Goal: Information Seeking & Learning: Learn about a topic

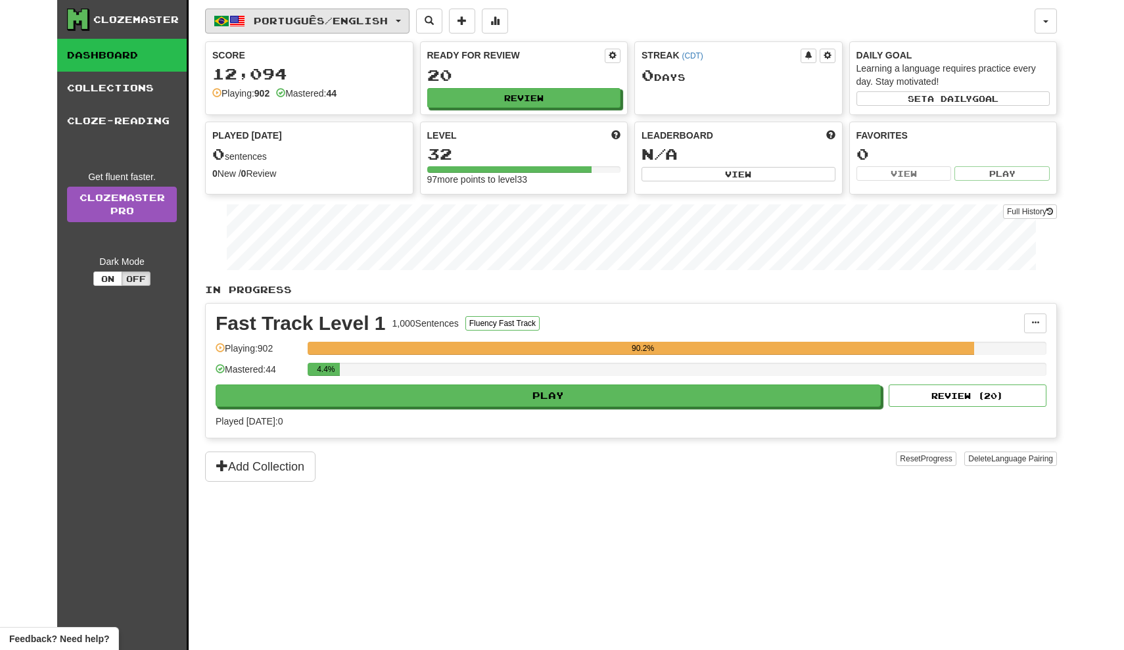
click at [345, 16] on span "Português / English" at bounding box center [321, 20] width 134 height 11
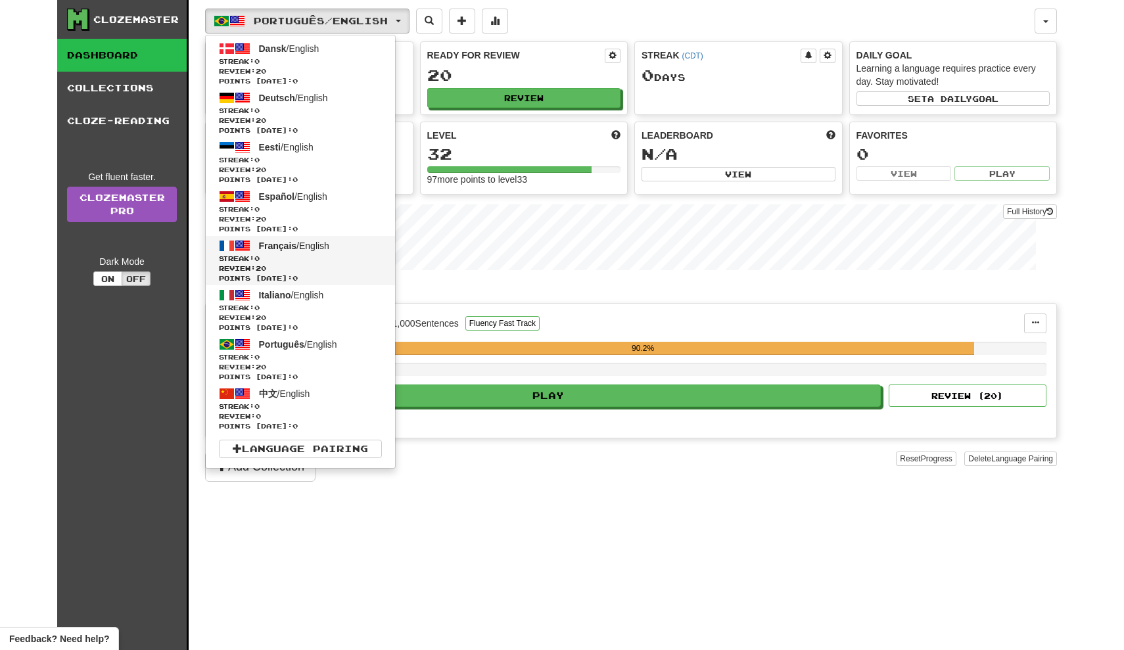
click at [310, 248] on span "Français / English" at bounding box center [294, 246] width 70 height 11
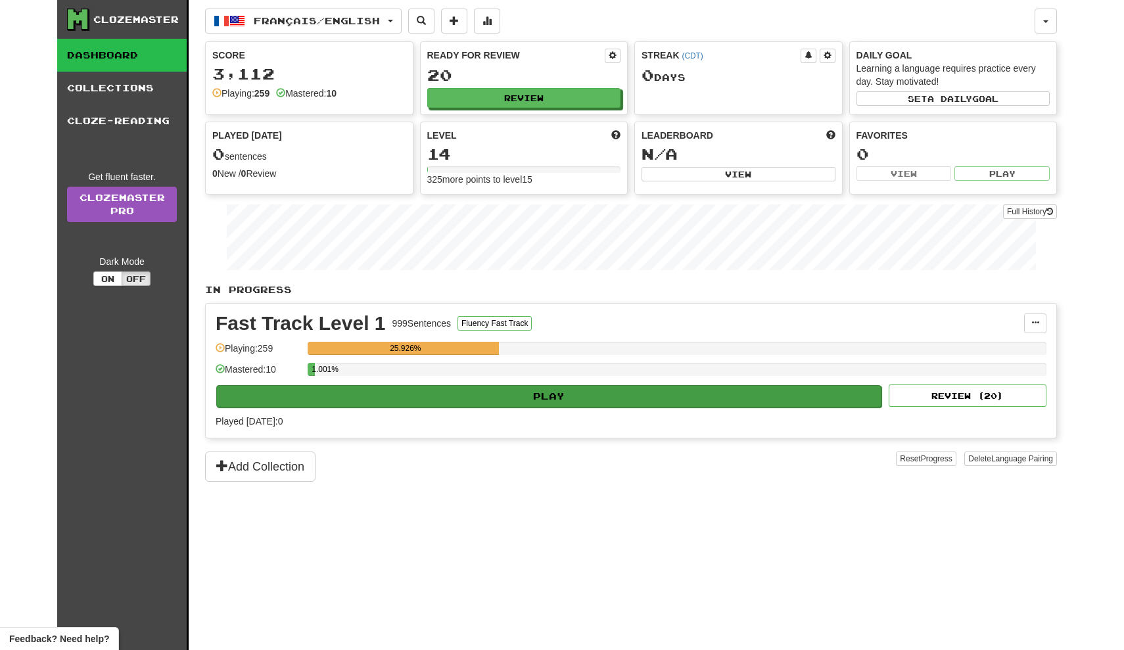
click at [464, 391] on button "Play" at bounding box center [548, 396] width 665 height 22
select select "**"
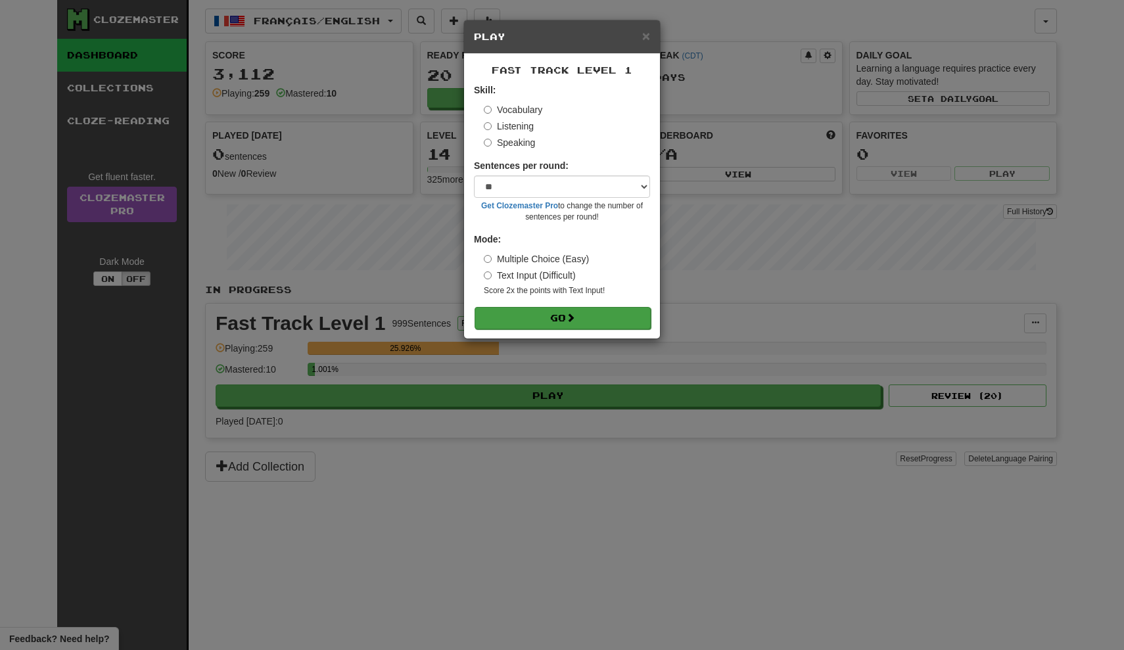
click at [556, 318] on button "Go" at bounding box center [563, 318] width 176 height 22
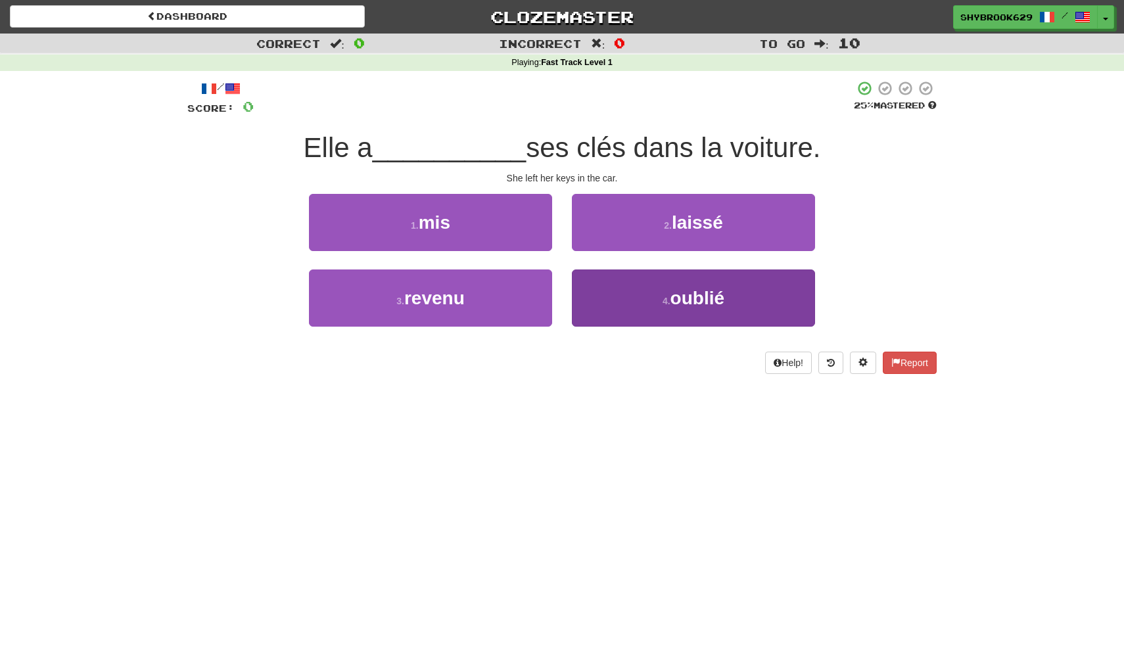
click at [710, 281] on button "4 . oublié" at bounding box center [693, 298] width 243 height 57
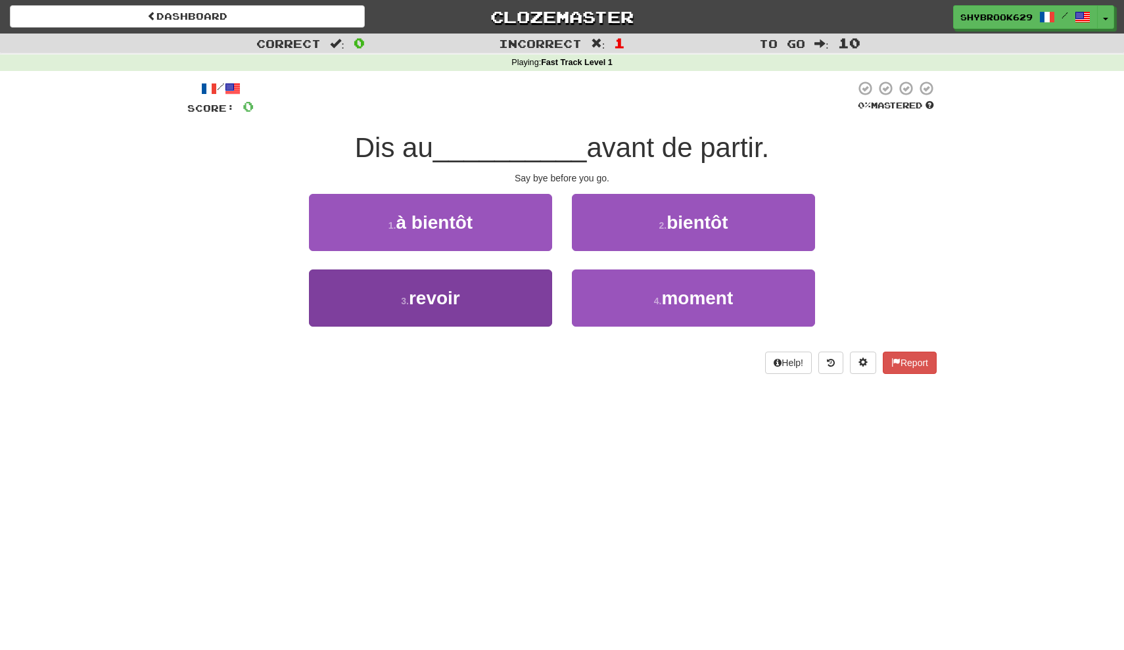
click at [484, 301] on button "3 . revoir" at bounding box center [430, 298] width 243 height 57
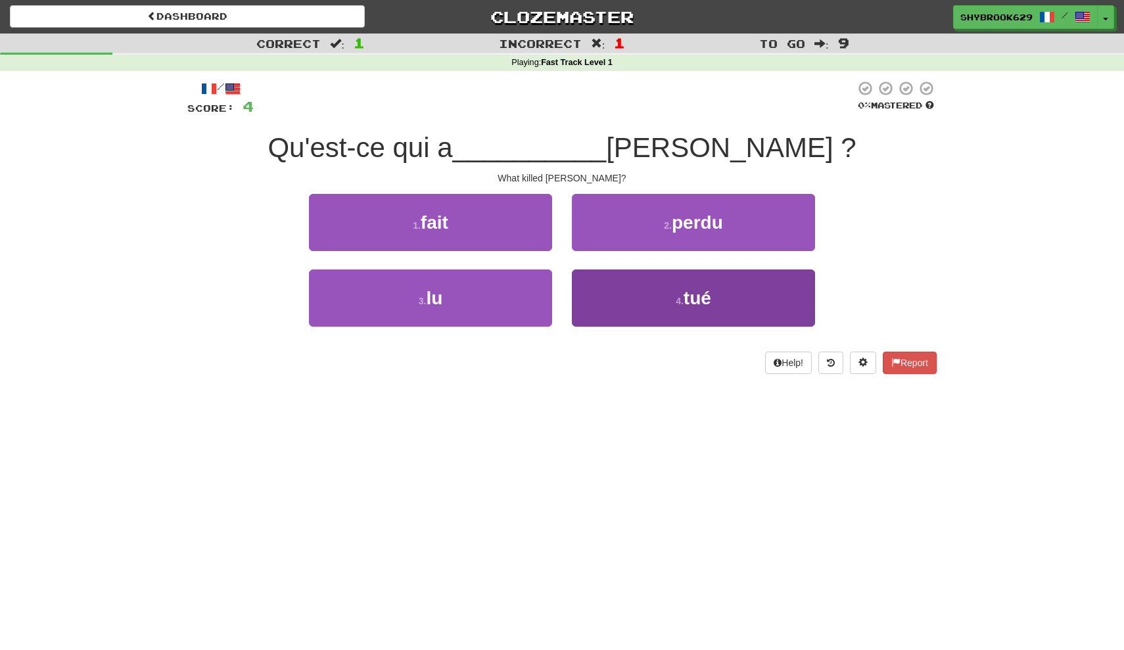
click at [657, 304] on button "4 . tué" at bounding box center [693, 298] width 243 height 57
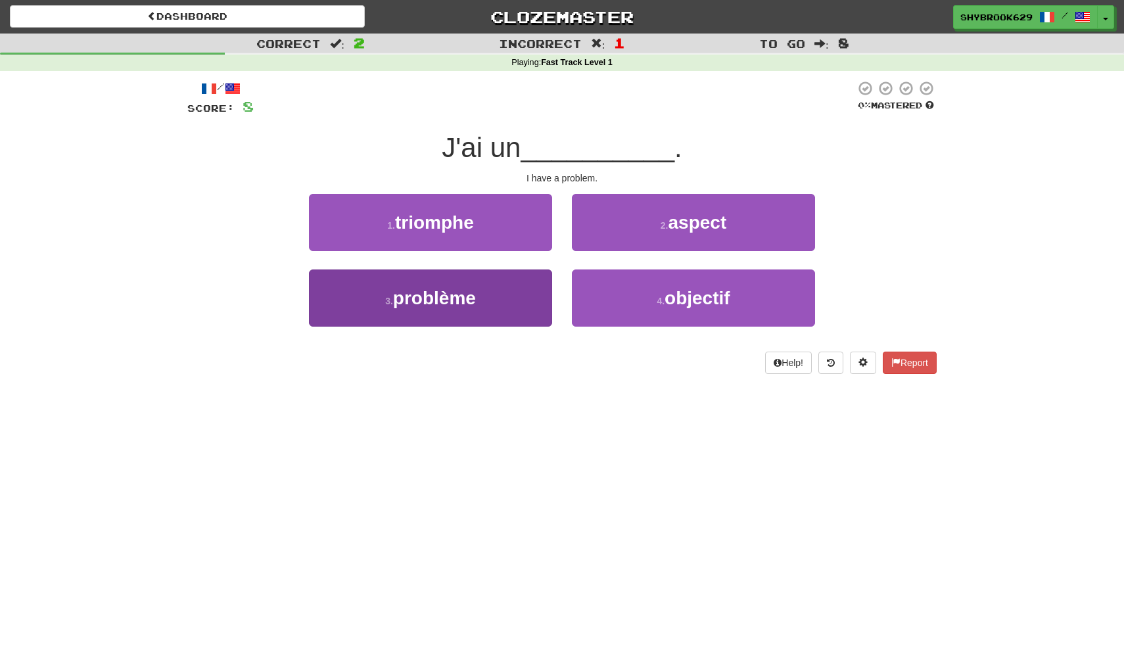
click at [521, 293] on button "3 . problème" at bounding box center [430, 298] width 243 height 57
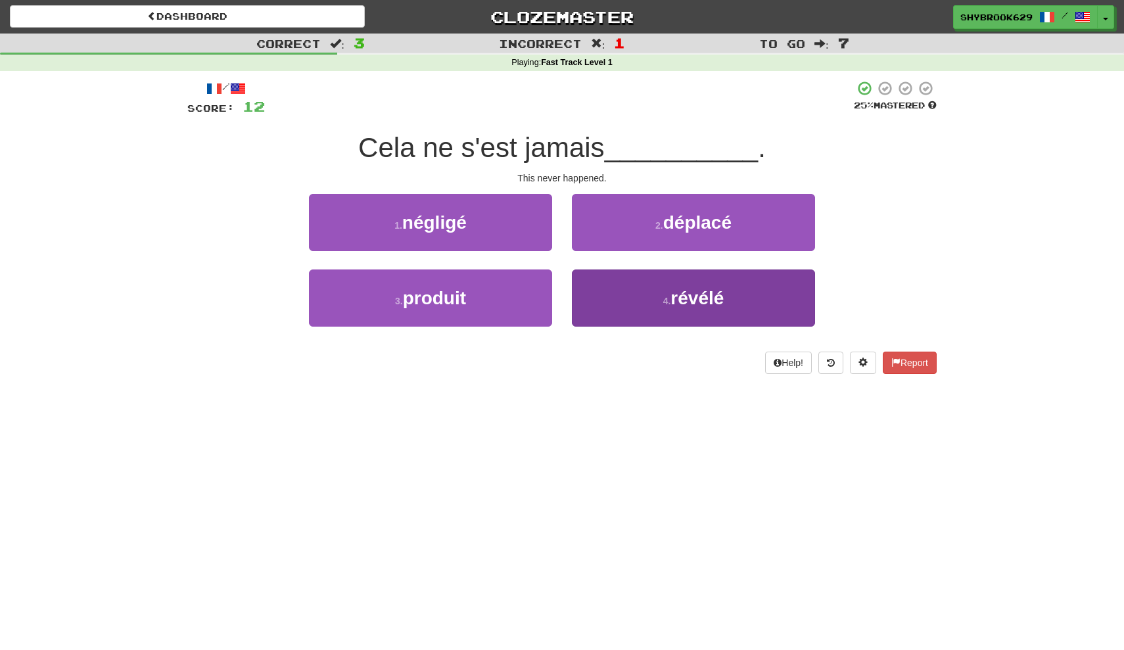
click at [664, 301] on small "4 ." at bounding box center [668, 301] width 8 height 11
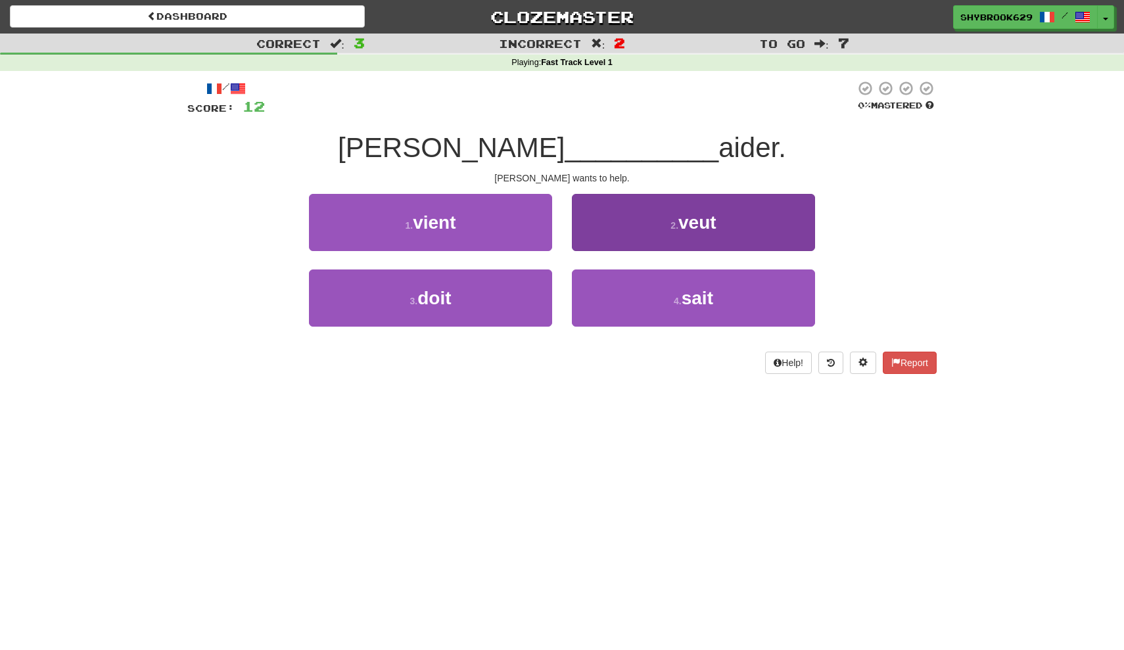
click at [713, 227] on span "veut" at bounding box center [698, 222] width 38 height 20
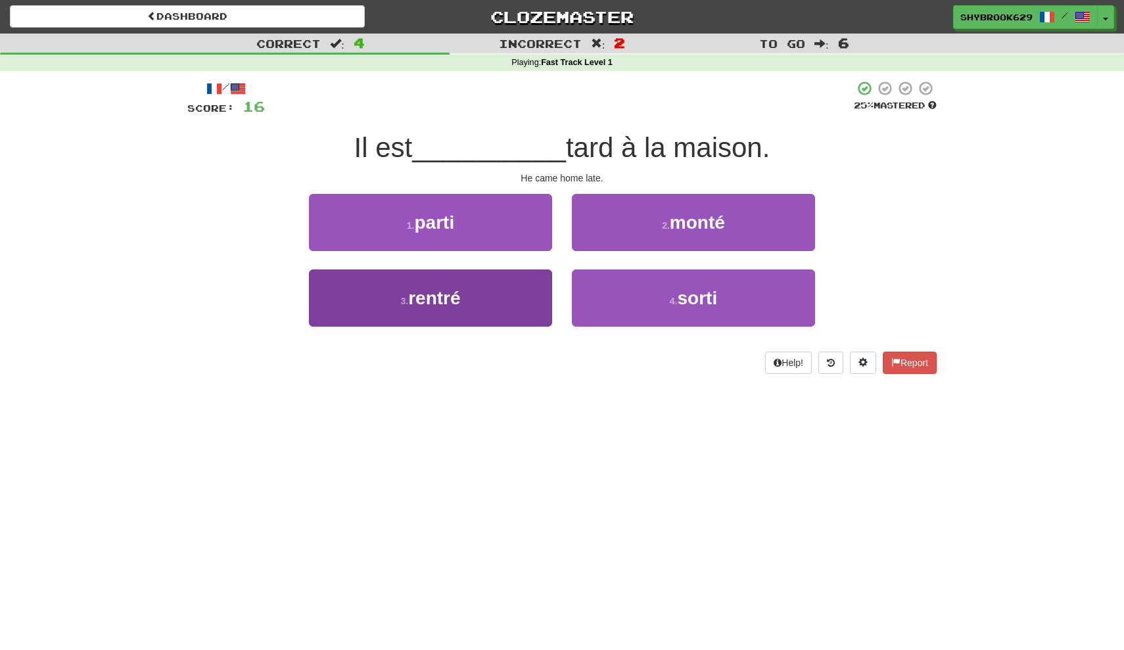
click at [489, 289] on button "3 . rentré" at bounding box center [430, 298] width 243 height 57
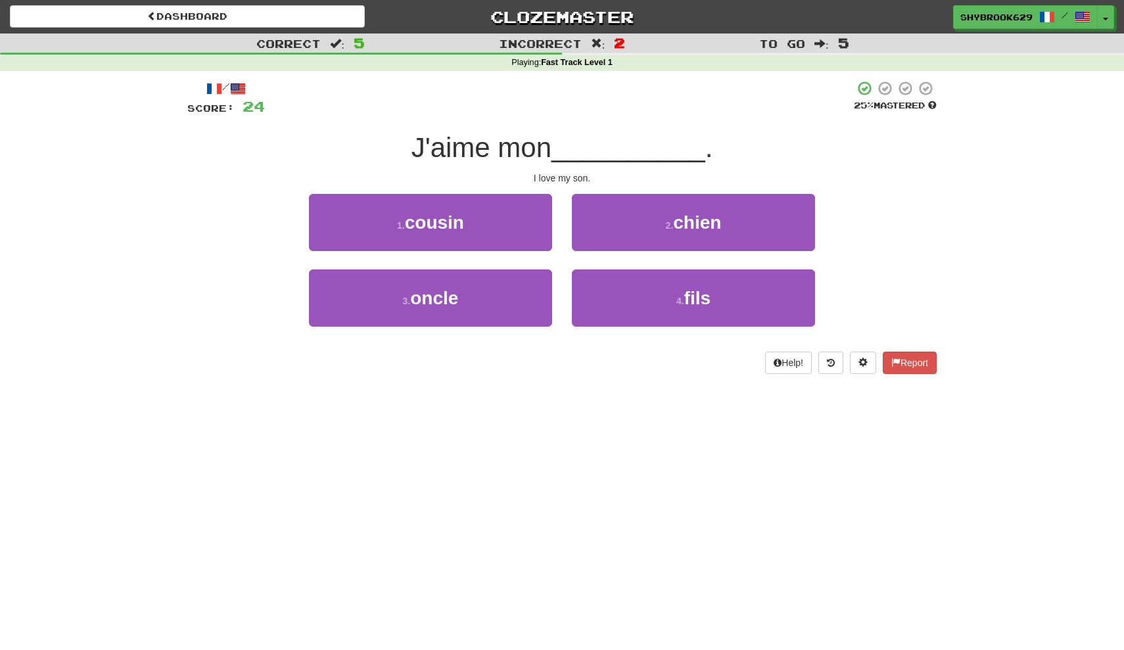
click at [664, 334] on div "4 . fils" at bounding box center [693, 308] width 263 height 76
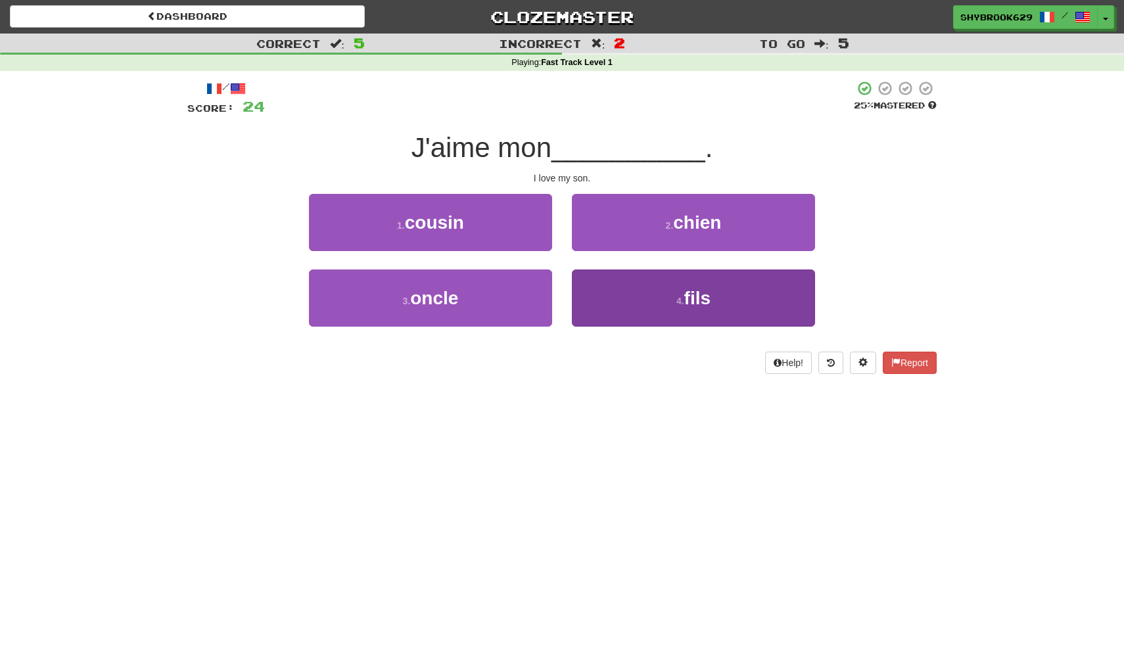
click at [684, 279] on button "4 . fils" at bounding box center [693, 298] width 243 height 57
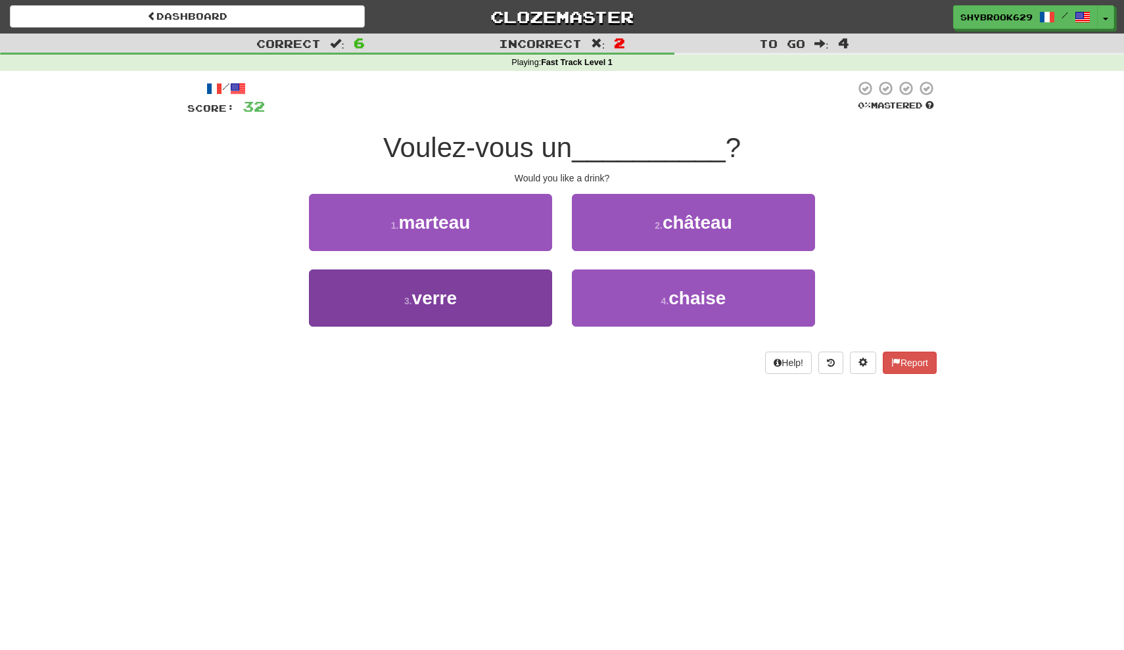
click at [489, 291] on button "3 . verre" at bounding box center [430, 298] width 243 height 57
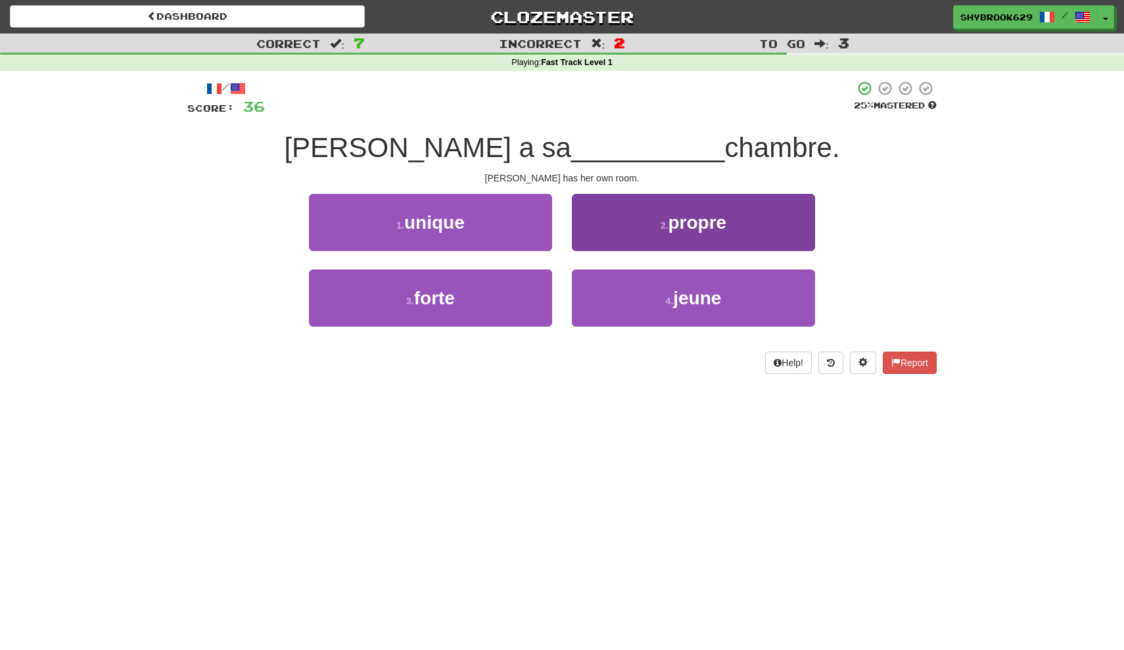
click at [644, 240] on button "2 . propre" at bounding box center [693, 222] width 243 height 57
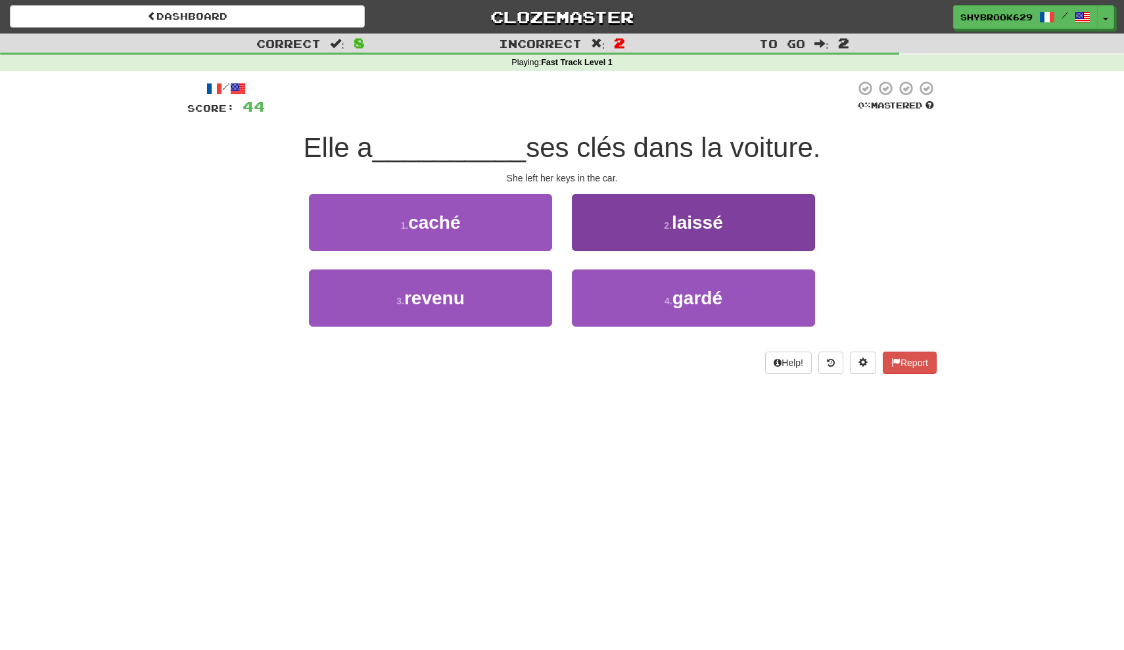
click at [621, 211] on button "2 . laissé" at bounding box center [693, 222] width 243 height 57
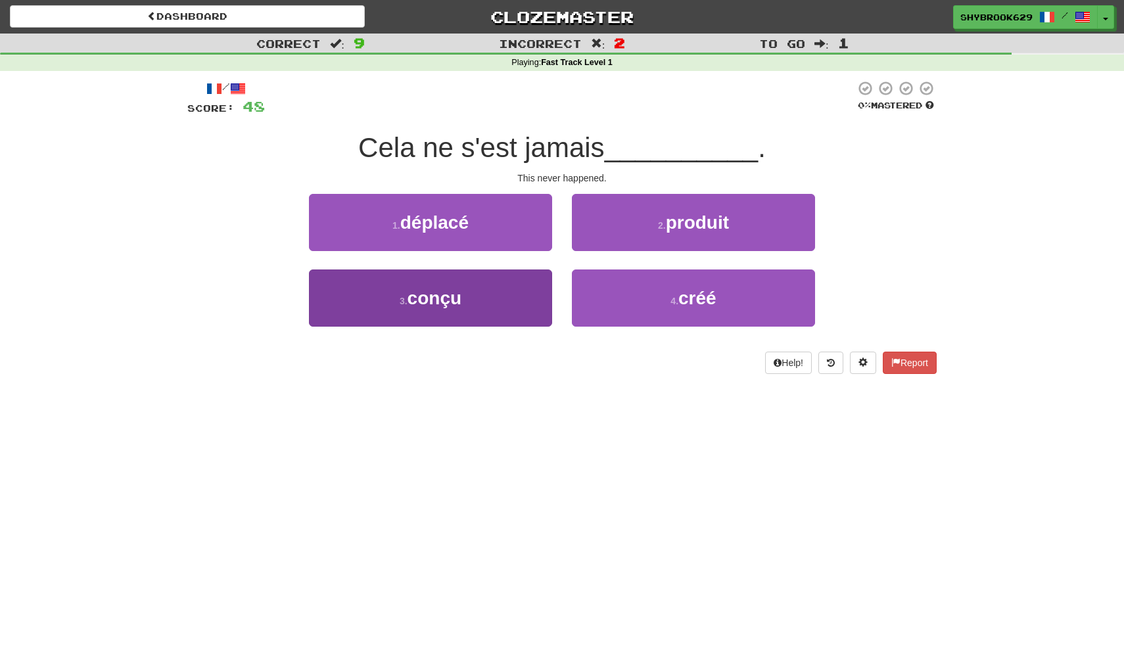
click at [505, 276] on button "3 . conçu" at bounding box center [430, 298] width 243 height 57
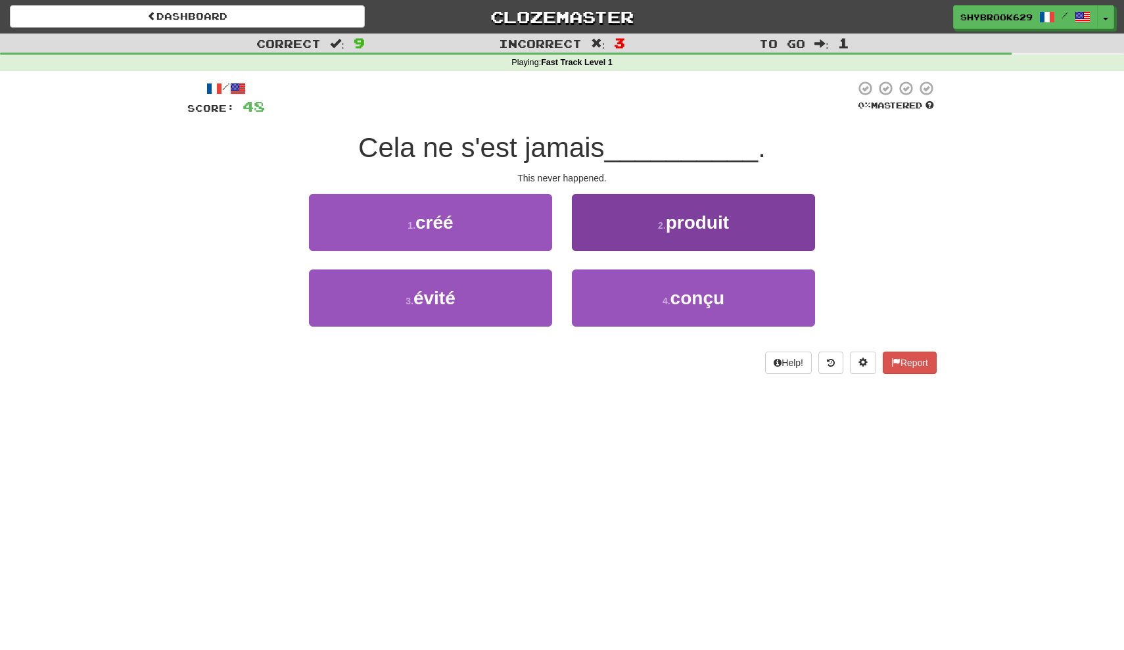
click at [652, 216] on button "2 . produit" at bounding box center [693, 222] width 243 height 57
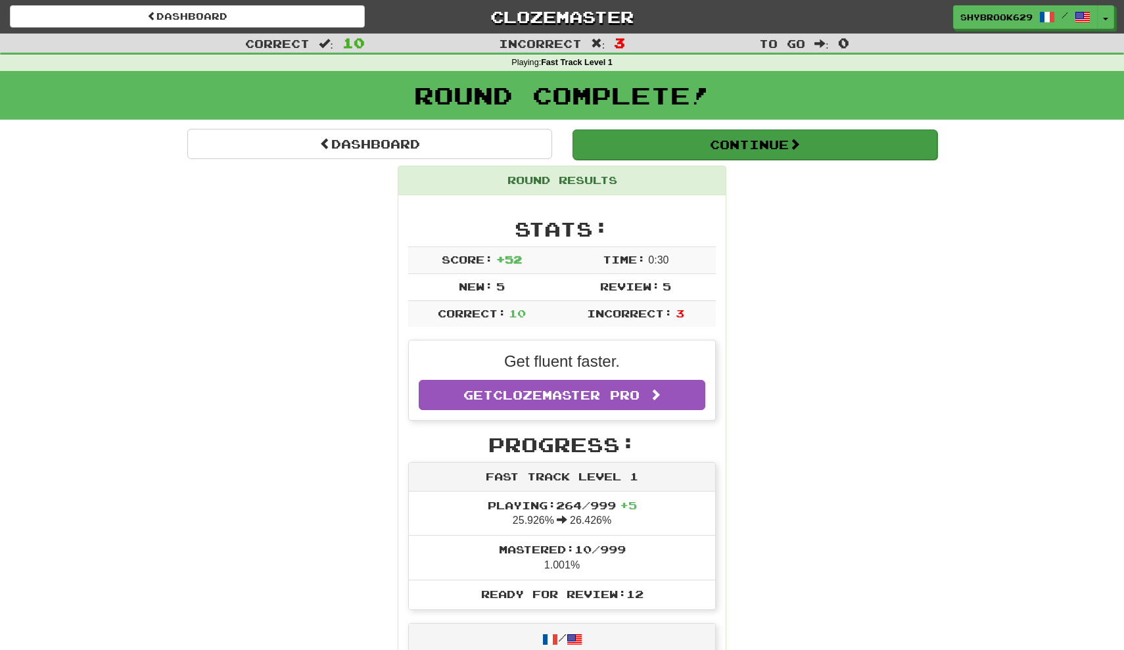
click at [689, 150] on button "Continue" at bounding box center [755, 145] width 365 height 30
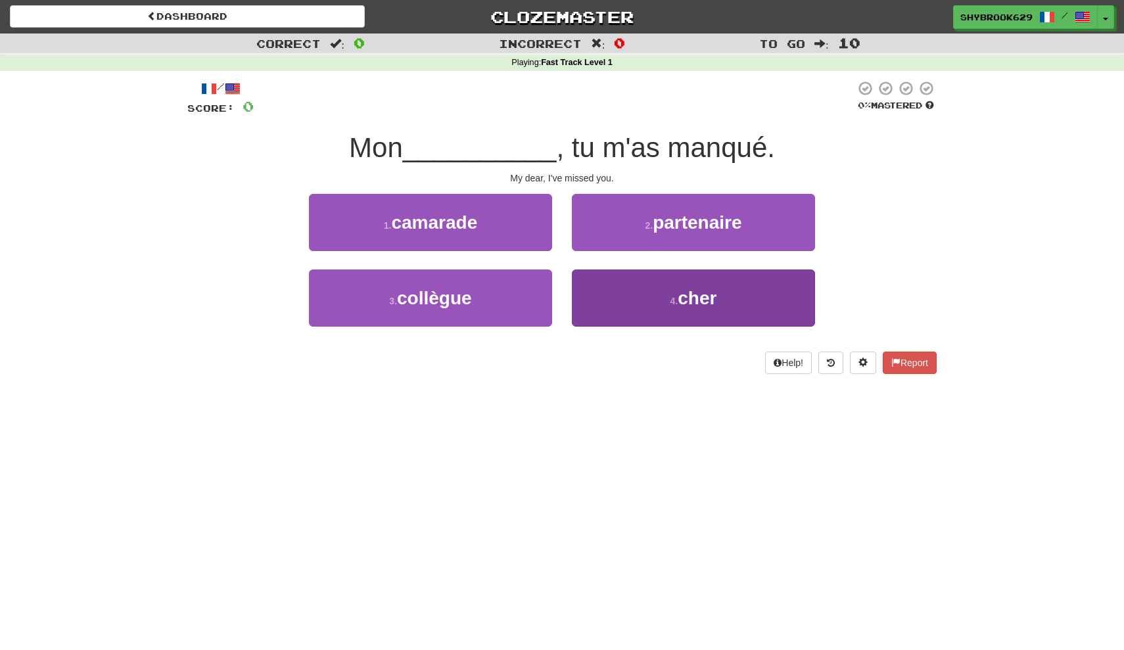
click at [667, 283] on button "4 . cher" at bounding box center [693, 298] width 243 height 57
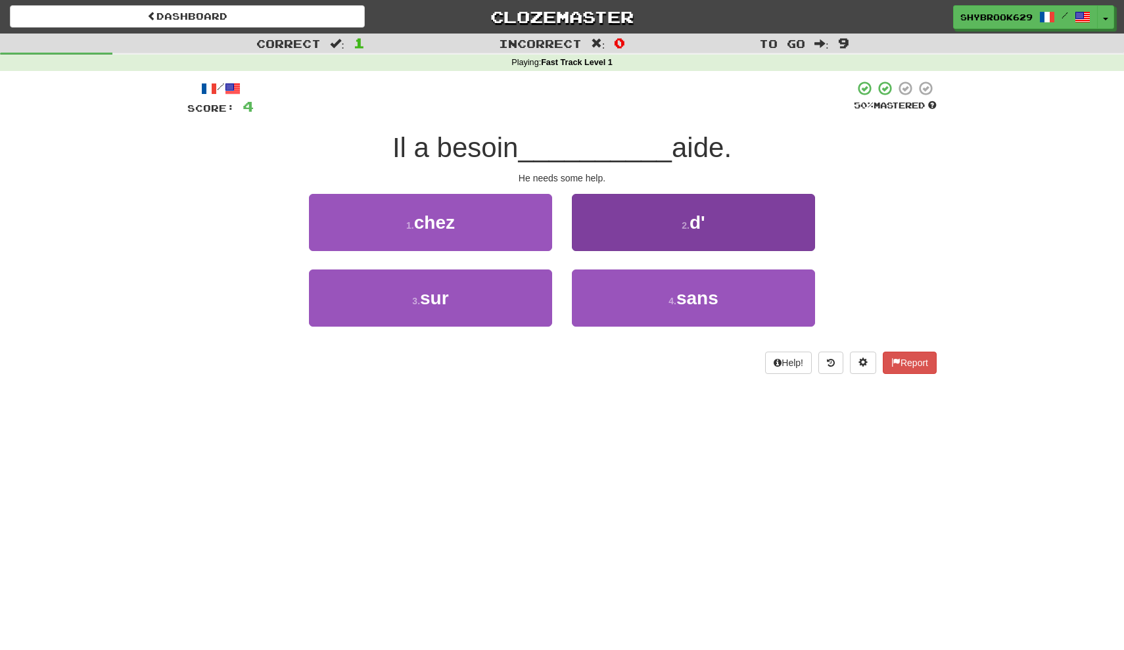
click at [719, 233] on button "2 . d'" at bounding box center [693, 222] width 243 height 57
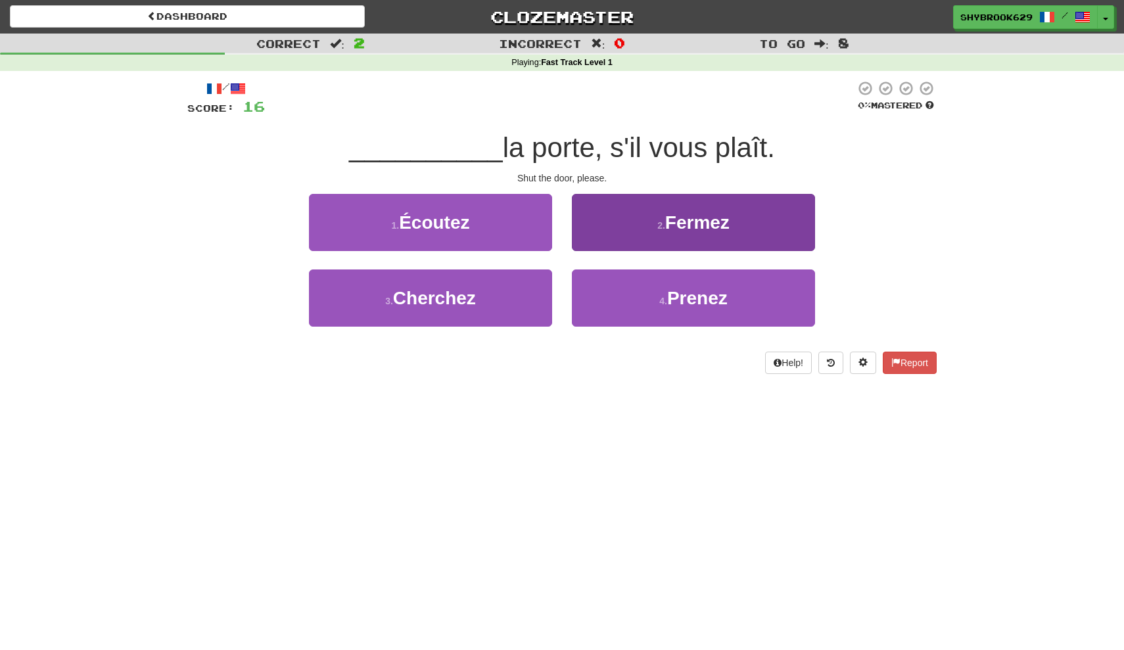
click at [722, 234] on button "2 . Fermez" at bounding box center [693, 222] width 243 height 57
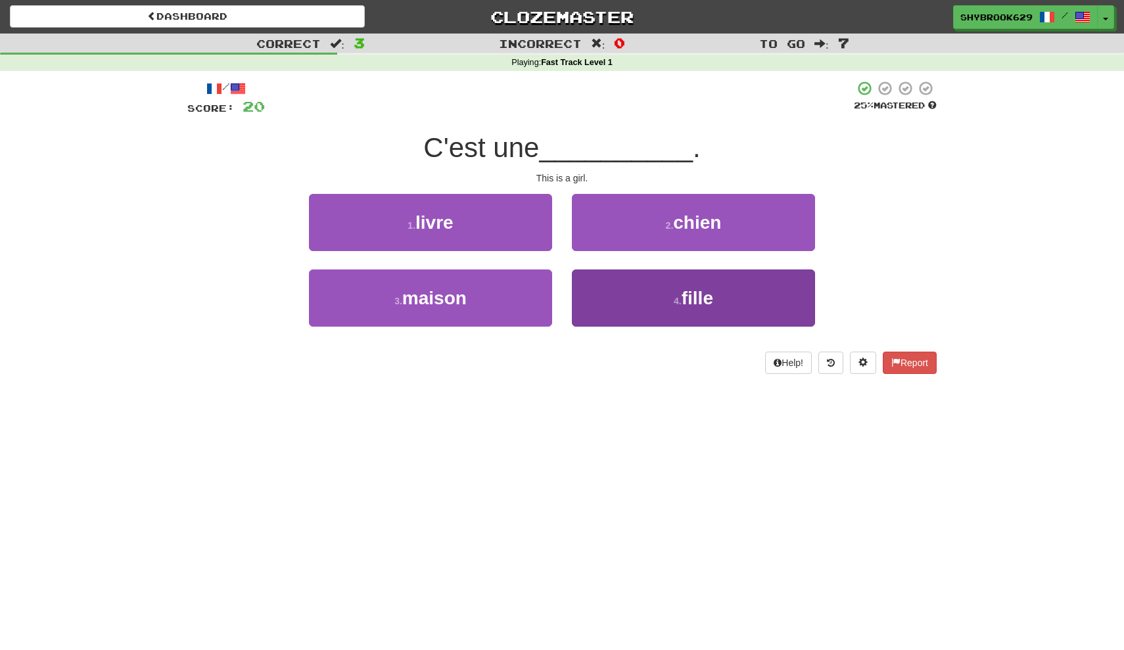
click at [659, 307] on button "4 . fille" at bounding box center [693, 298] width 243 height 57
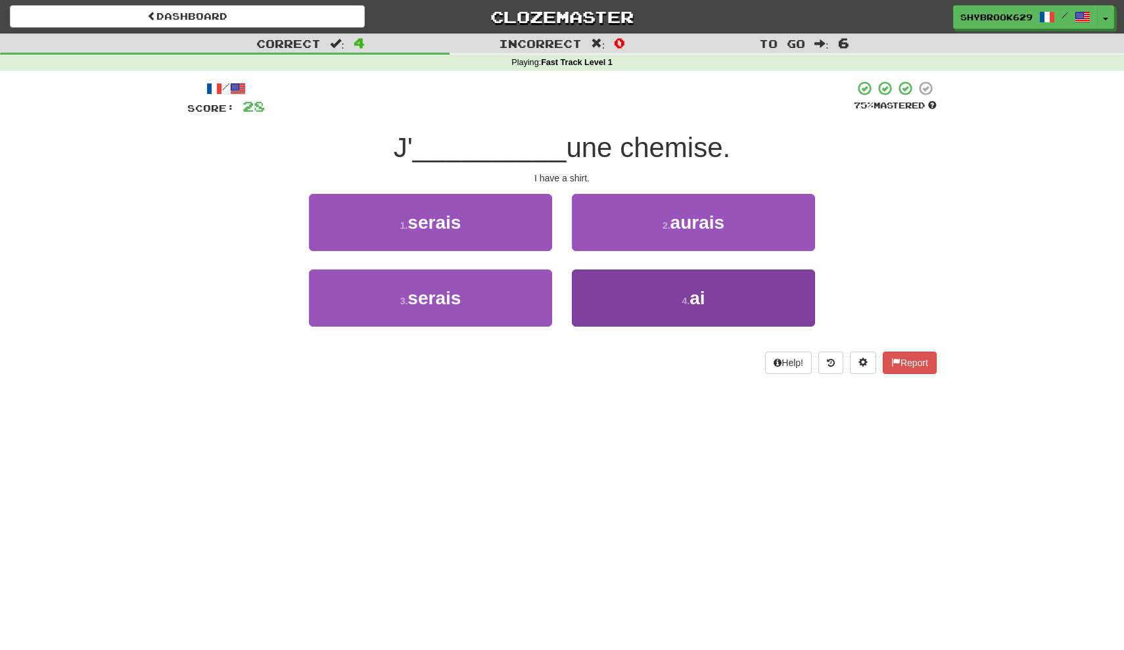
click at [763, 293] on button "4 . ai" at bounding box center [693, 298] width 243 height 57
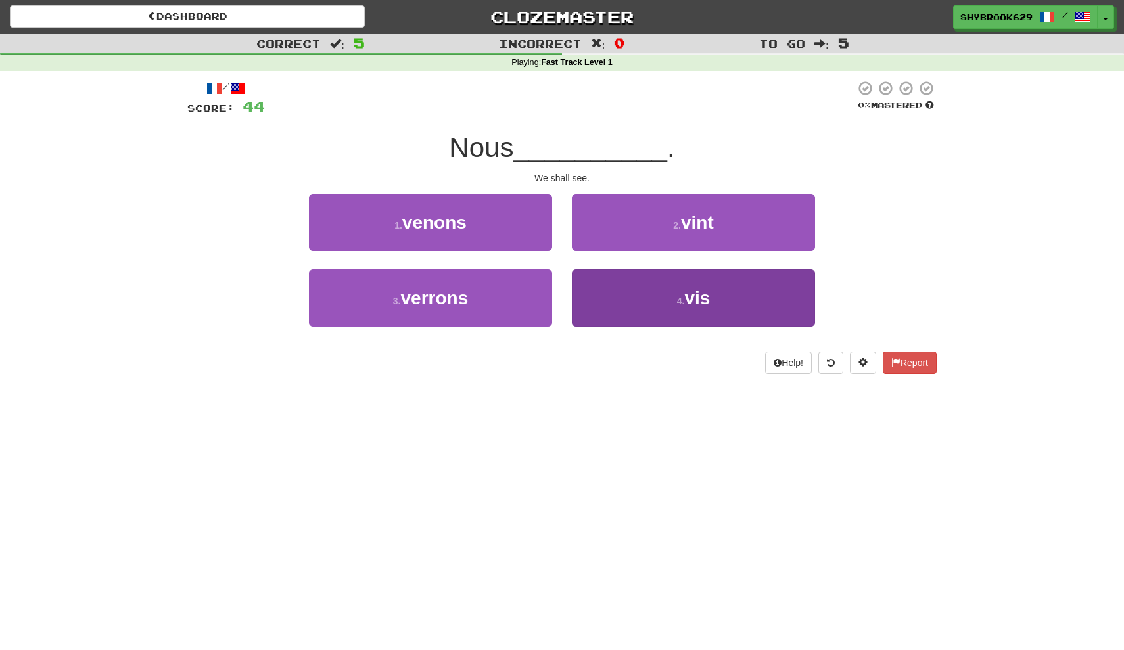
click at [651, 302] on button "4 . vis" at bounding box center [693, 298] width 243 height 57
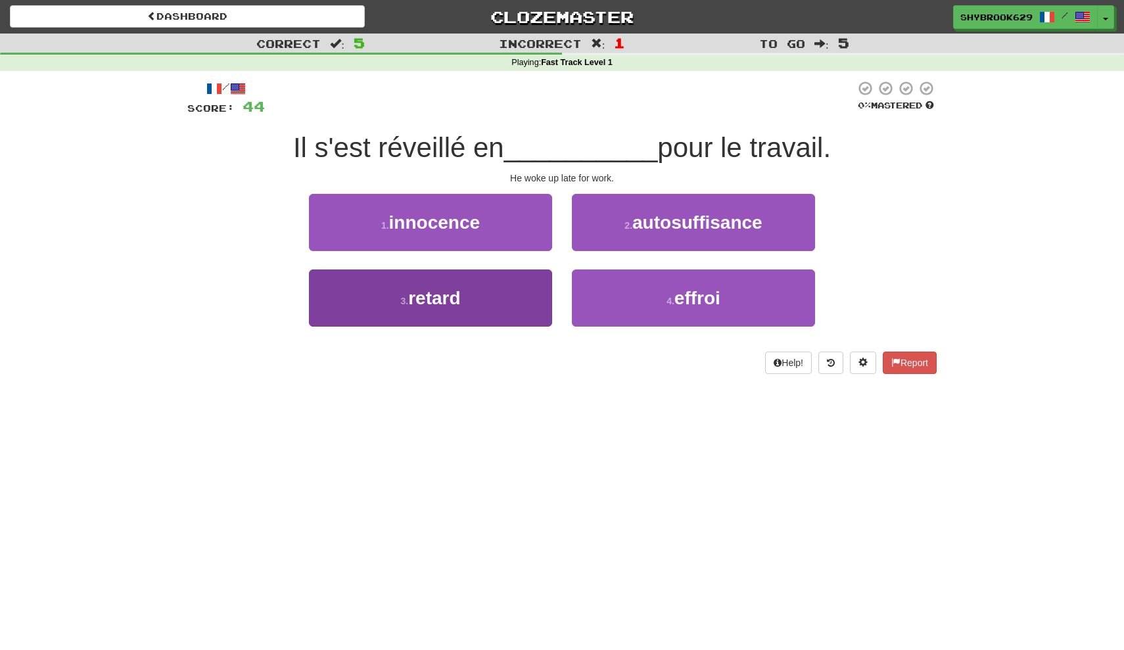
click at [519, 288] on button "3 . retard" at bounding box center [430, 298] width 243 height 57
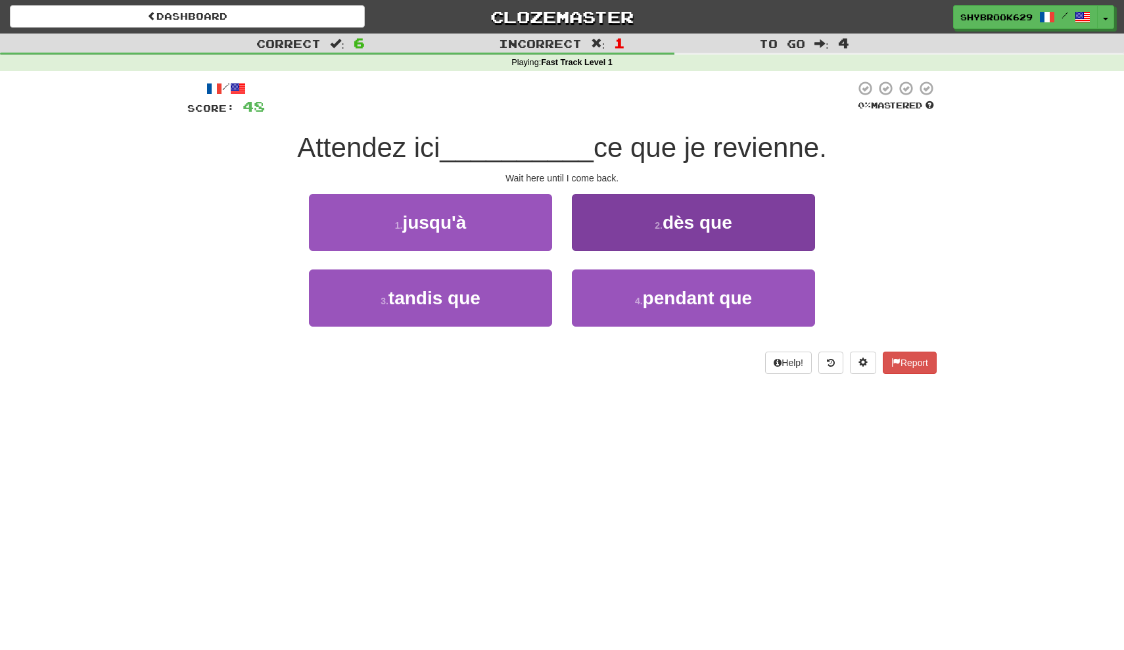
click at [664, 236] on button "2 . dès que" at bounding box center [693, 222] width 243 height 57
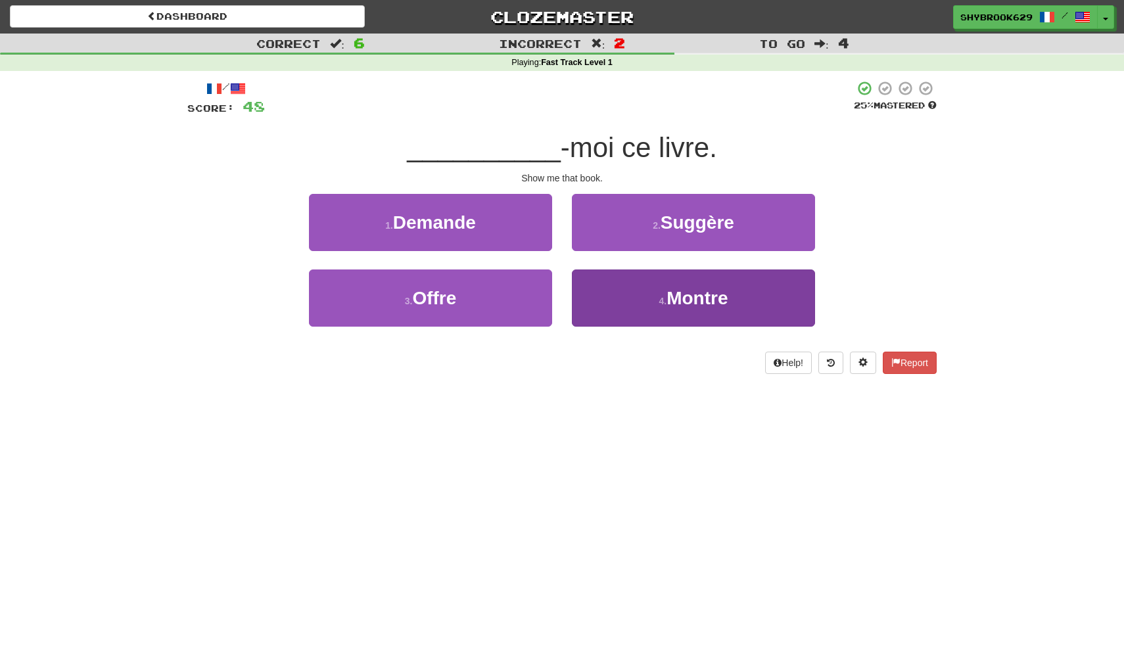
click at [698, 305] on span "Montre" at bounding box center [697, 298] width 61 height 20
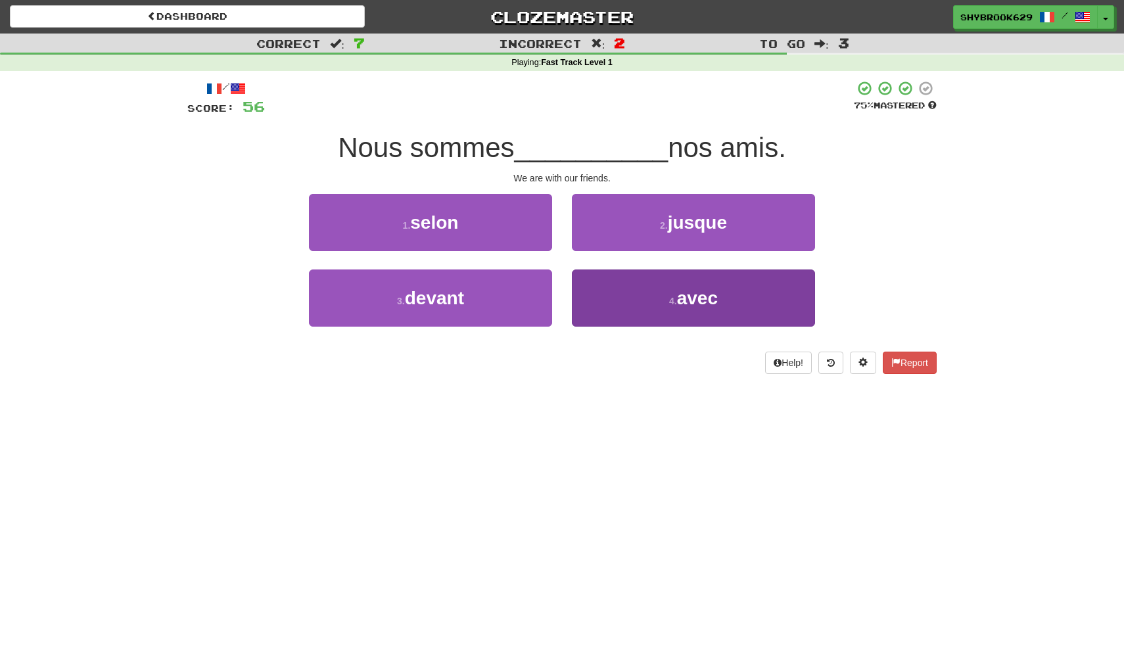
click at [656, 307] on button "4 . avec" at bounding box center [693, 298] width 243 height 57
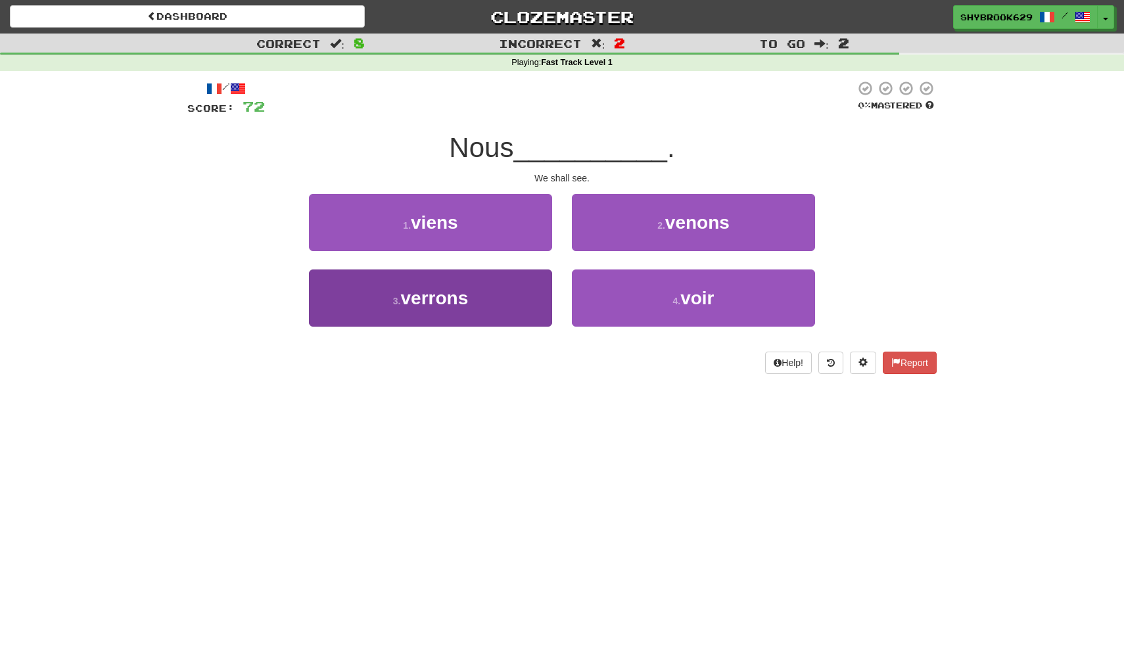
click at [503, 282] on button "3 . verrons" at bounding box center [430, 298] width 243 height 57
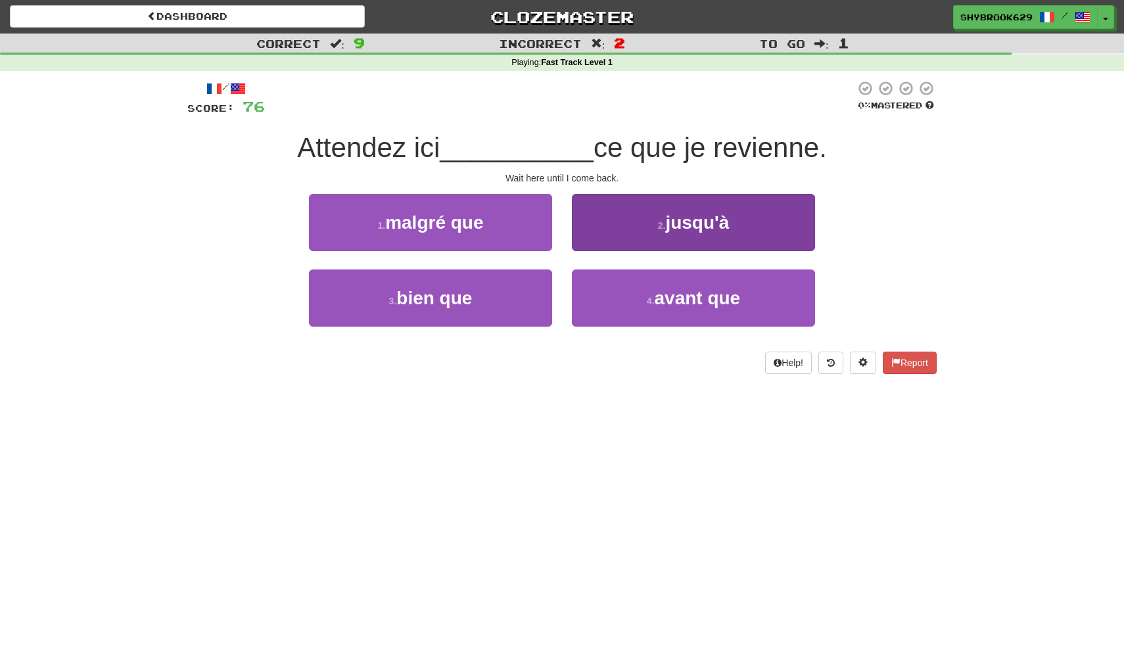
click at [665, 231] on button "2 . jusqu'à" at bounding box center [693, 222] width 243 height 57
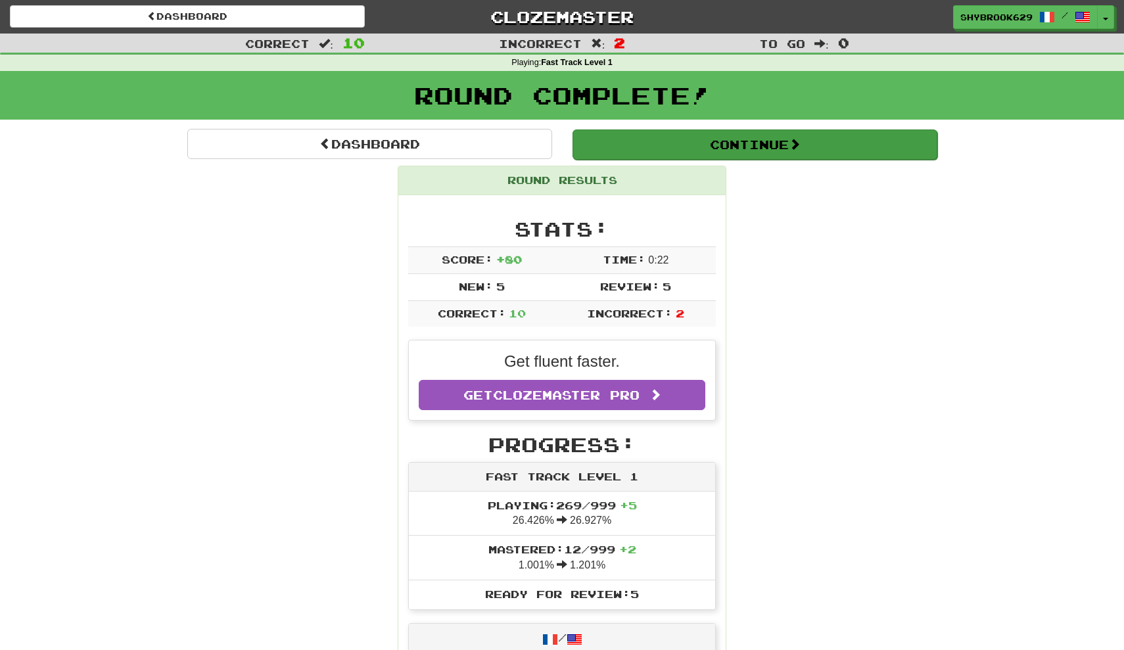
click at [717, 144] on button "Continue" at bounding box center [755, 145] width 365 height 30
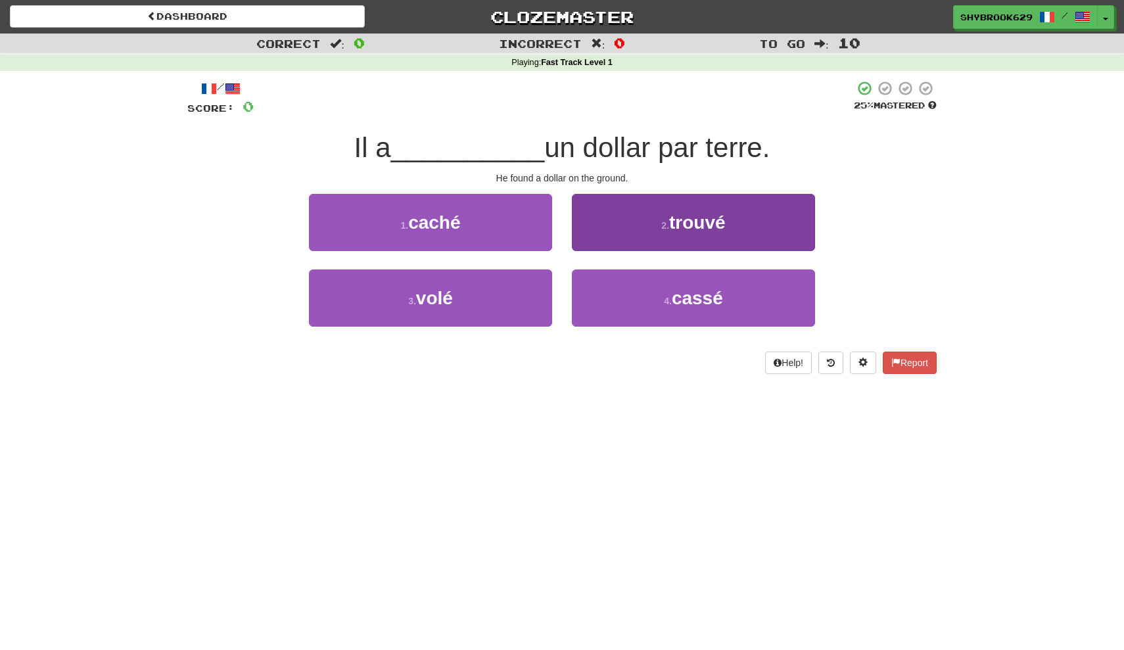
click at [687, 236] on button "2 . trouvé" at bounding box center [693, 222] width 243 height 57
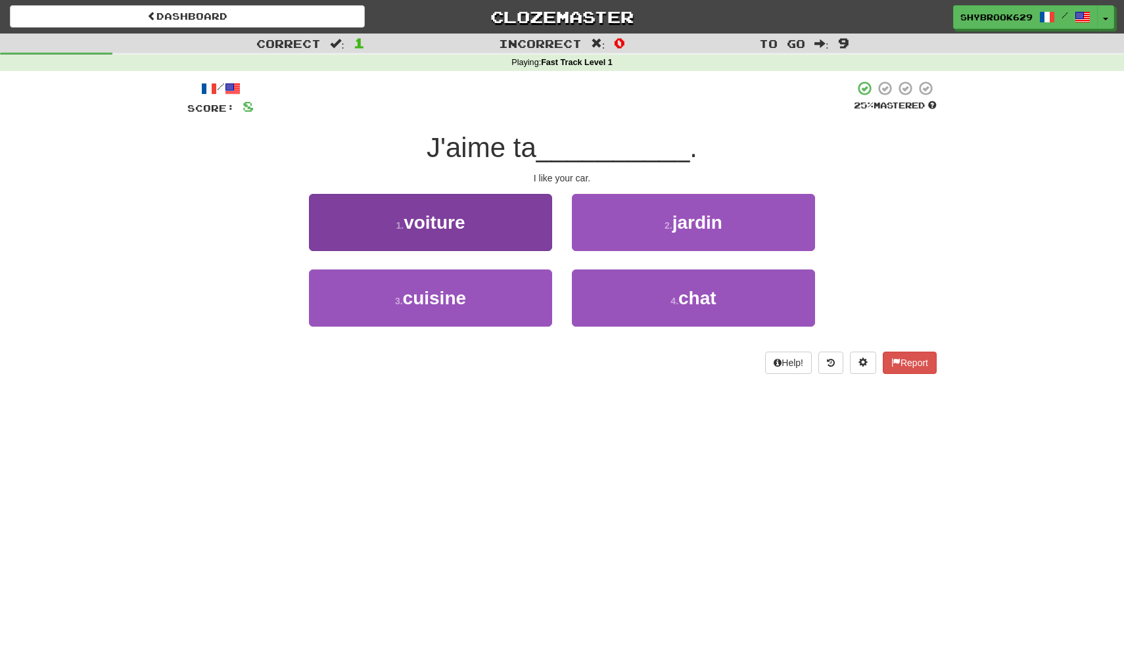
click at [513, 239] on button "1 . voiture" at bounding box center [430, 222] width 243 height 57
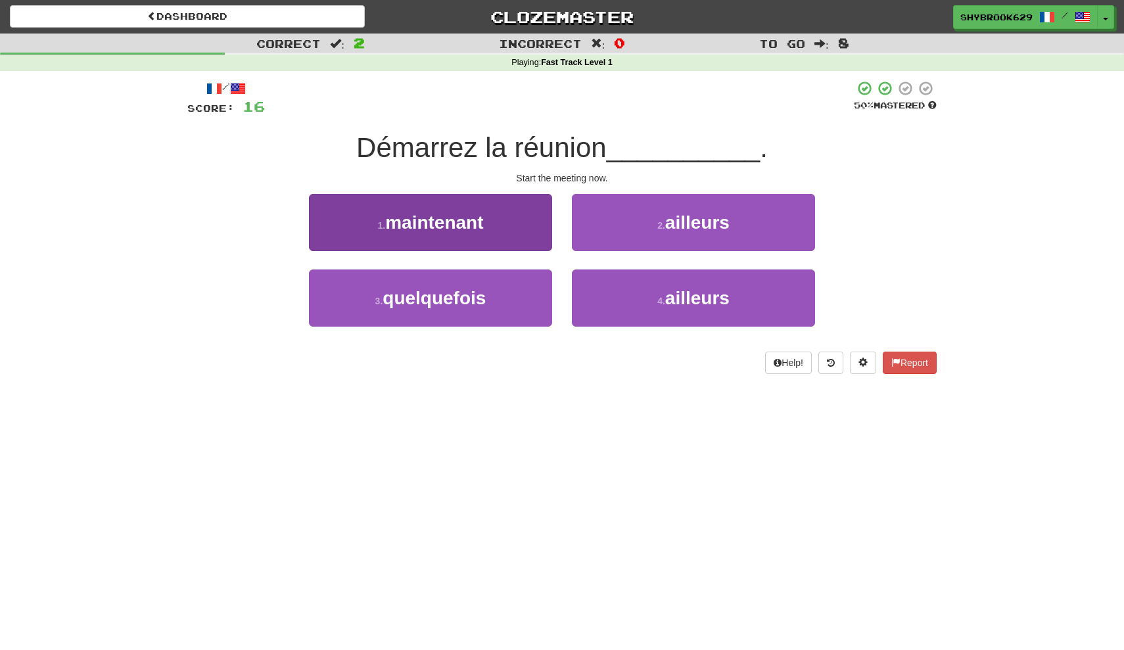
click at [507, 238] on button "1 . maintenant" at bounding box center [430, 222] width 243 height 57
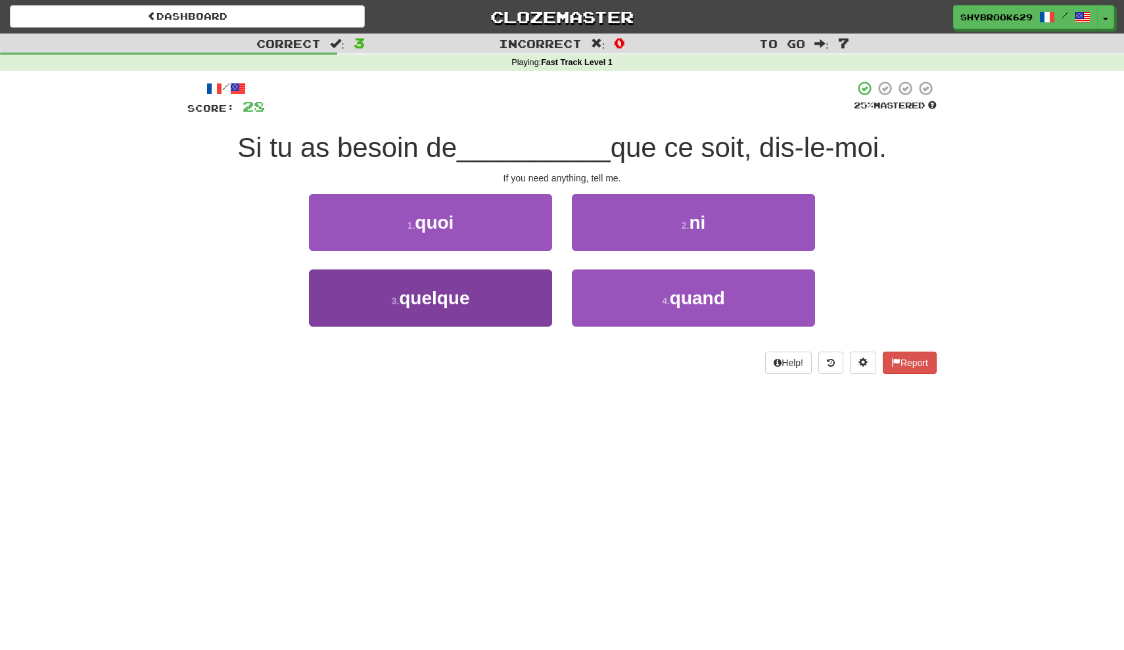
click at [511, 275] on button "3 . quelque" at bounding box center [430, 298] width 243 height 57
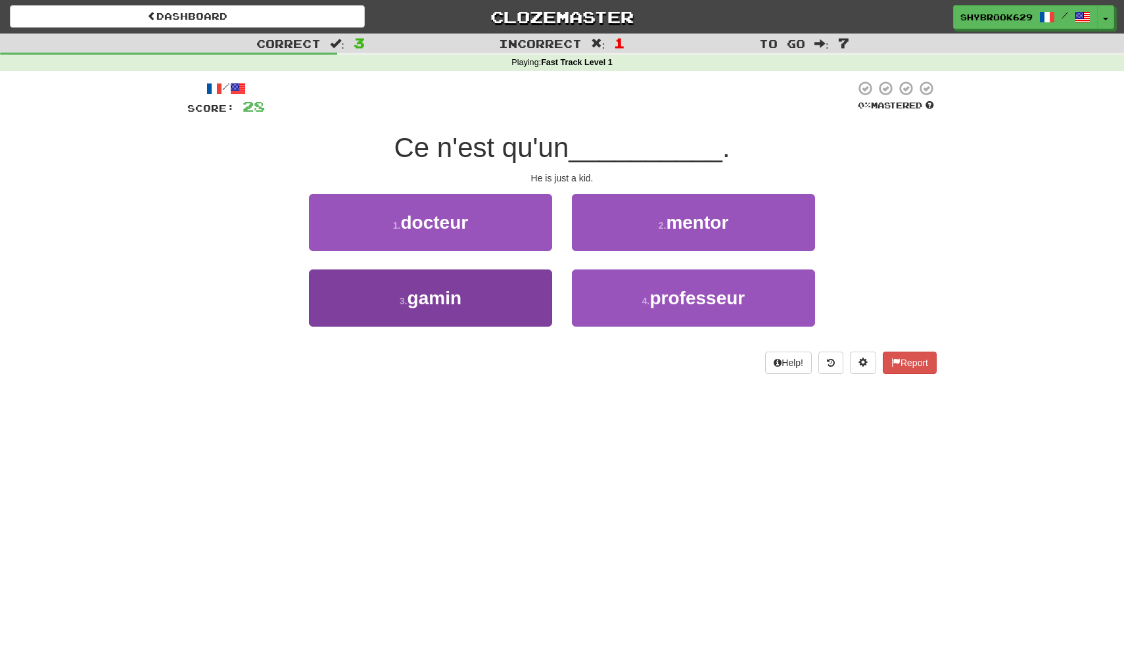
click at [482, 295] on button "3 . gamin" at bounding box center [430, 298] width 243 height 57
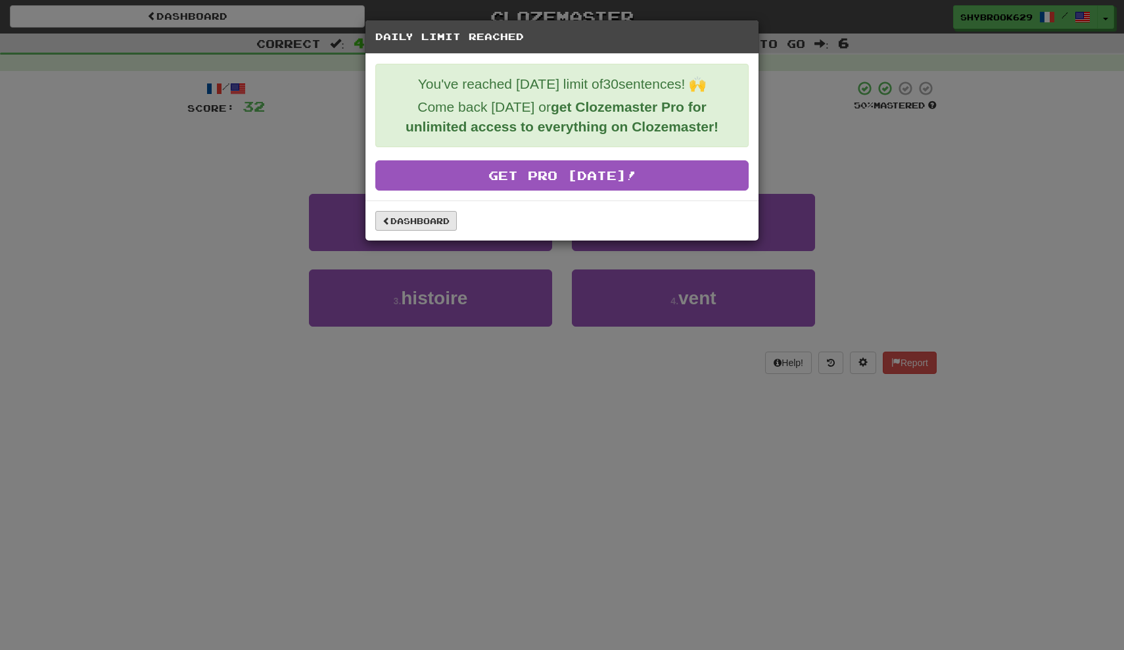
click at [424, 228] on link "Dashboard" at bounding box center [416, 221] width 82 height 20
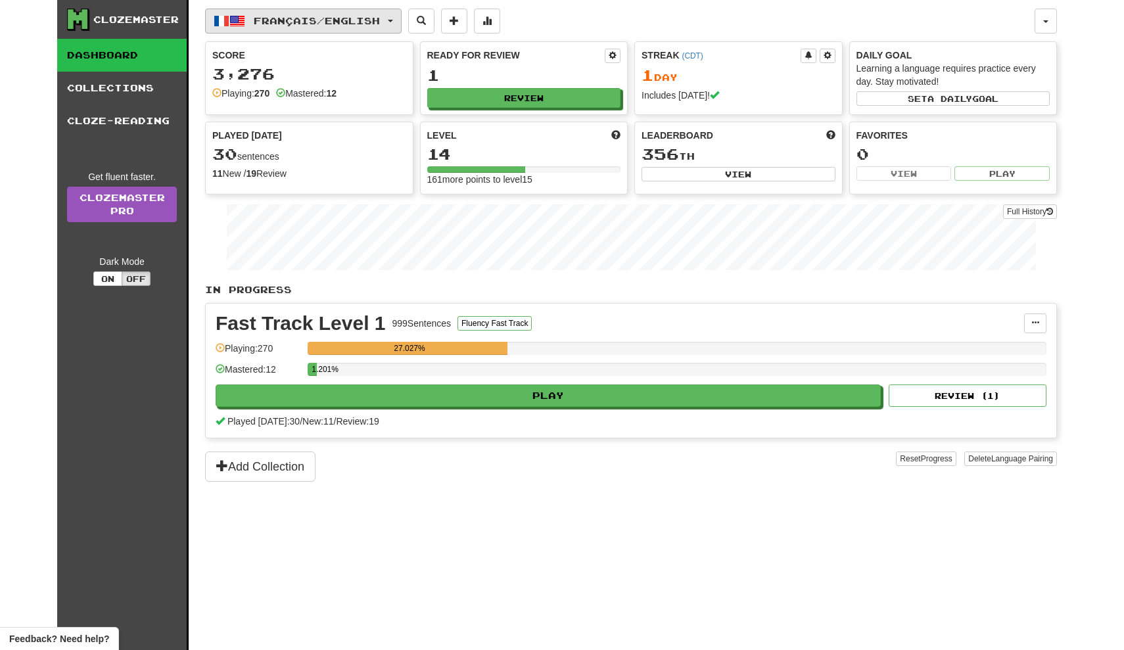
click at [333, 22] on span "Français / English" at bounding box center [317, 20] width 126 height 11
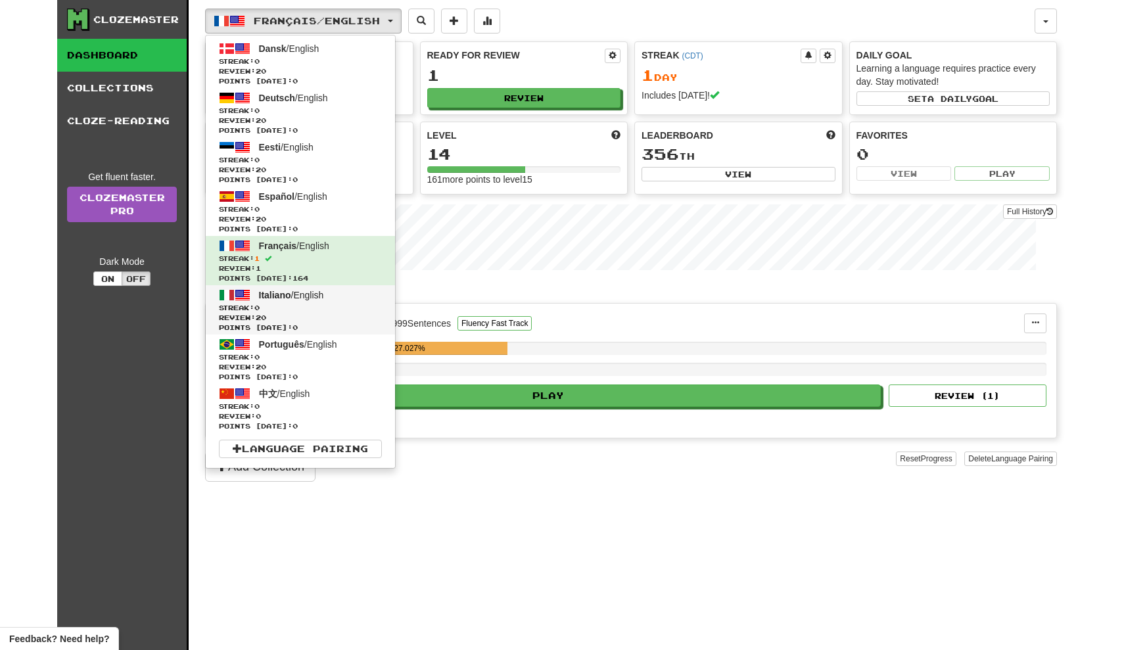
click at [287, 322] on span "Review: 20" at bounding box center [300, 318] width 163 height 10
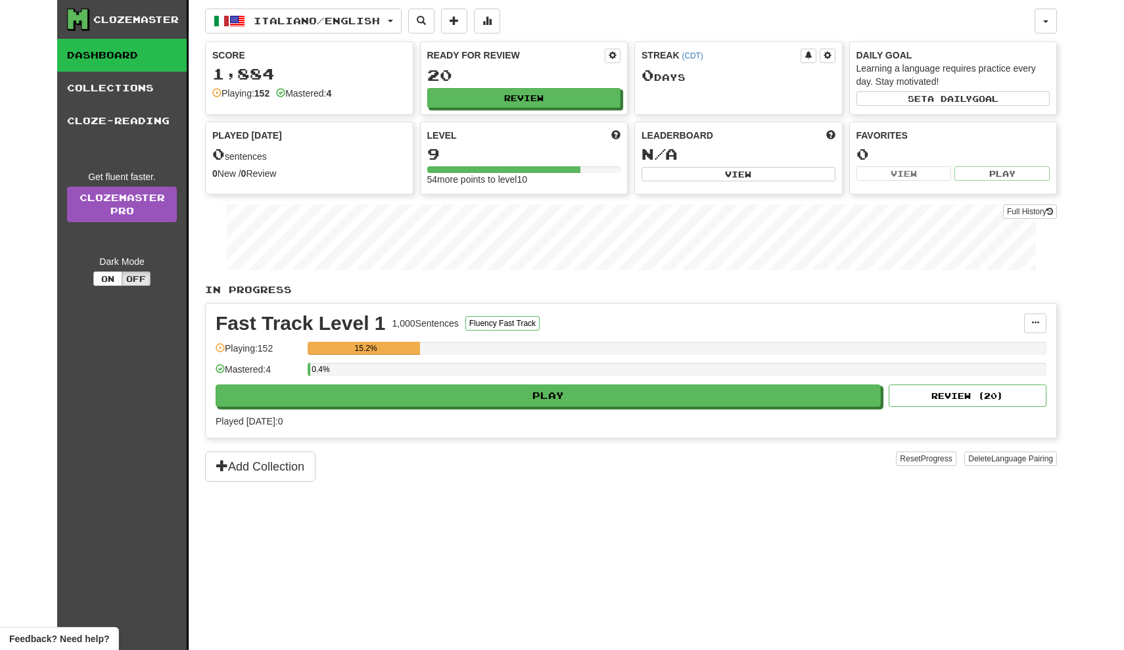
click at [419, 382] on div "0.4%" at bounding box center [677, 374] width 739 height 22
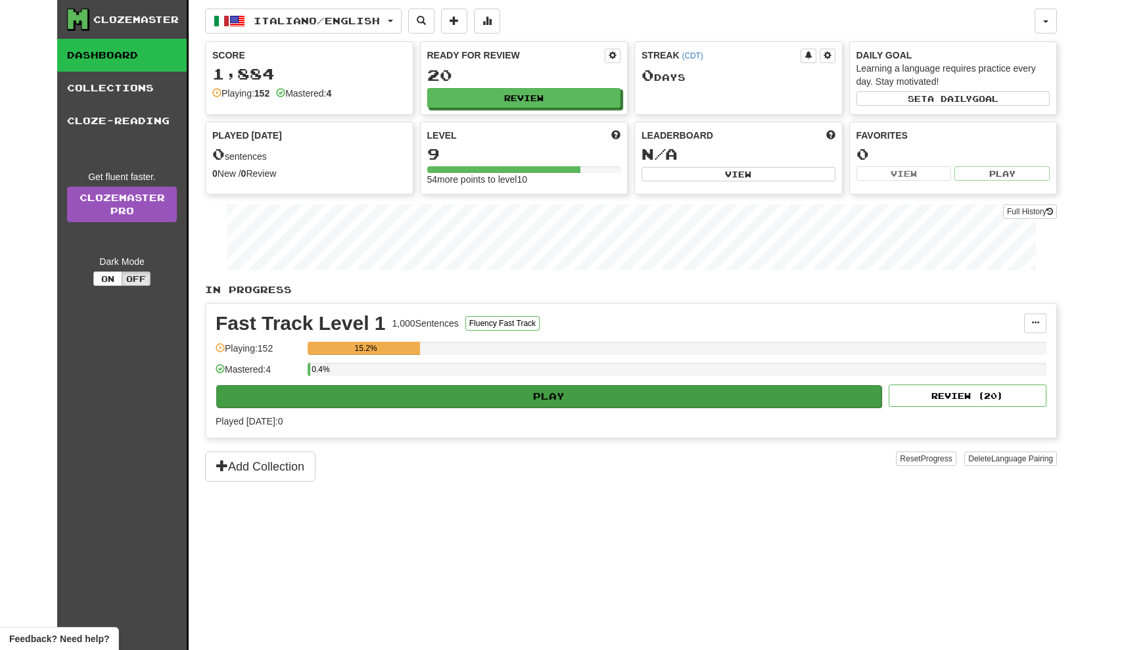
click at [419, 392] on button "Play" at bounding box center [548, 396] width 665 height 22
select select "**"
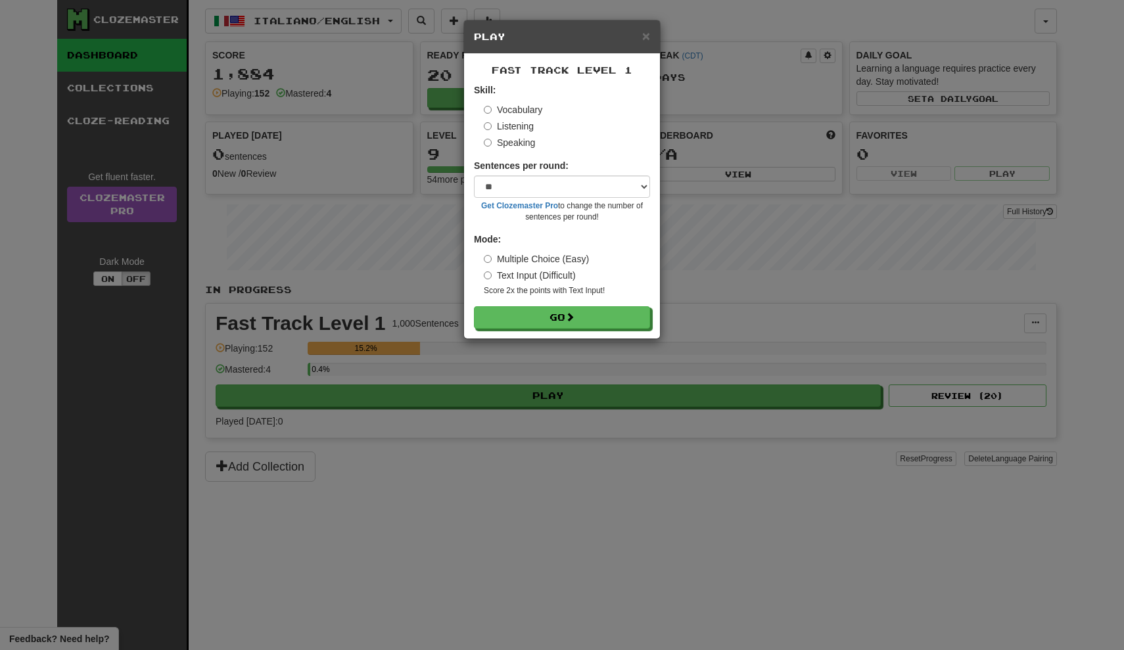
click at [518, 301] on form "Skill: Vocabulary Listening Speaking Sentences per round: * ** ** ** ** ** *** …" at bounding box center [562, 206] width 176 height 245
click at [520, 309] on button "Go" at bounding box center [563, 318] width 176 height 22
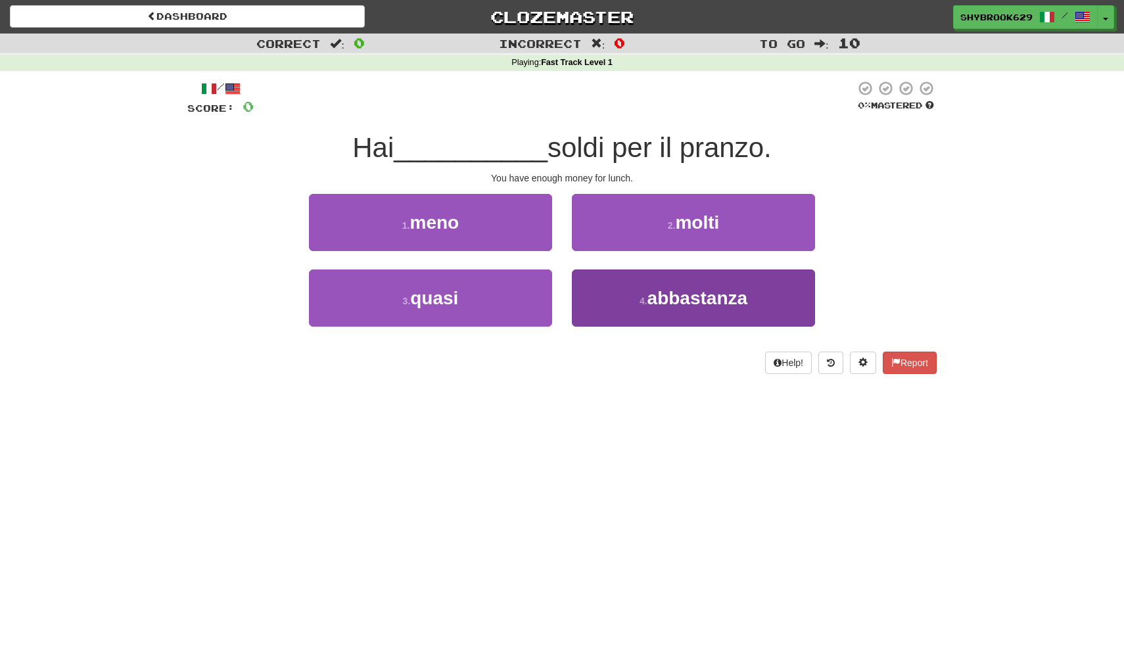
click at [614, 294] on button "4 . abbastanza" at bounding box center [693, 298] width 243 height 57
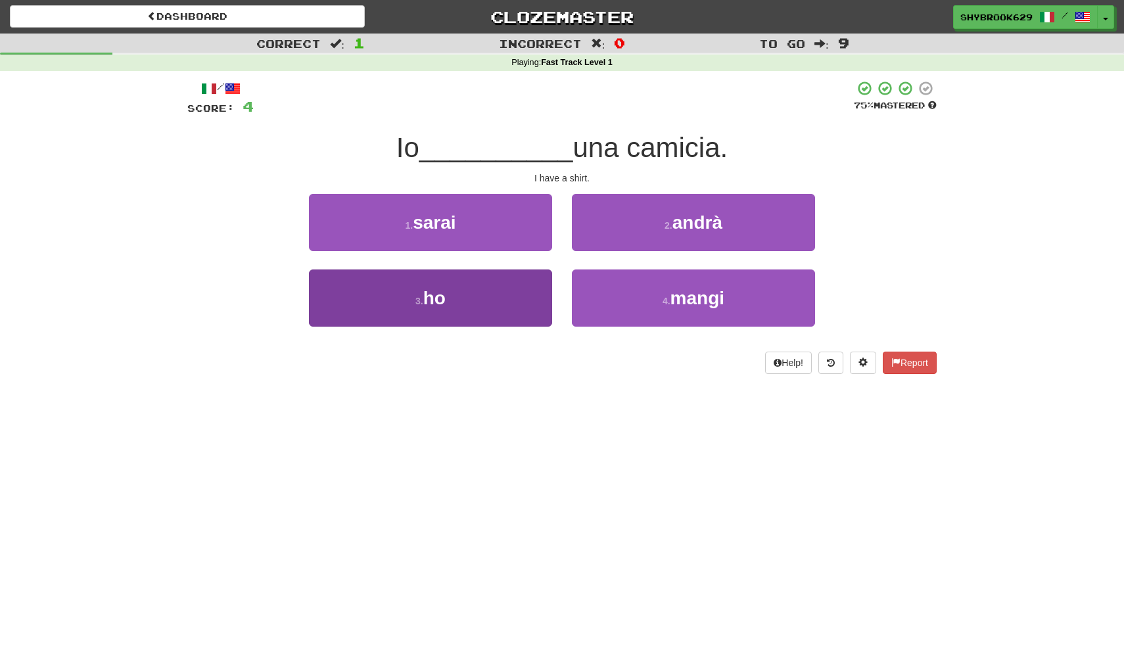
click at [527, 290] on button "3 . ho" at bounding box center [430, 298] width 243 height 57
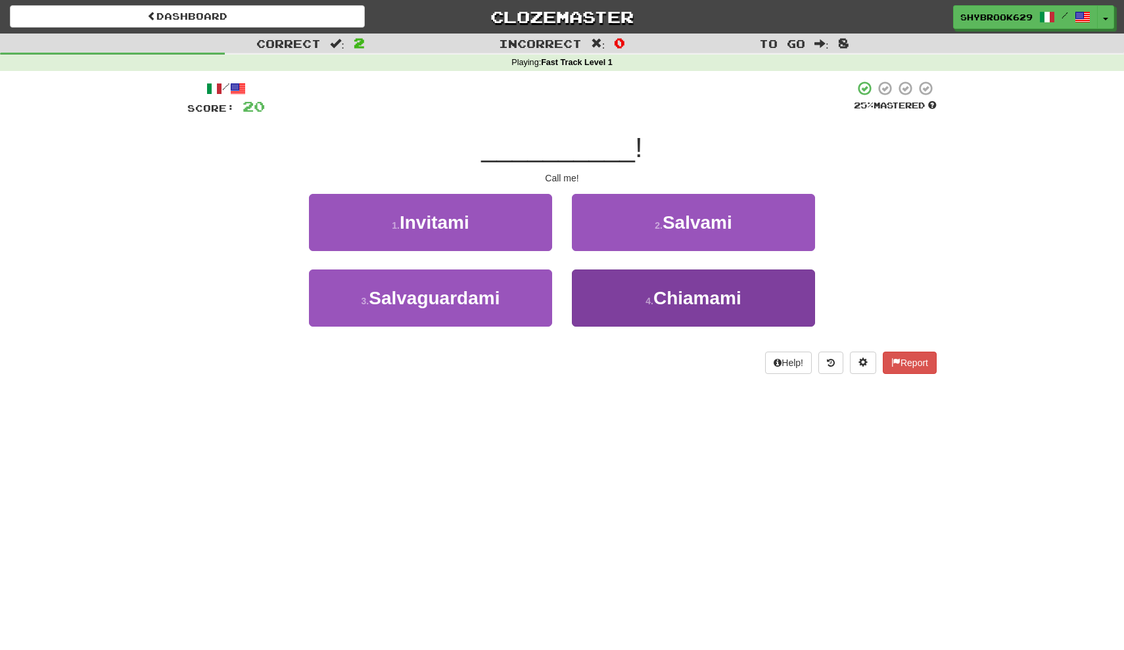
click at [756, 278] on button "4 . Chiamami" at bounding box center [693, 298] width 243 height 57
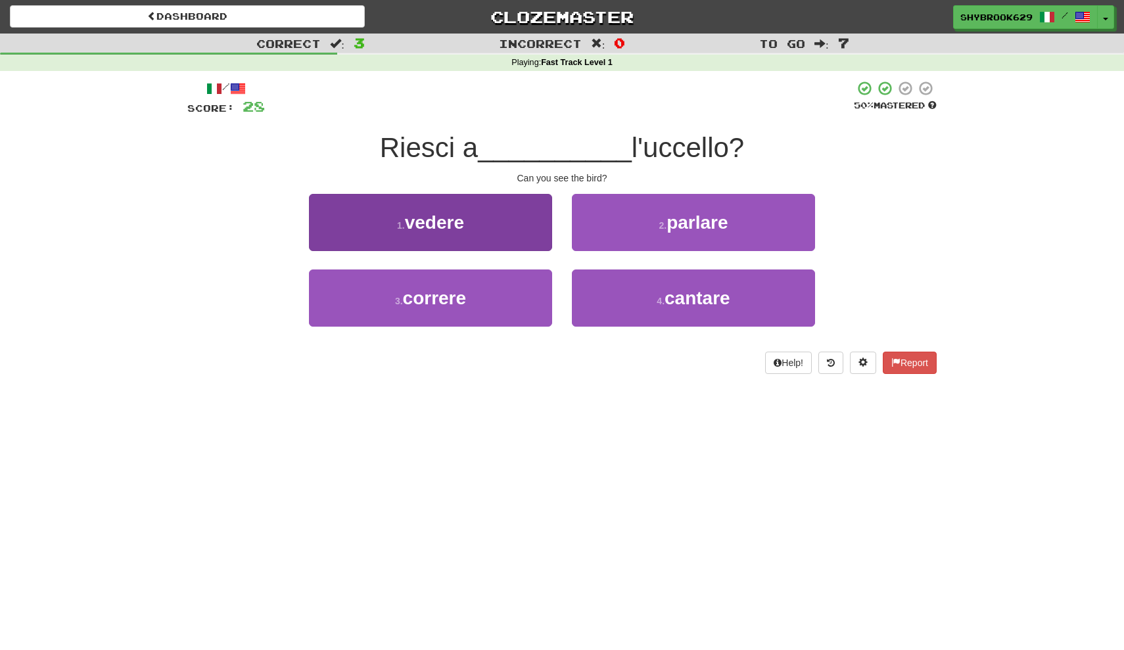
click at [474, 235] on button "1 . vedere" at bounding box center [430, 222] width 243 height 57
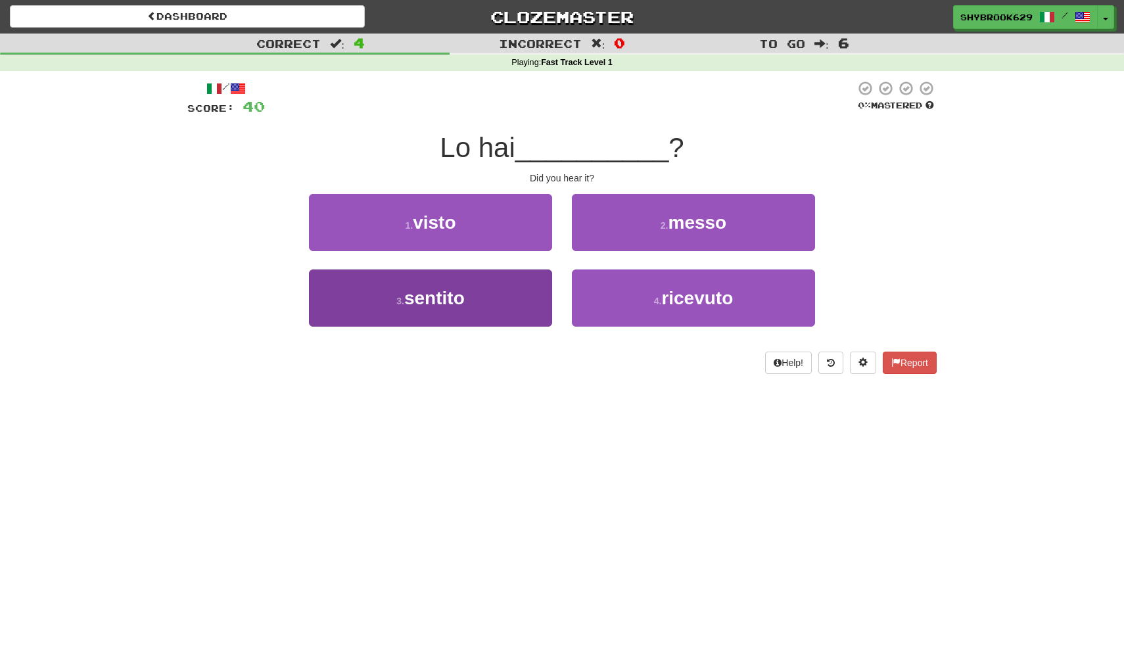
click at [468, 306] on button "3 . sentito" at bounding box center [430, 298] width 243 height 57
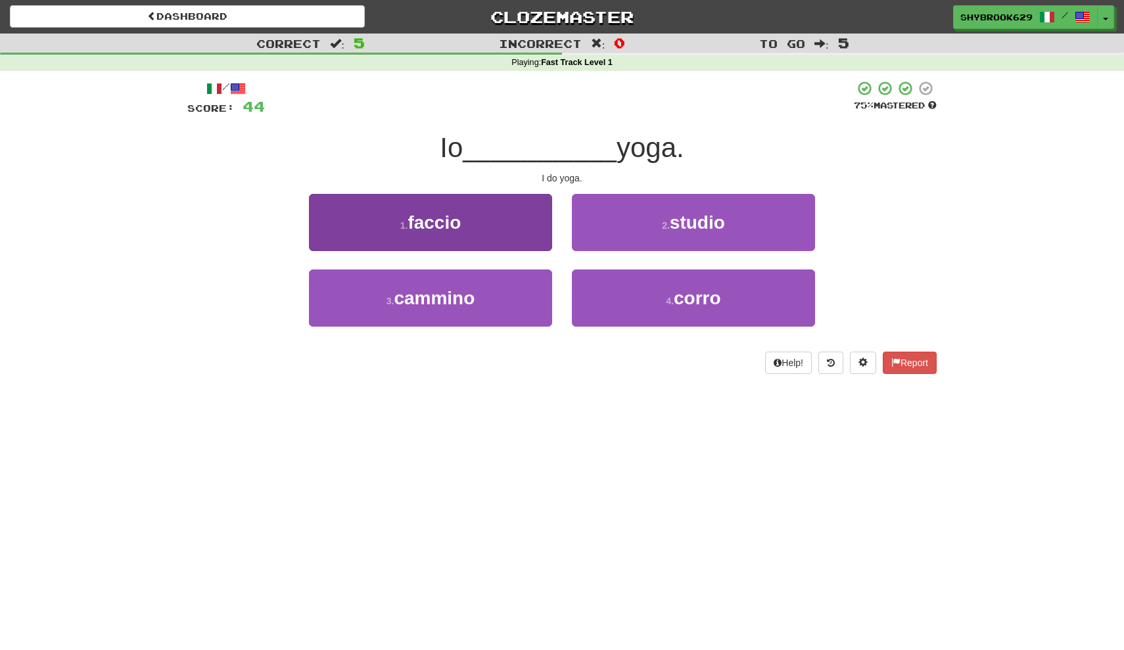
click at [477, 224] on button "1 . faccio" at bounding box center [430, 222] width 243 height 57
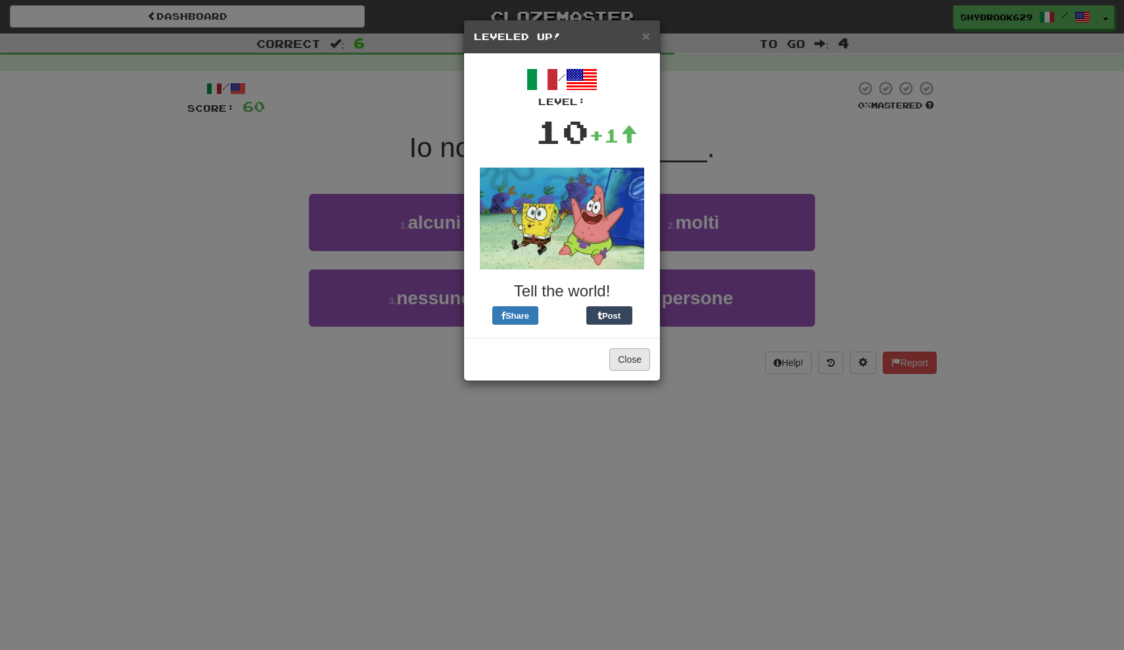
click at [646, 352] on button "Close" at bounding box center [630, 360] width 41 height 22
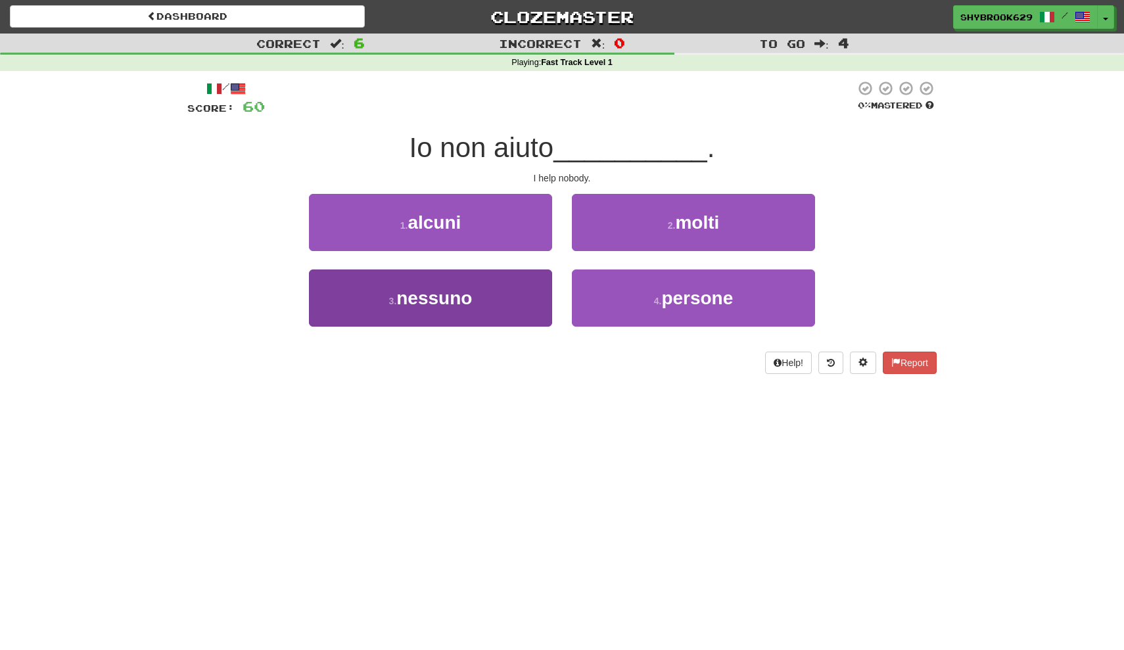
click at [478, 295] on button "3 . nessuno" at bounding box center [430, 298] width 243 height 57
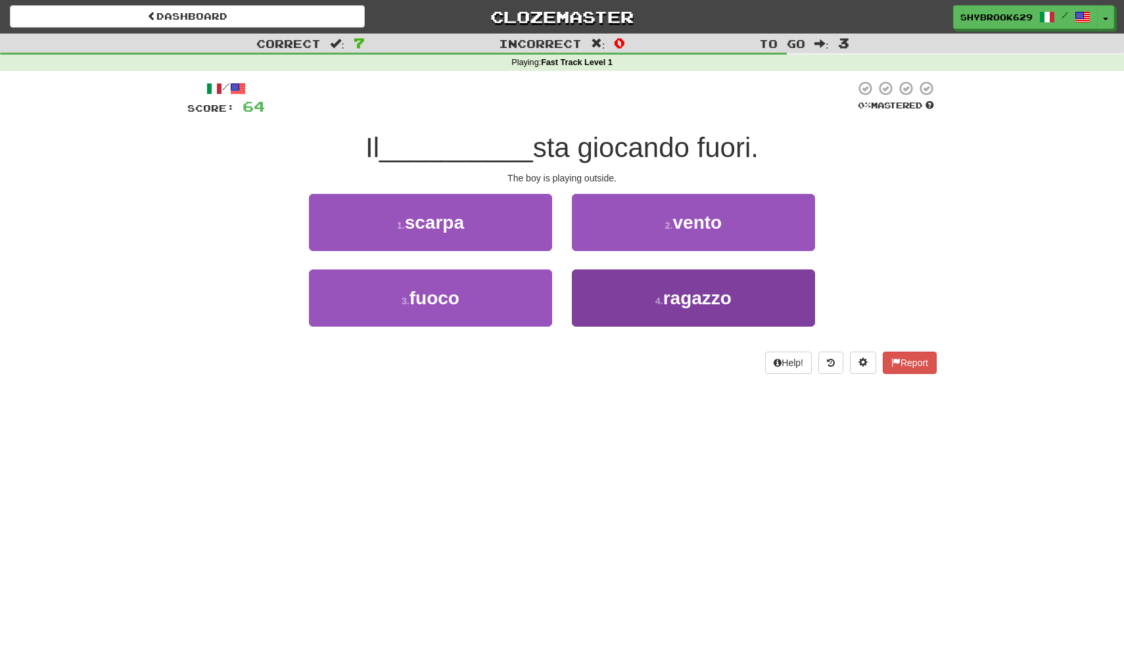
click at [697, 299] on span "ragazzo" at bounding box center [698, 298] width 68 height 20
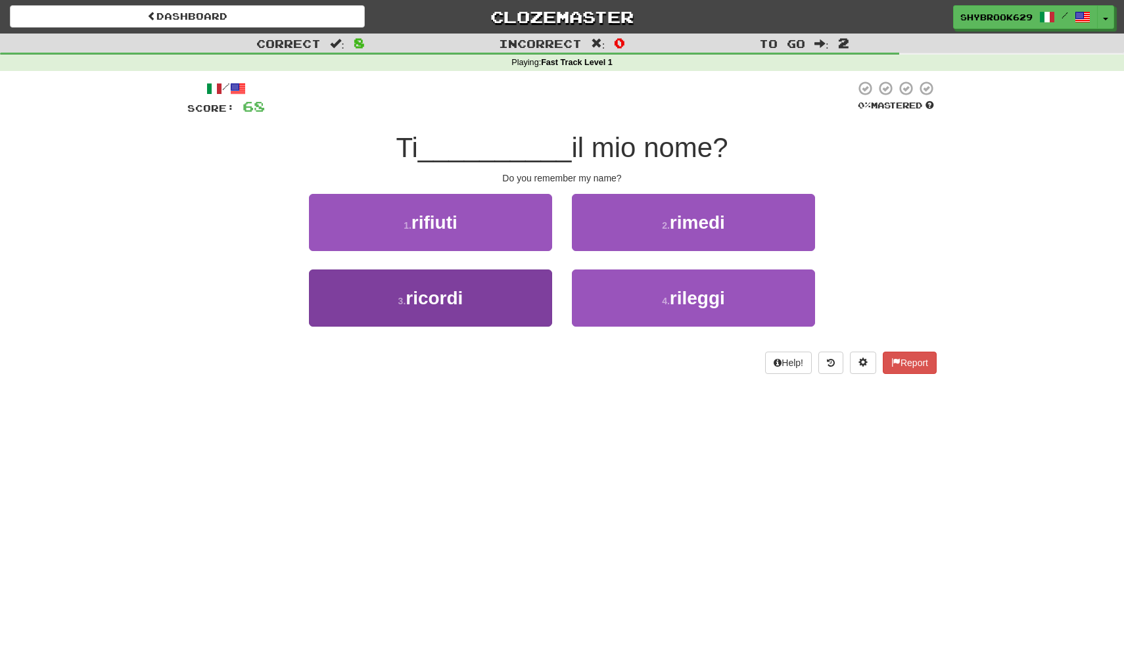
click at [470, 312] on button "3 . ricordi" at bounding box center [430, 298] width 243 height 57
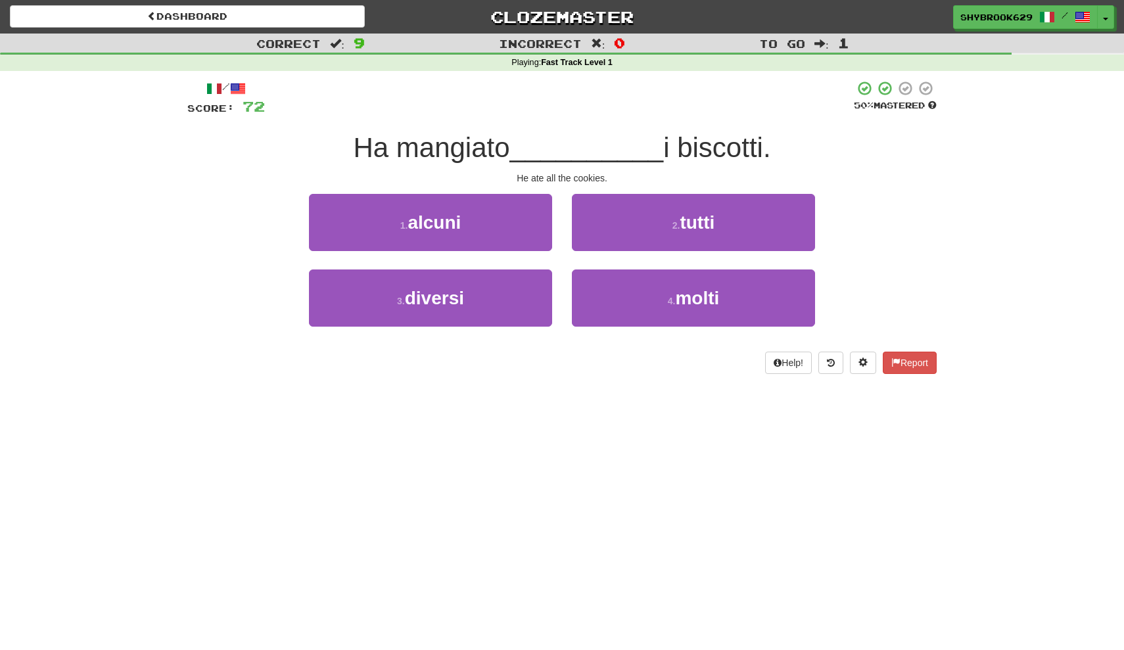
click at [703, 227] on span "tutti" at bounding box center [697, 222] width 35 height 20
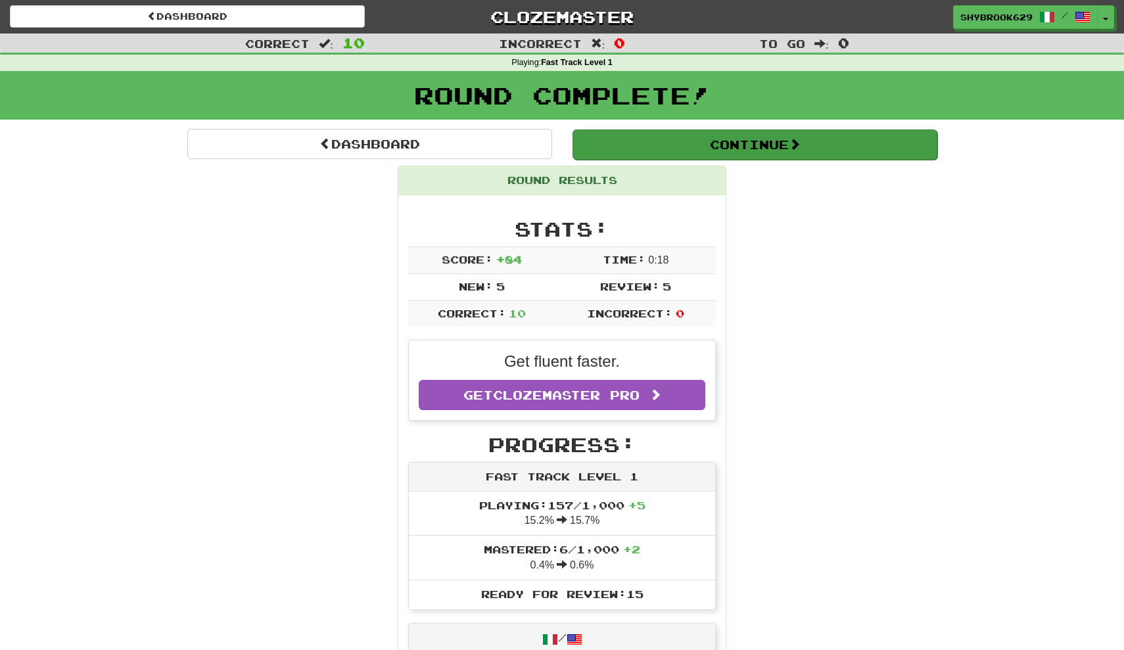
click at [776, 130] on button "Continue" at bounding box center [755, 145] width 365 height 30
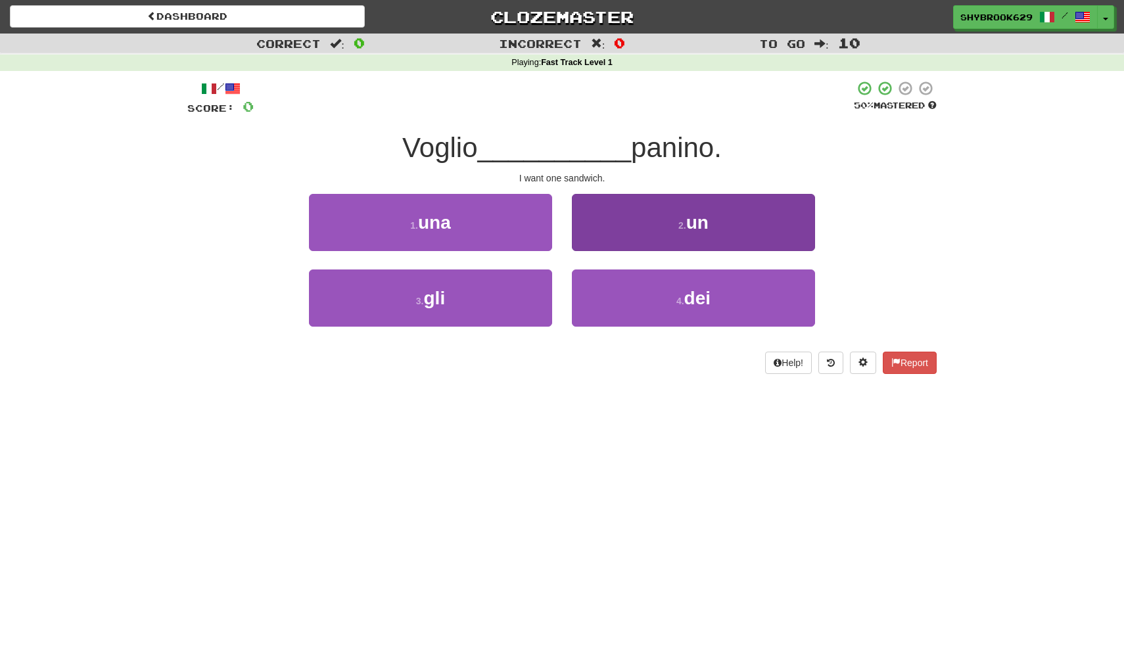
click at [709, 222] on span "un" at bounding box center [698, 222] width 22 height 20
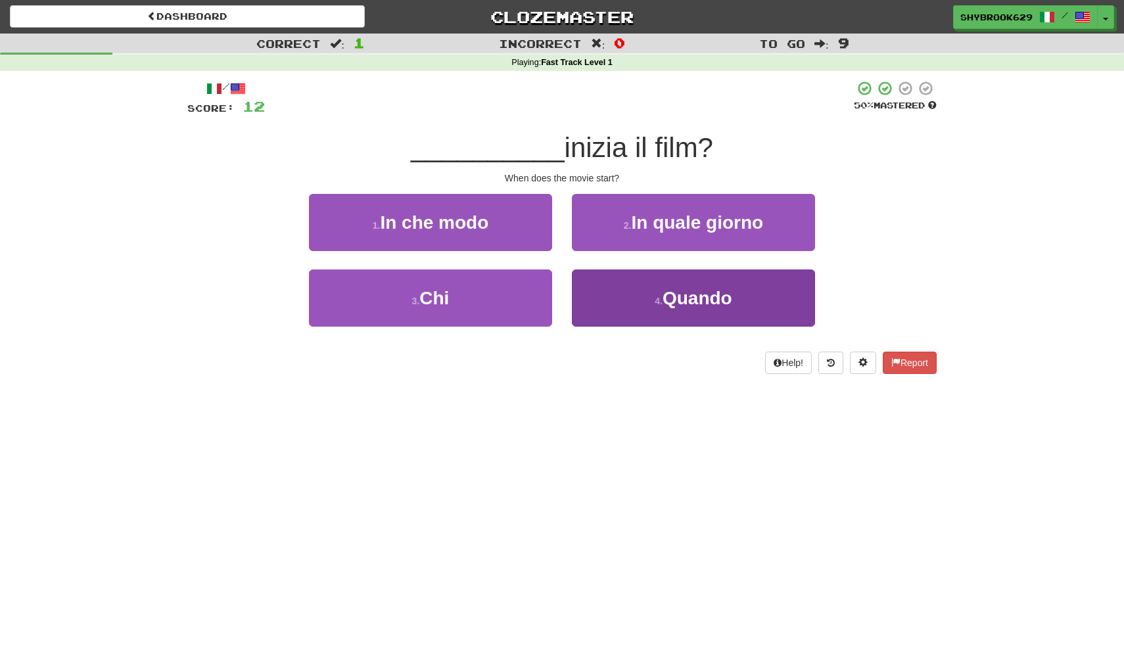
click at [646, 293] on button "4 . Quando" at bounding box center [693, 298] width 243 height 57
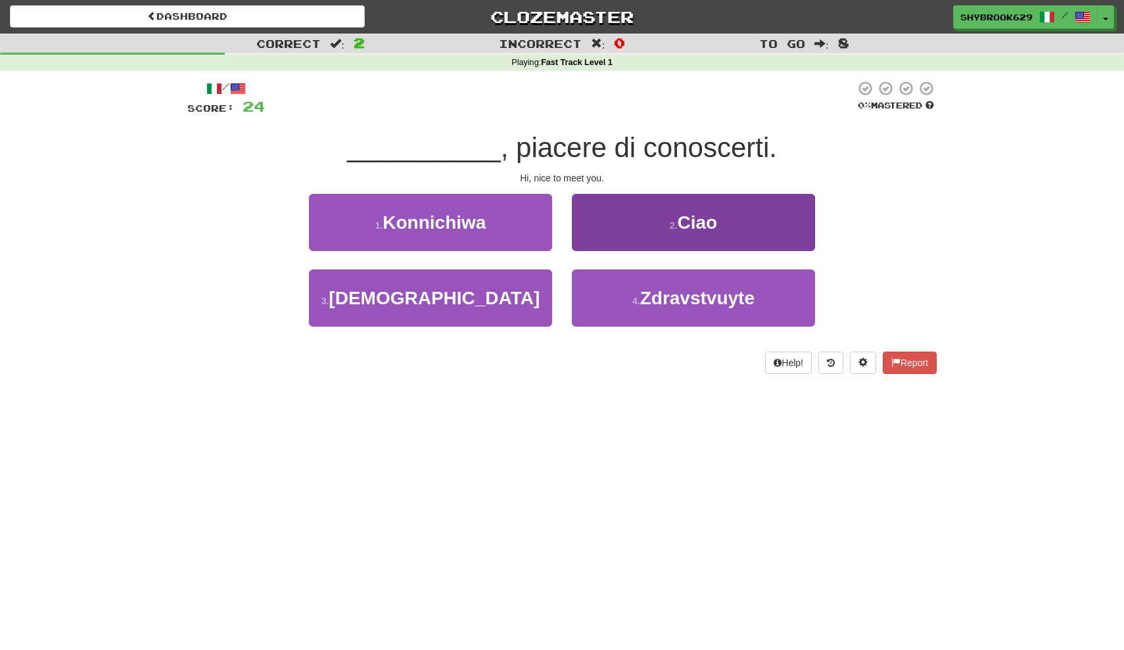
click at [785, 217] on button "2 . Ciao" at bounding box center [693, 222] width 243 height 57
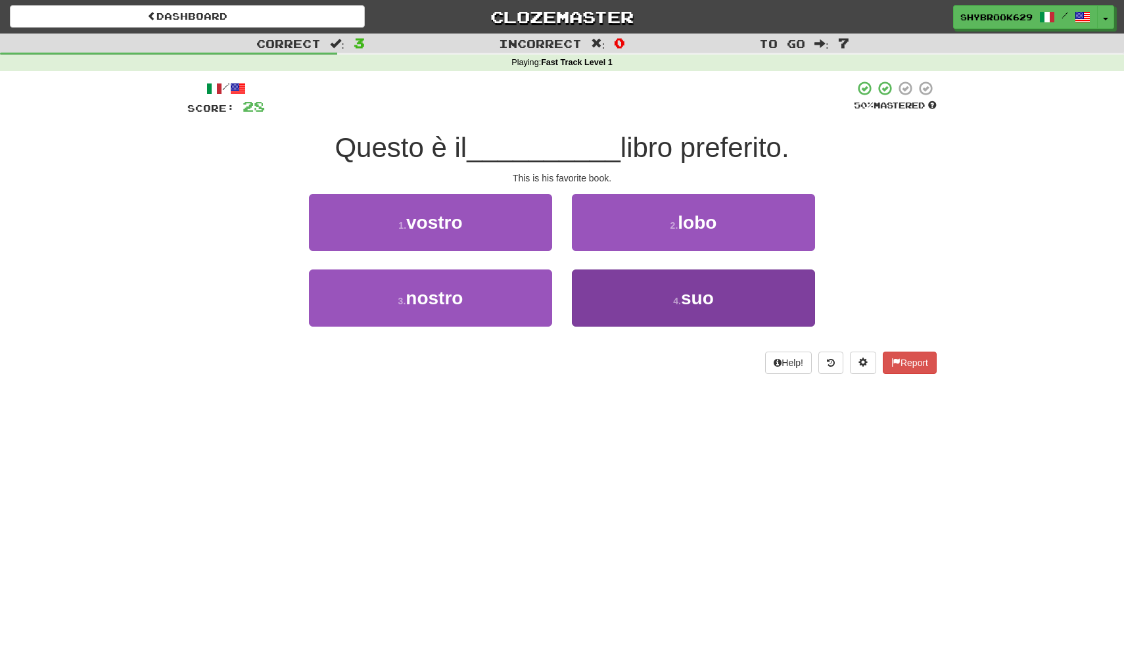
click at [664, 297] on button "4 . suo" at bounding box center [693, 298] width 243 height 57
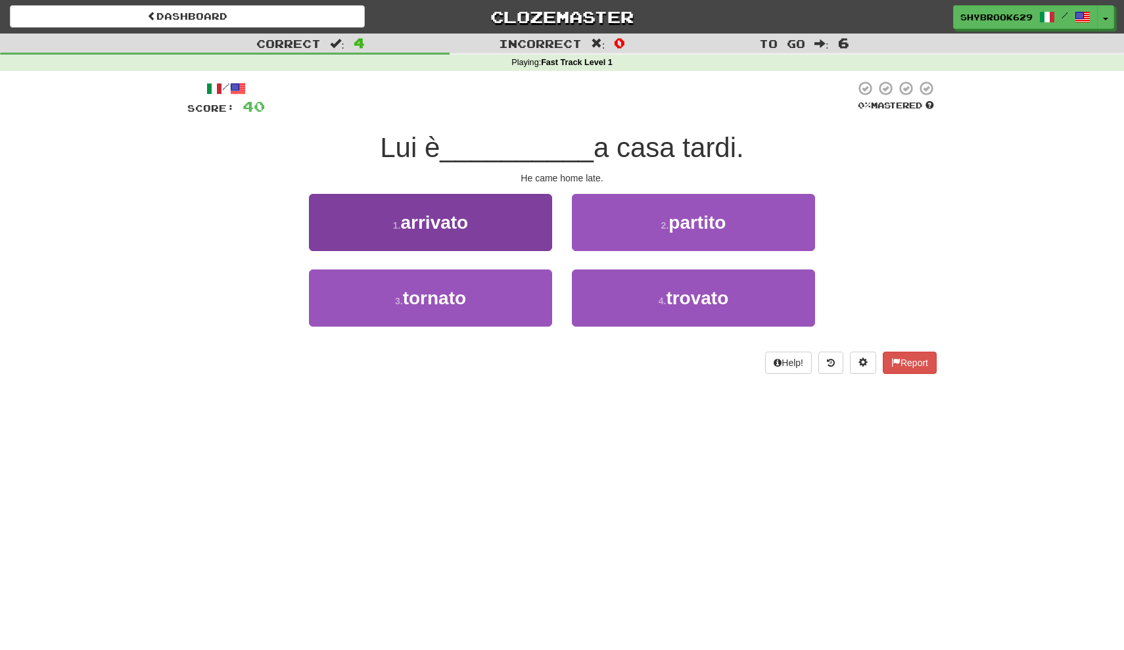
click at [475, 233] on button "1 . arrivato" at bounding box center [430, 222] width 243 height 57
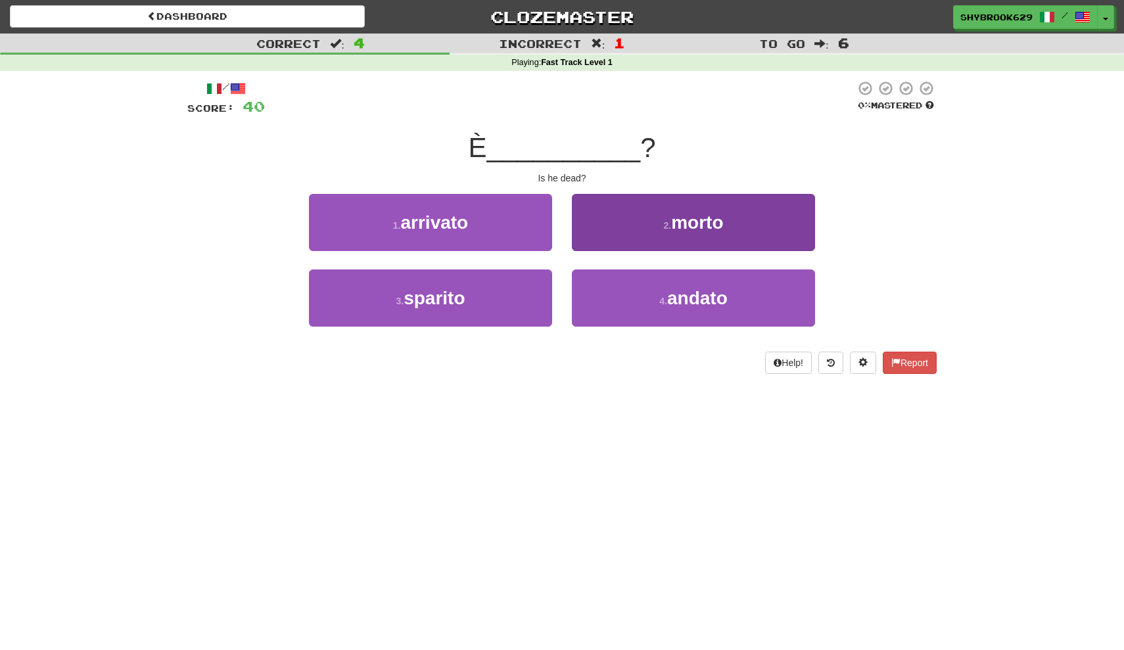
click at [640, 198] on button "2 . morto" at bounding box center [693, 222] width 243 height 57
click at [635, 224] on button "2 . Quale" at bounding box center [693, 222] width 243 height 57
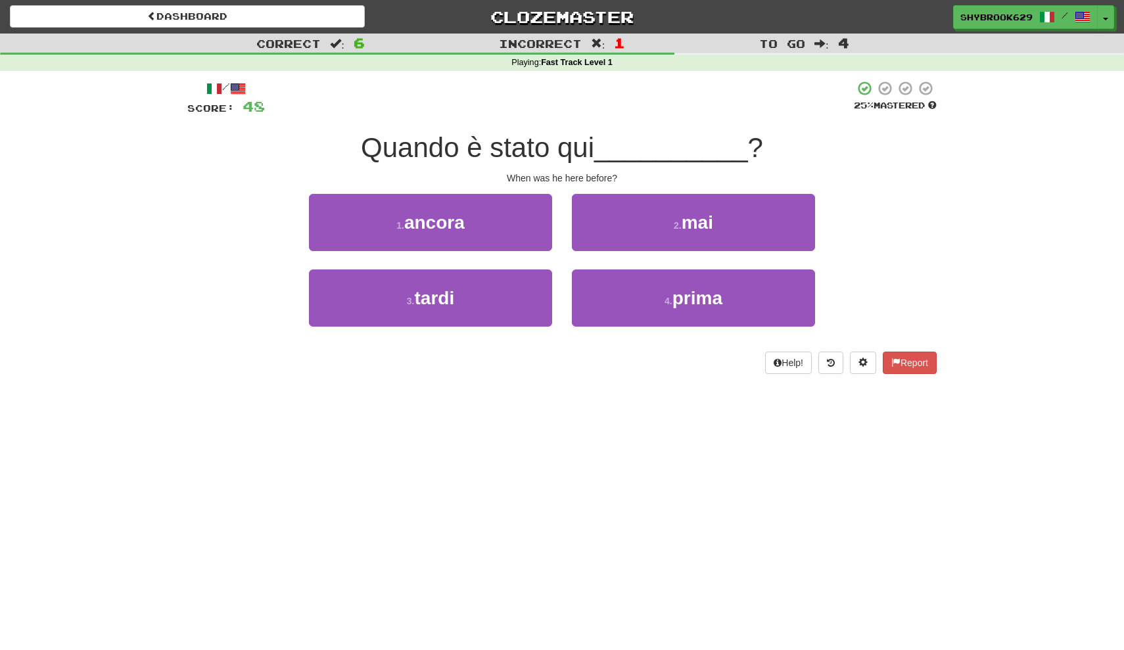
drag, startPoint x: 719, startPoint y: 218, endPoint x: 451, endPoint y: 375, distance: 310.0
click at [451, 375] on div "/ Score: 48 25 % Mastered Quando è stato qui __________ ? When was he here befo…" at bounding box center [562, 232] width 750 height 322
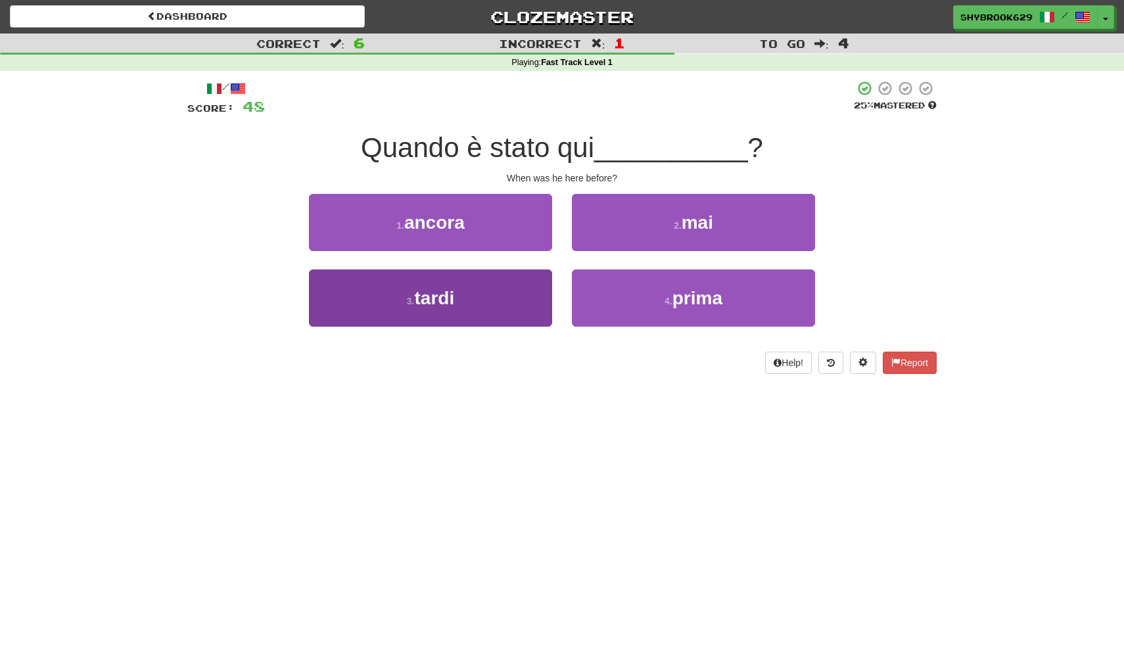
click at [475, 309] on button "3 . tardi" at bounding box center [430, 298] width 243 height 57
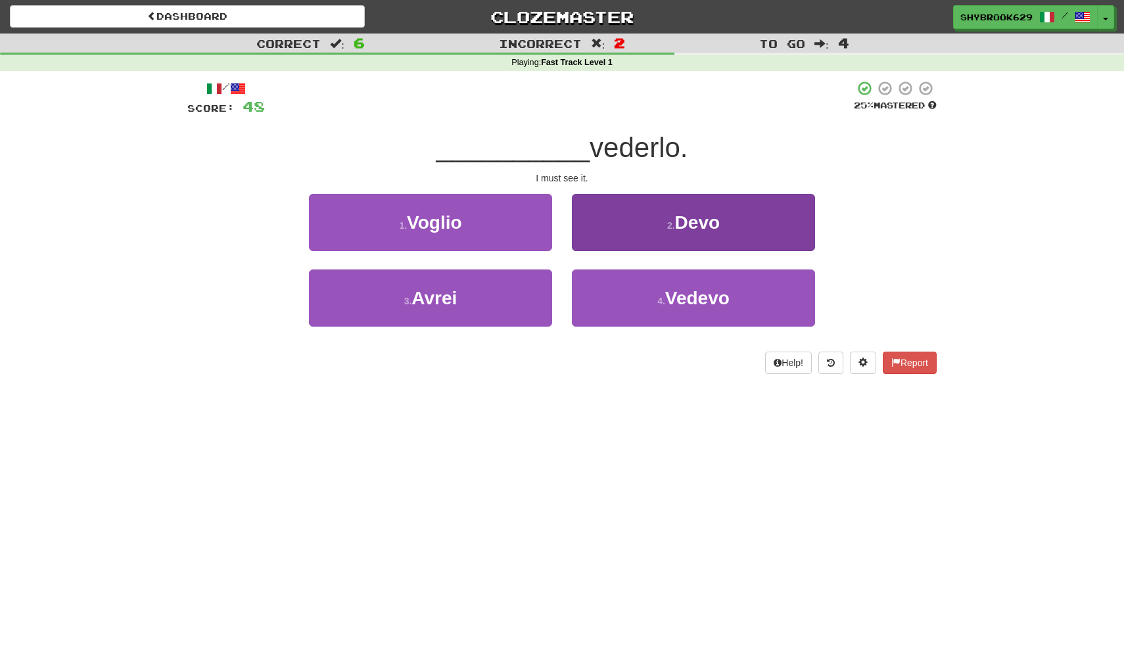
click at [716, 216] on span "Devo" at bounding box center [697, 222] width 45 height 20
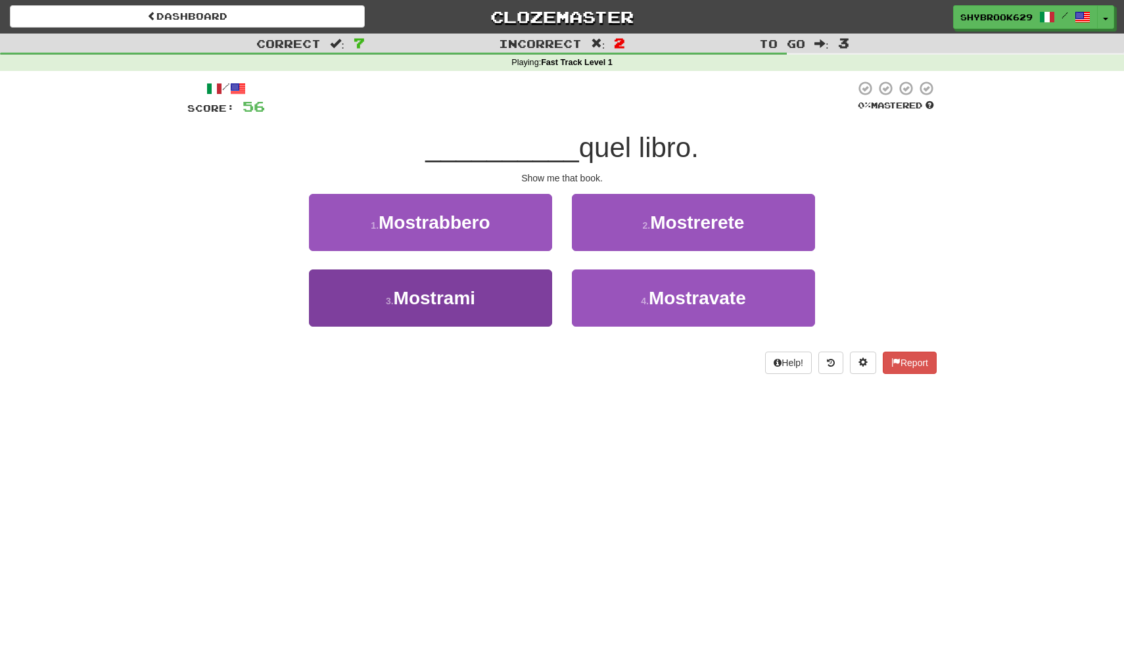
click at [521, 281] on button "3 . Mostrami" at bounding box center [430, 298] width 243 height 57
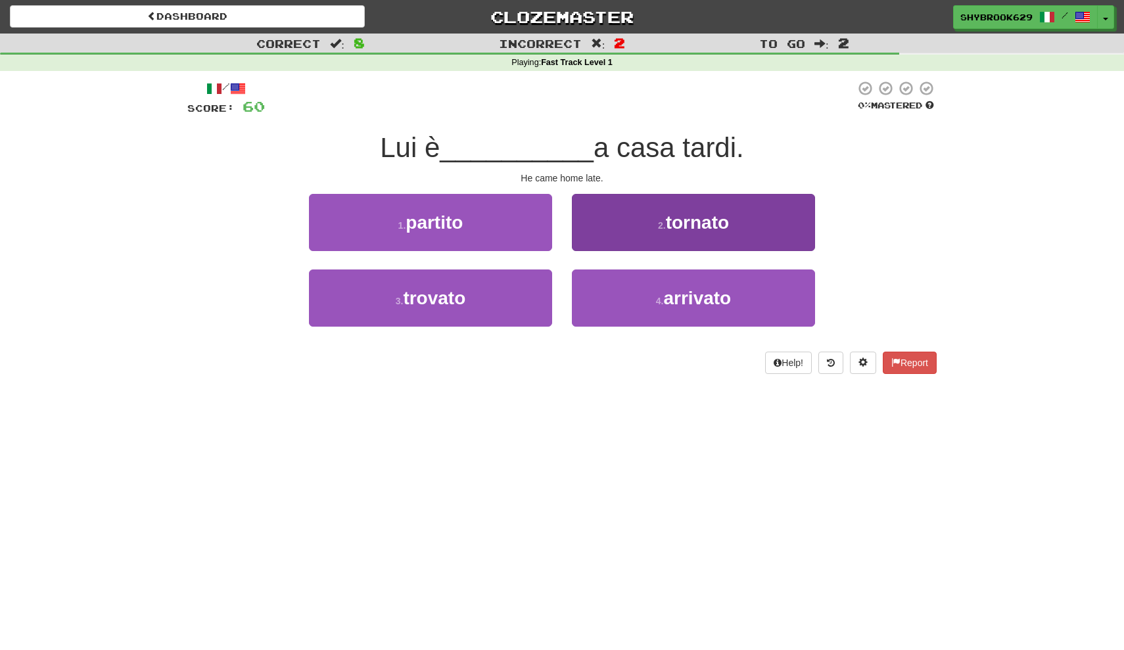
click at [621, 241] on button "2 . tornato" at bounding box center [693, 222] width 243 height 57
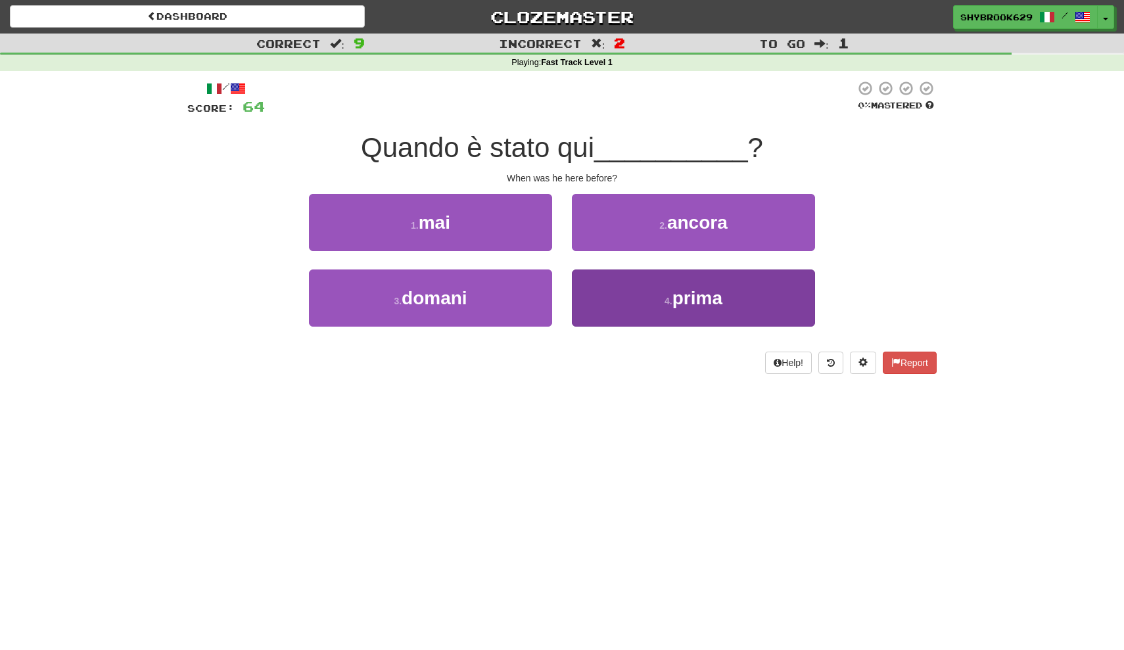
click at [619, 280] on button "4 . prima" at bounding box center [693, 298] width 243 height 57
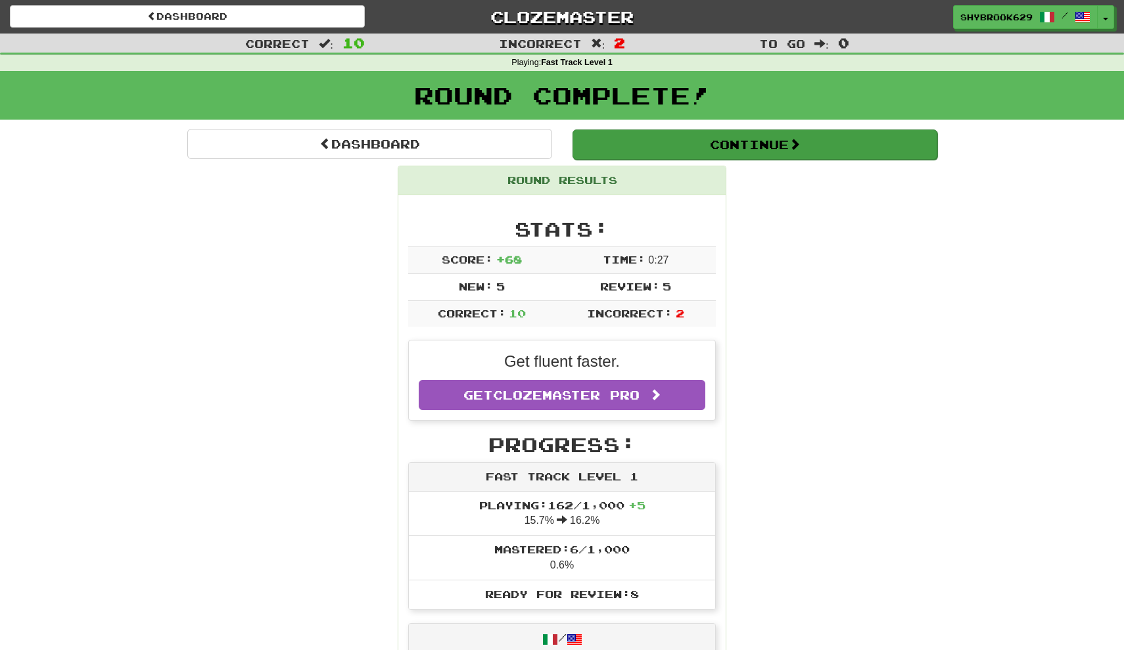
click at [782, 155] on button "Continue" at bounding box center [755, 145] width 365 height 30
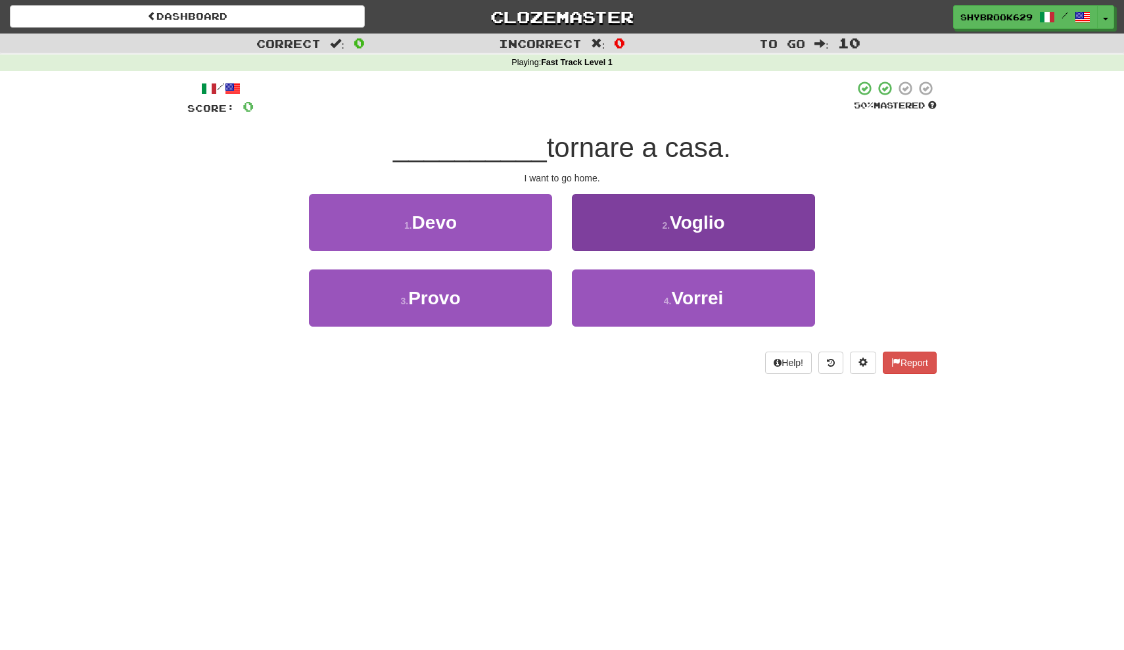
click at [702, 203] on button "2 . Voglio" at bounding box center [693, 222] width 243 height 57
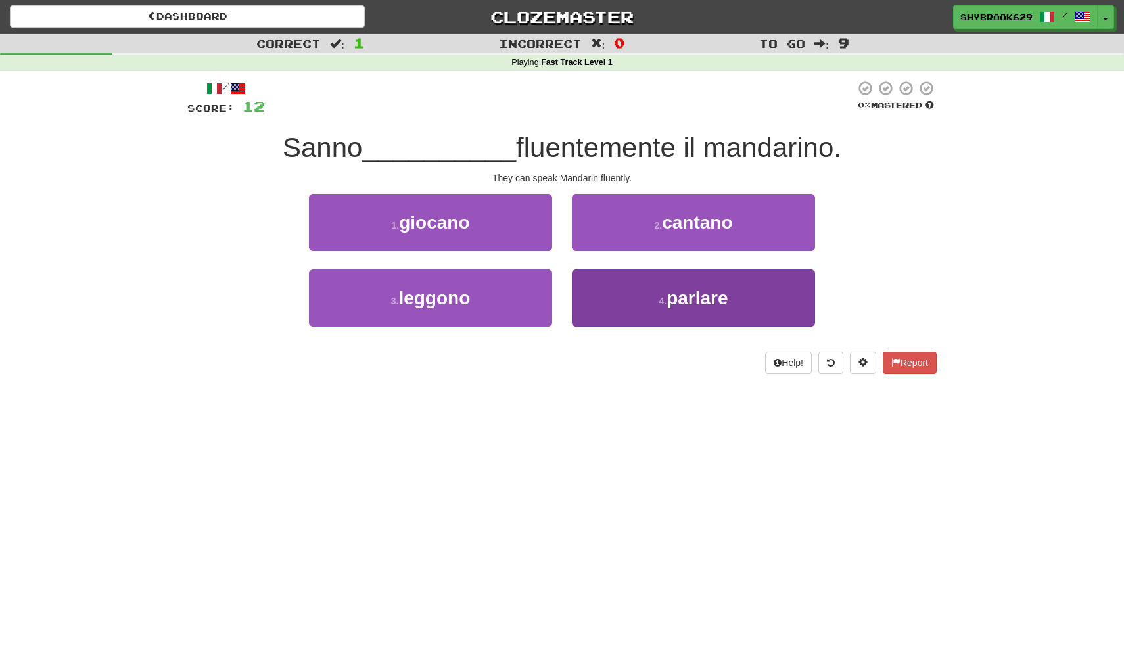
click at [600, 287] on button "4 . parlare" at bounding box center [693, 298] width 243 height 57
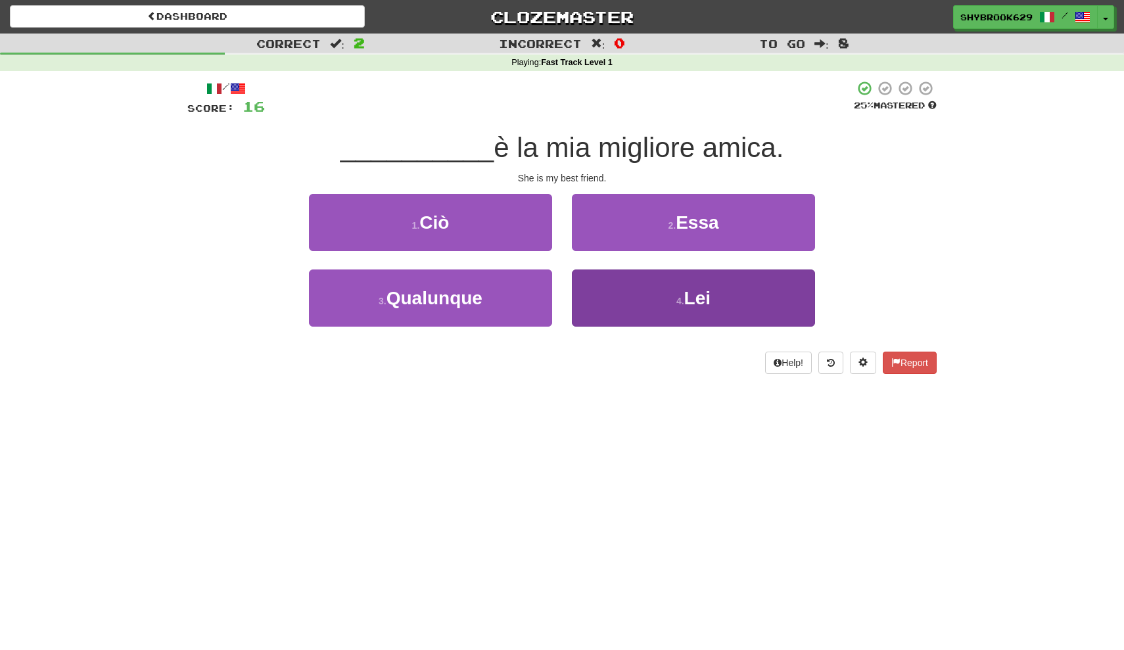
click at [637, 299] on button "4 . Lei" at bounding box center [693, 298] width 243 height 57
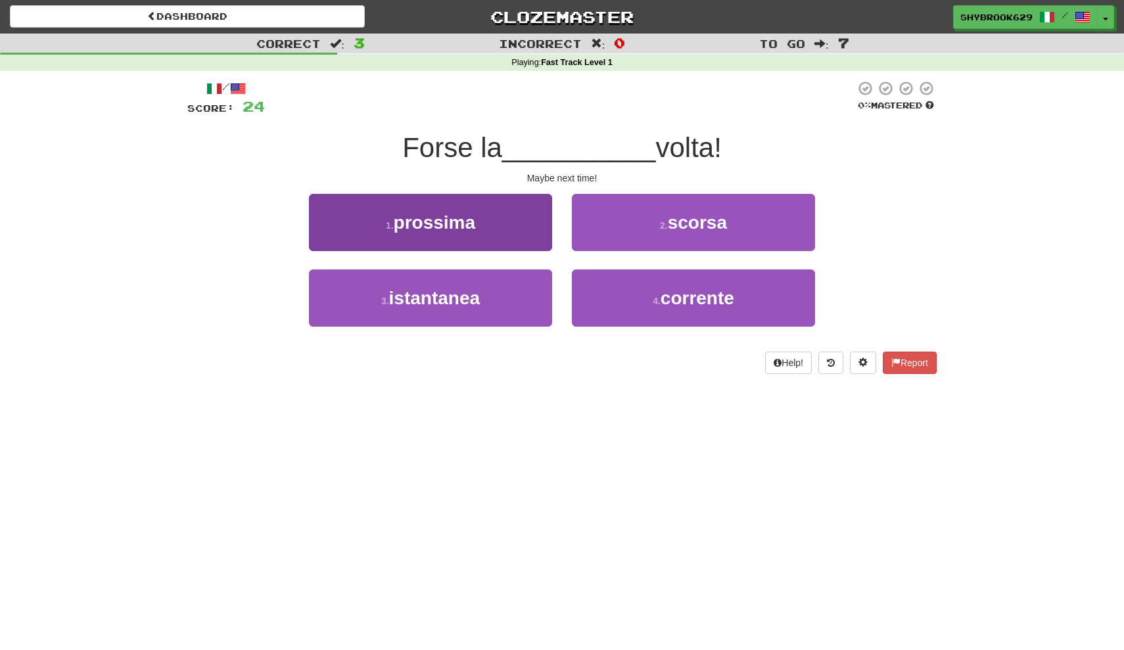
click at [521, 210] on button "1 . prossima" at bounding box center [430, 222] width 243 height 57
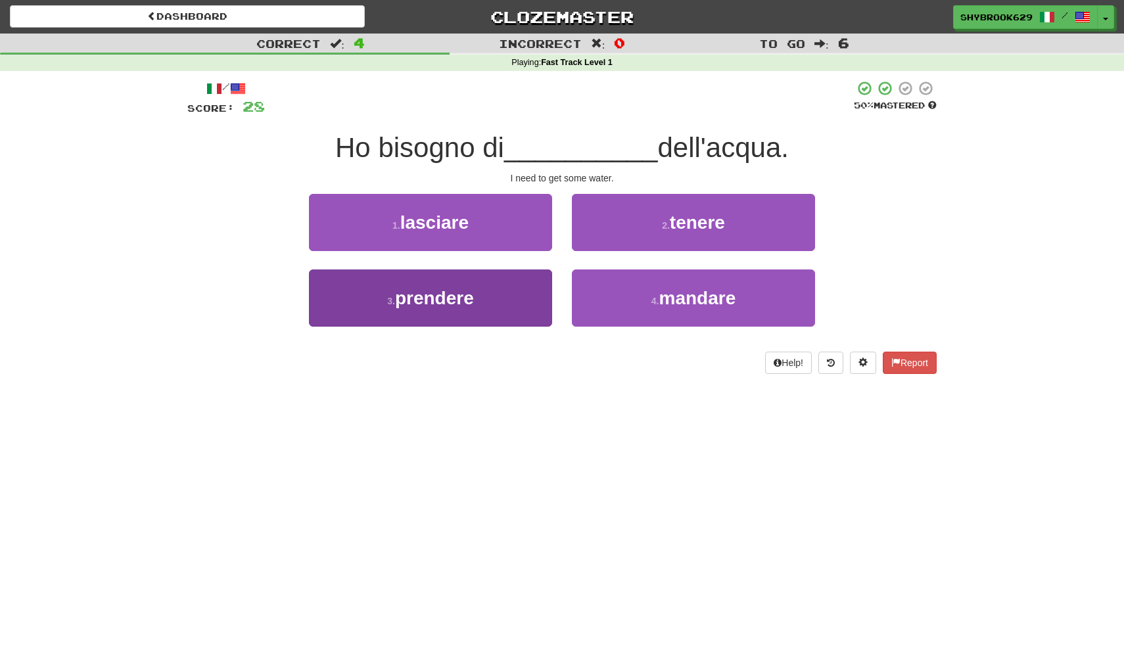
click at [510, 296] on button "3 . prendere" at bounding box center [430, 298] width 243 height 57
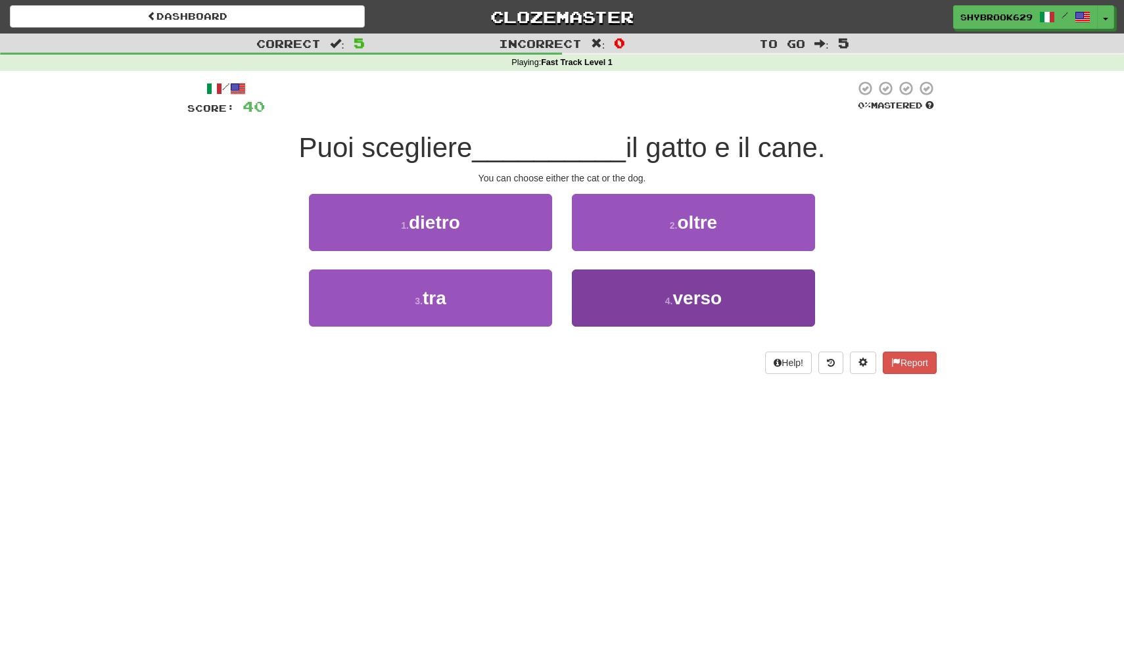
click at [625, 294] on button "4 . verso" at bounding box center [693, 298] width 243 height 57
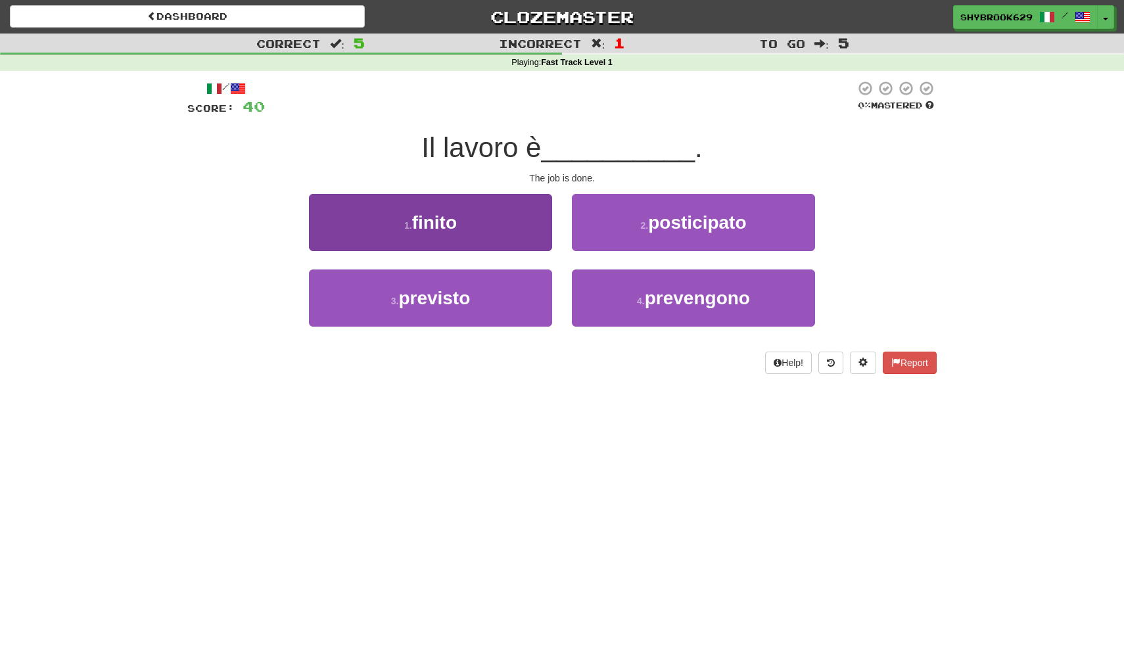
click at [505, 233] on button "1 . finito" at bounding box center [430, 222] width 243 height 57
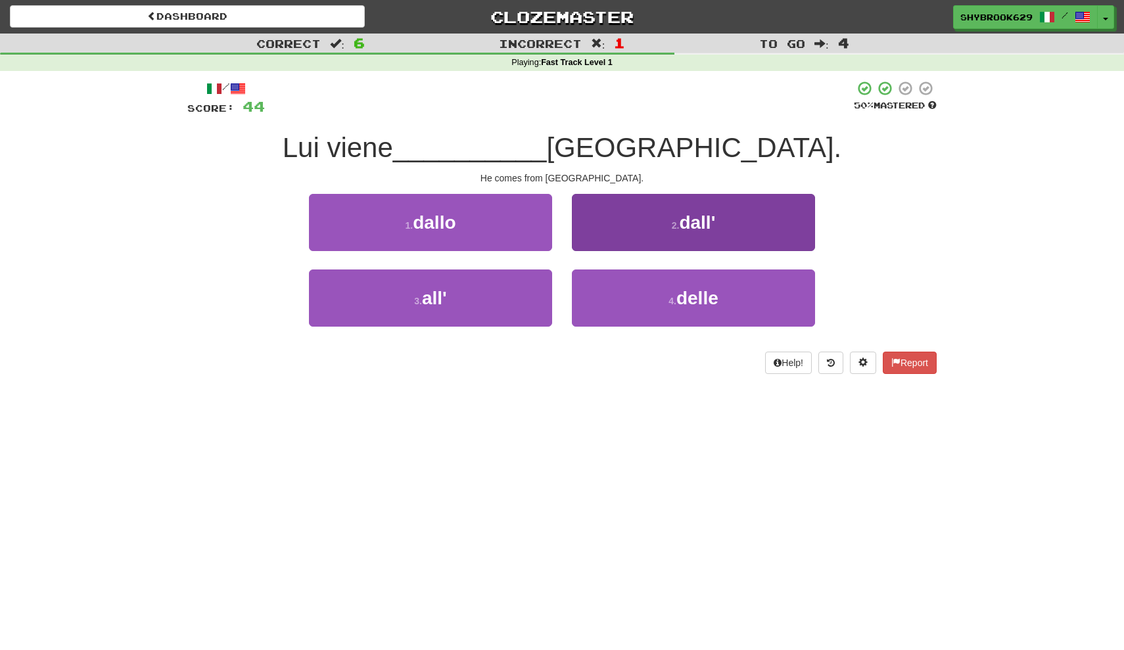
click at [683, 223] on span "dall'" at bounding box center [697, 222] width 36 height 20
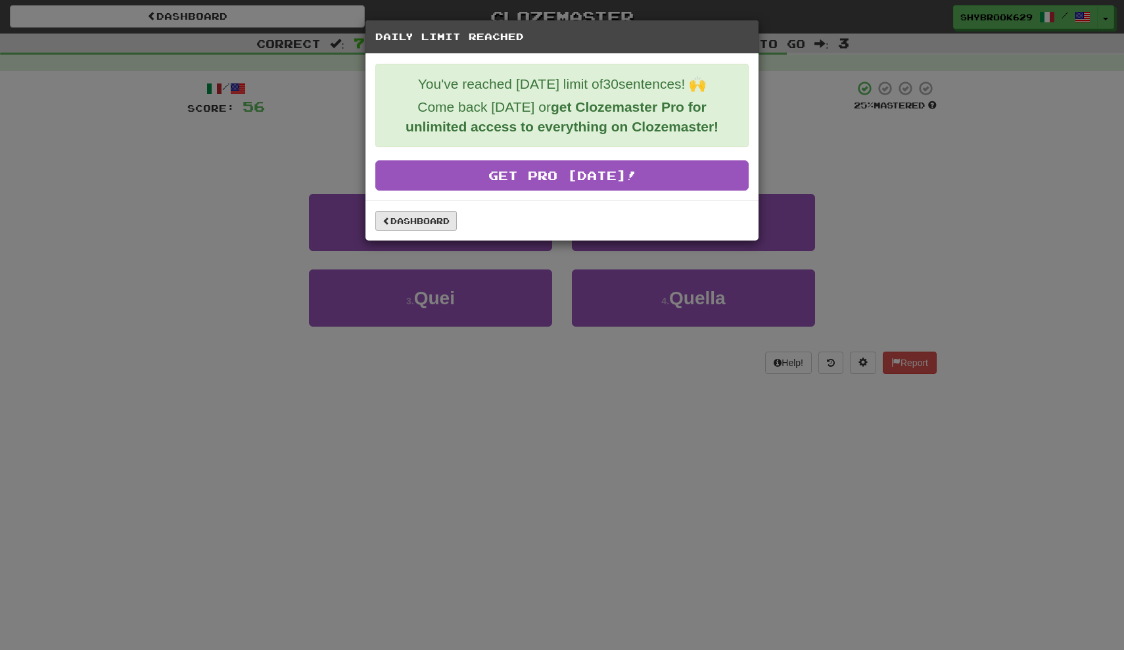
click at [441, 222] on link "Dashboard" at bounding box center [416, 221] width 82 height 20
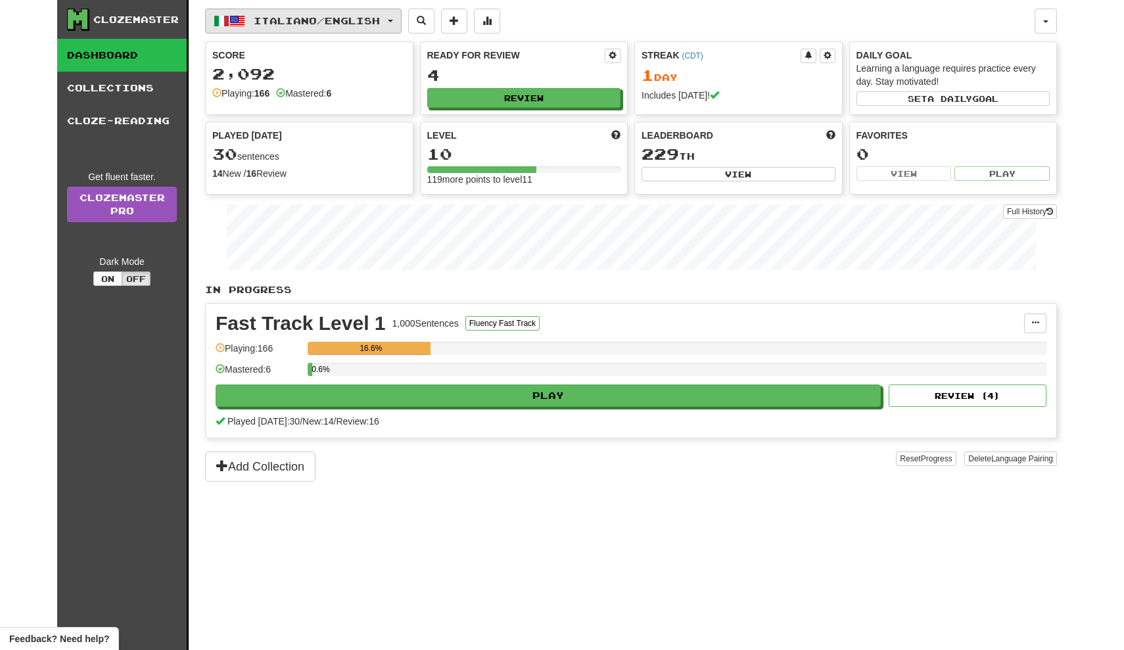
click at [236, 18] on span "button" at bounding box center [237, 21] width 16 height 16
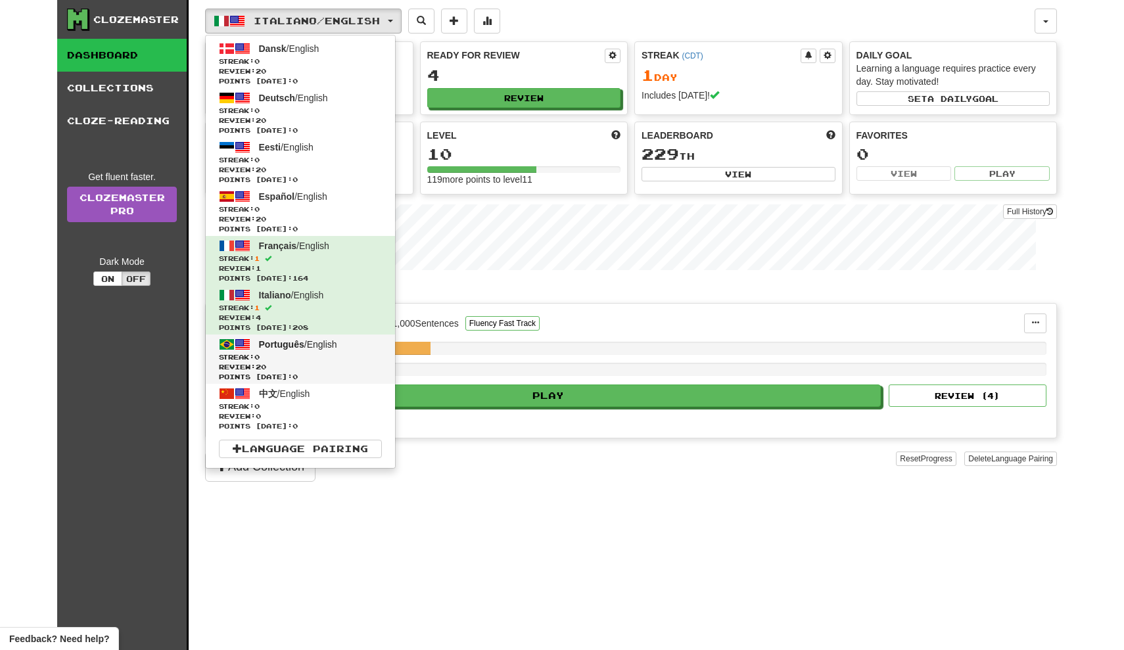
click at [345, 349] on link "Português / English Streak: 0 Review: 20 Points [DATE]: 0" at bounding box center [300, 359] width 189 height 49
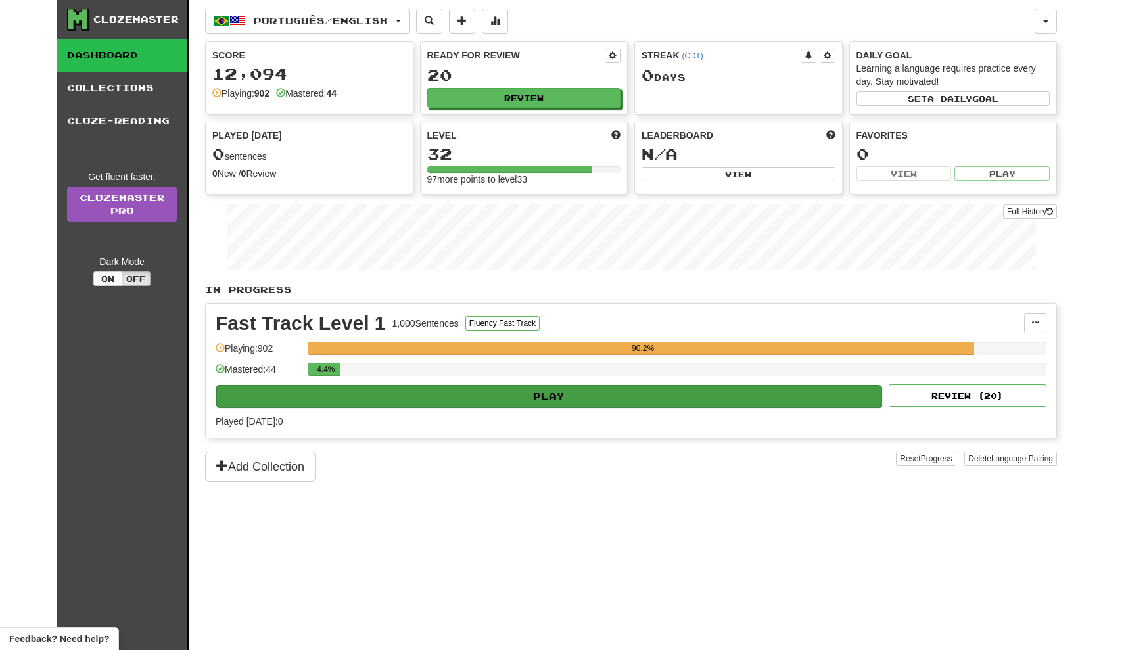
click at [475, 401] on button "Play" at bounding box center [548, 396] width 665 height 22
select select "**"
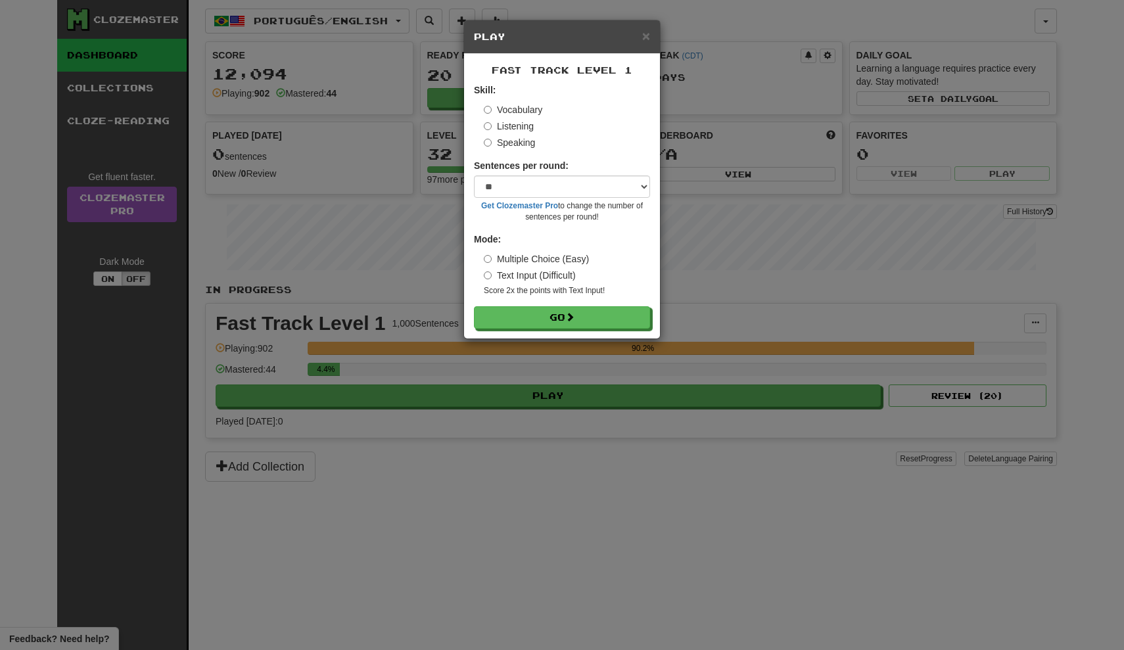
click at [562, 331] on div "Fast Track Level 1 Skill: Vocabulary Listening Speaking Sentences per round: * …" at bounding box center [562, 196] width 196 height 285
click at [558, 318] on button "Go" at bounding box center [563, 318] width 176 height 22
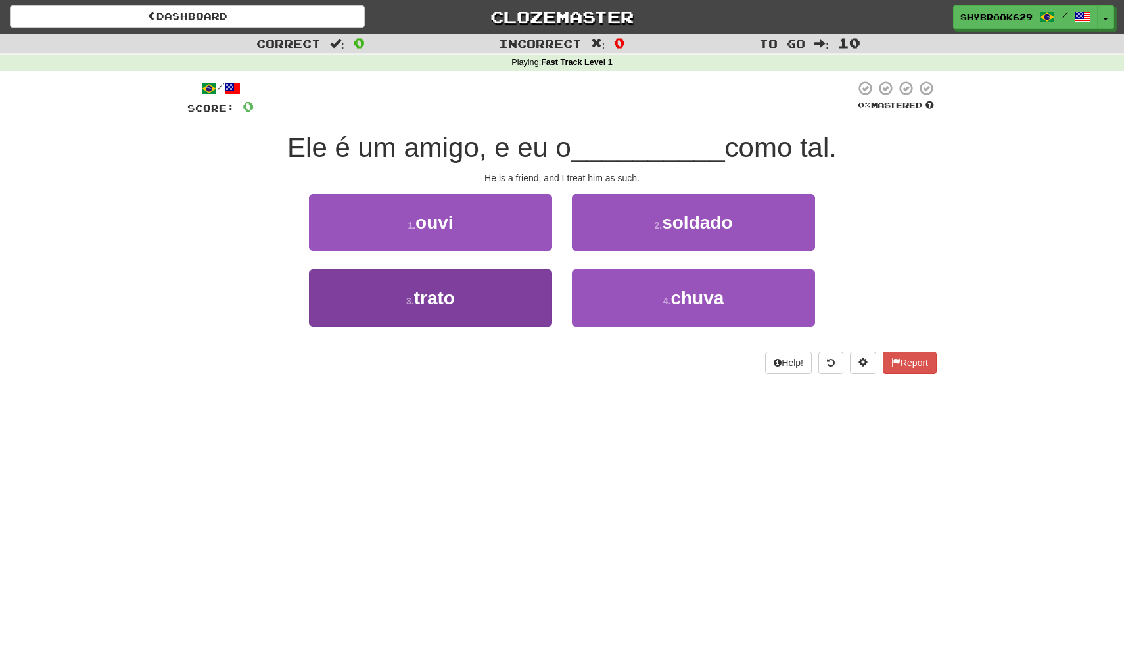
click at [495, 294] on button "3 . trato" at bounding box center [430, 298] width 243 height 57
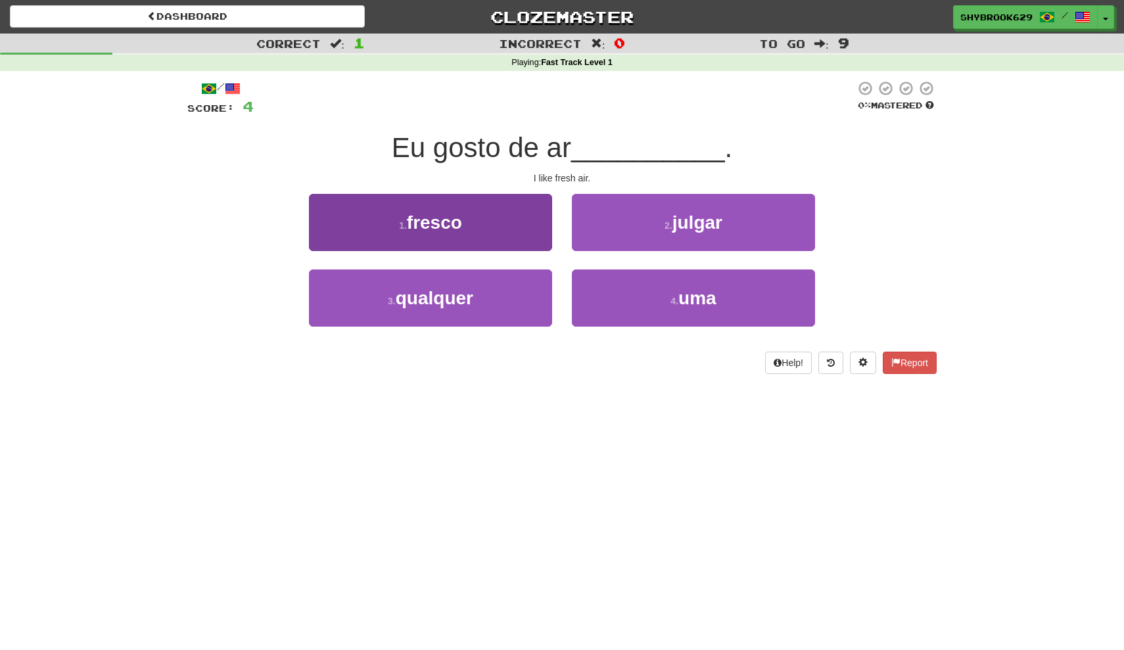
click at [495, 225] on button "1 . fresco" at bounding box center [430, 222] width 243 height 57
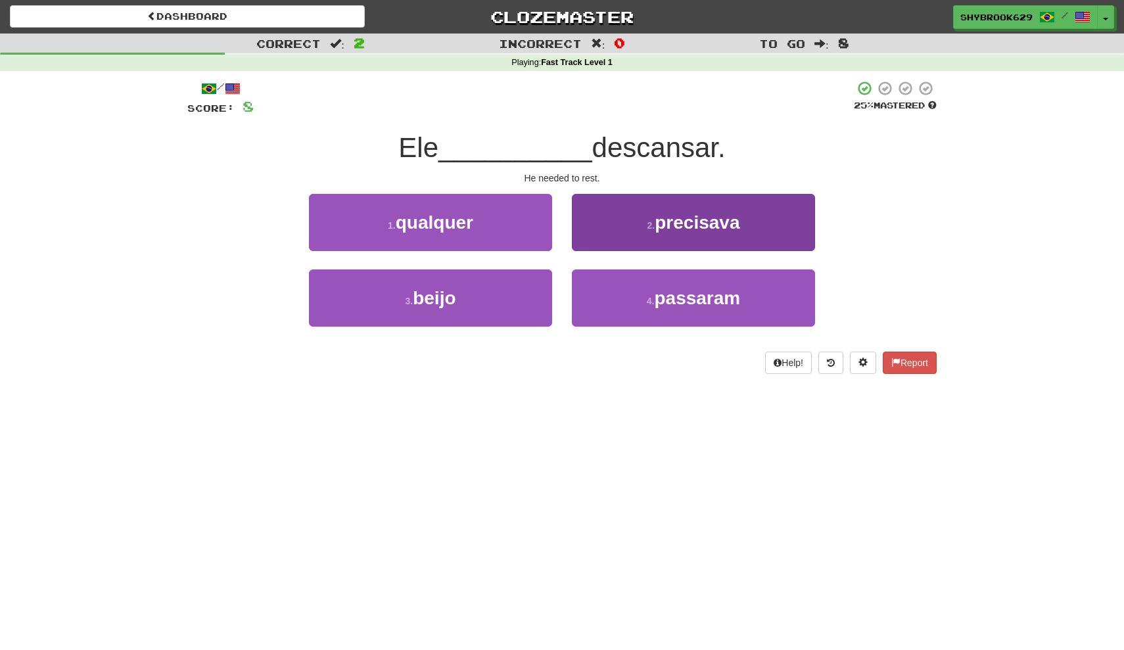
click at [652, 214] on button "2 . precisava" at bounding box center [693, 222] width 243 height 57
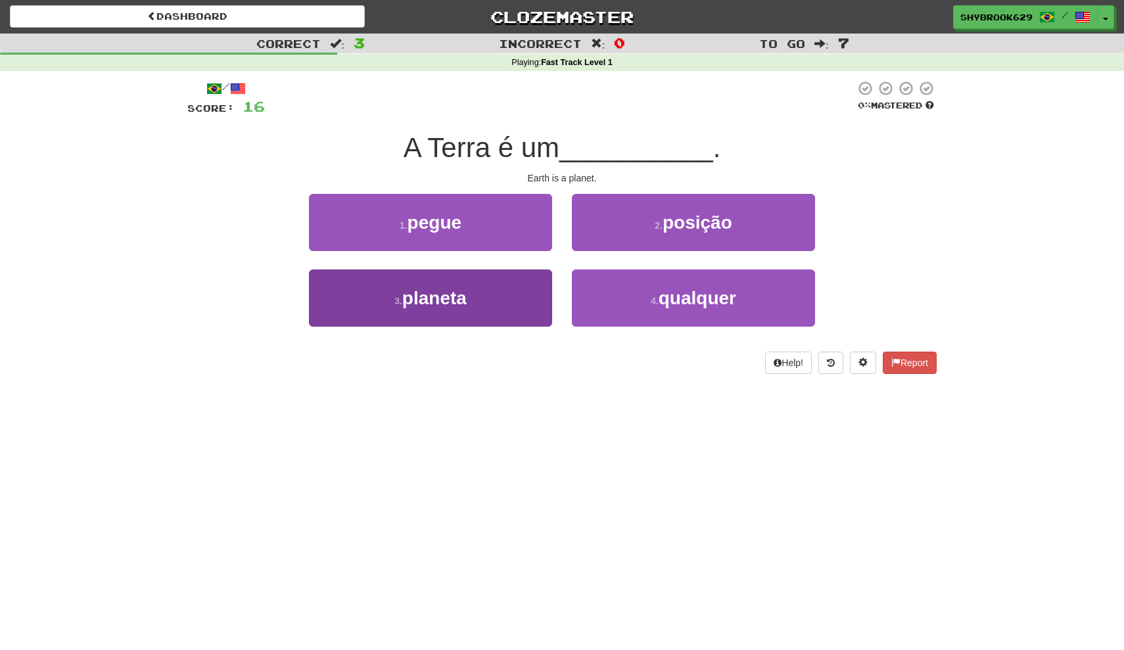
click at [502, 298] on button "3 . planeta" at bounding box center [430, 298] width 243 height 57
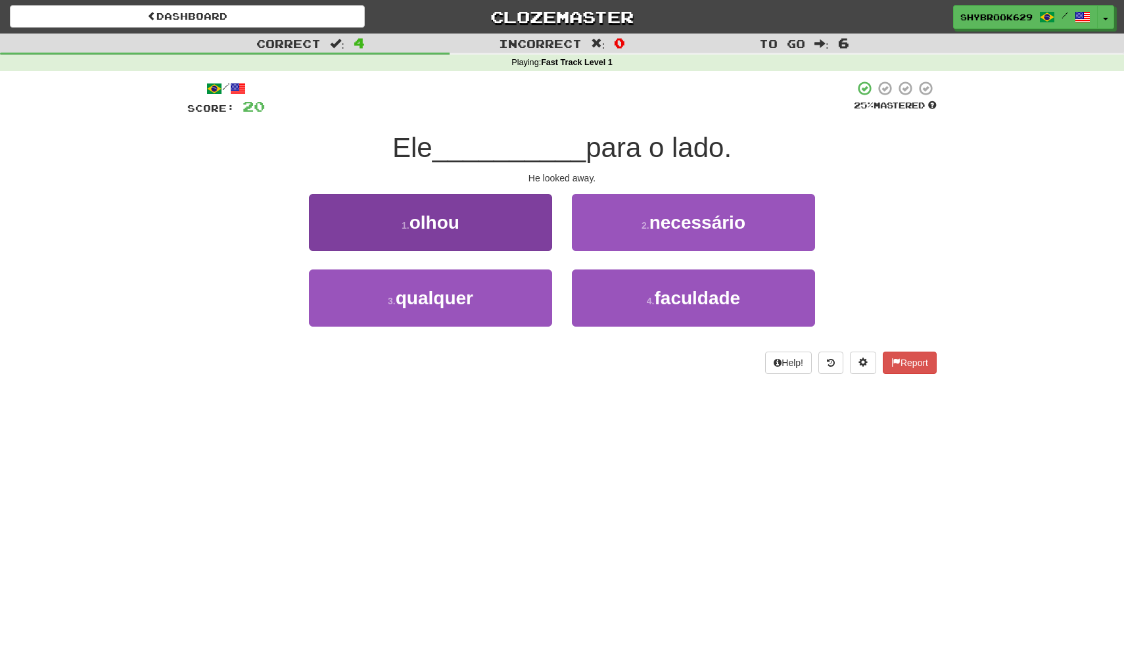
click at [523, 241] on button "1 . olhou" at bounding box center [430, 222] width 243 height 57
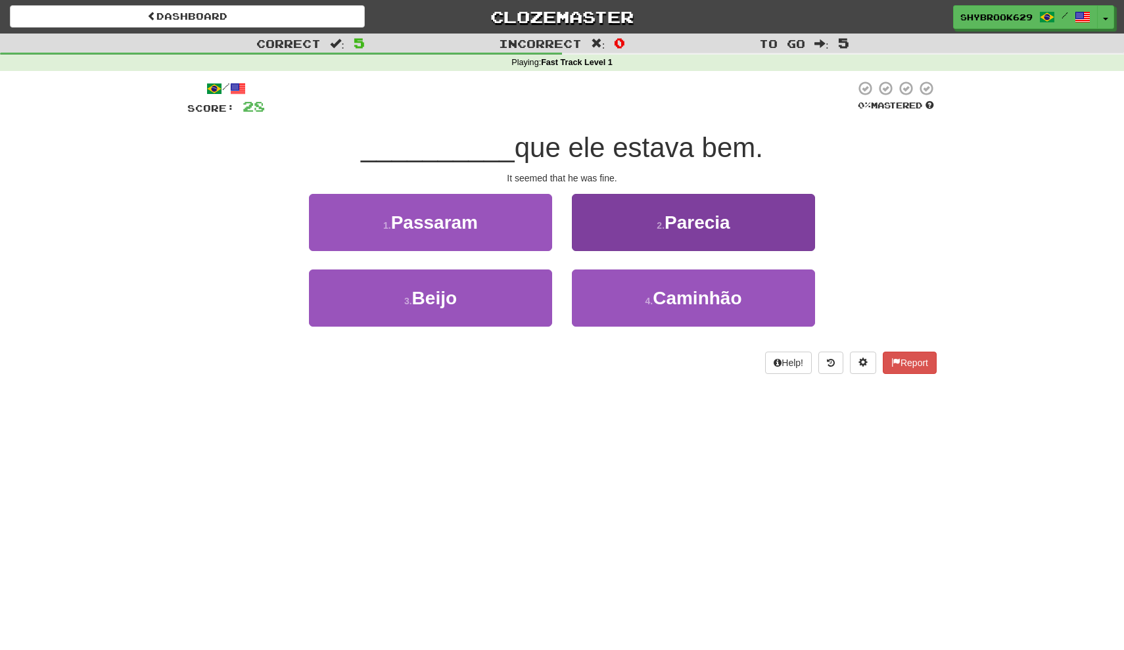
click at [650, 231] on button "2 . Parecia" at bounding box center [693, 222] width 243 height 57
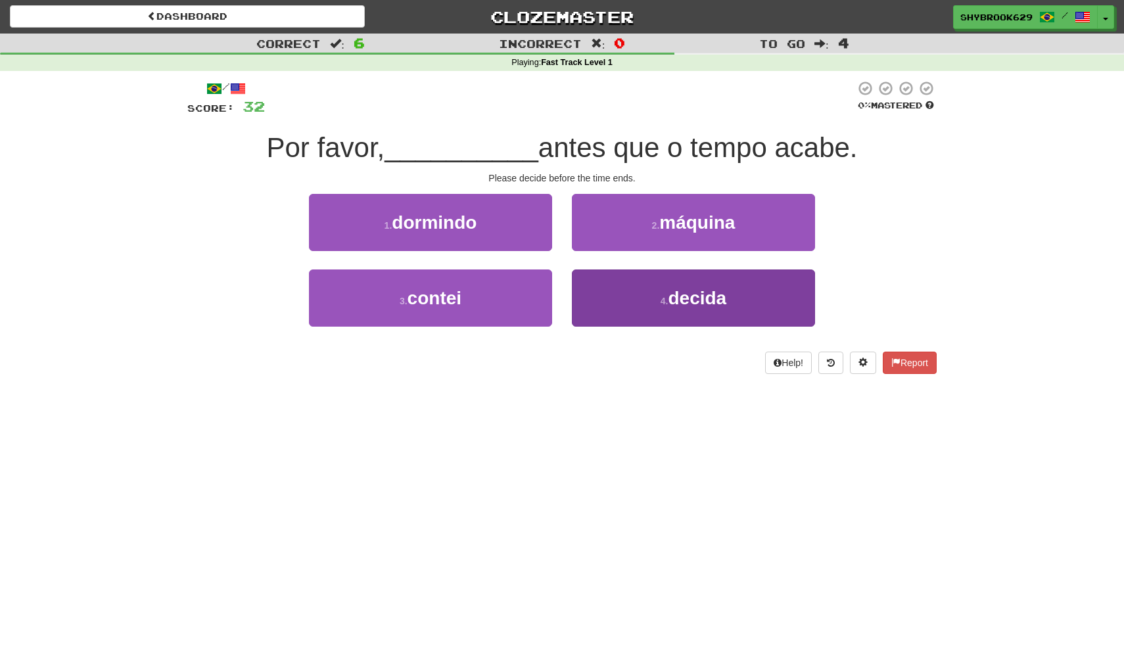
click at [651, 291] on button "4 . decida" at bounding box center [693, 298] width 243 height 57
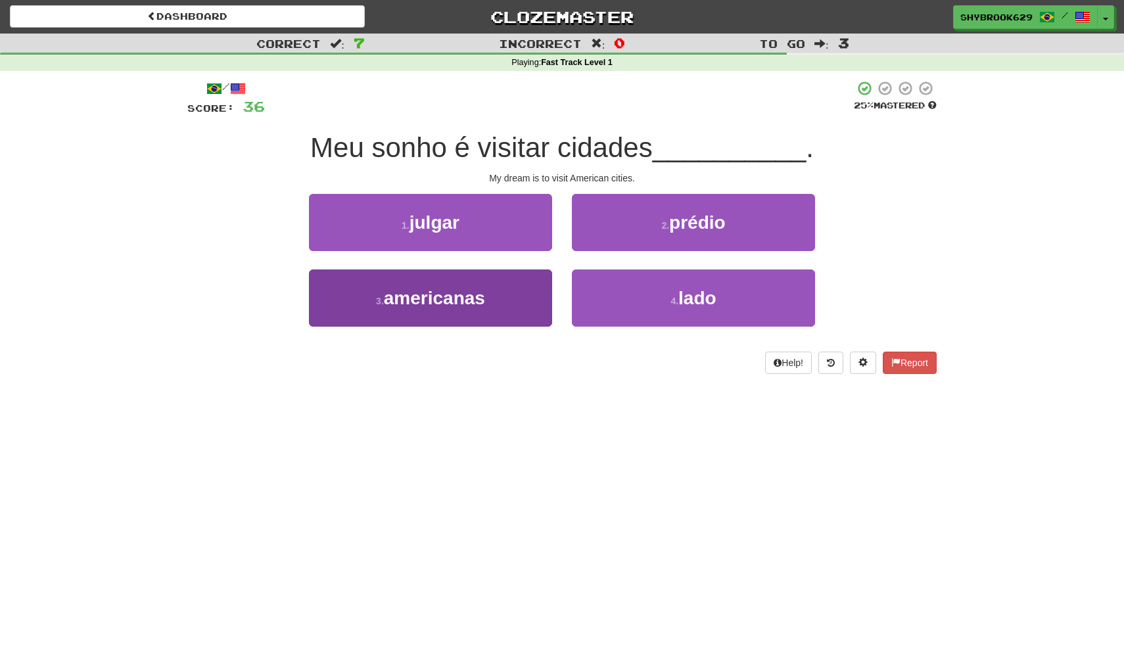
click at [499, 301] on button "3 . americanas" at bounding box center [430, 298] width 243 height 57
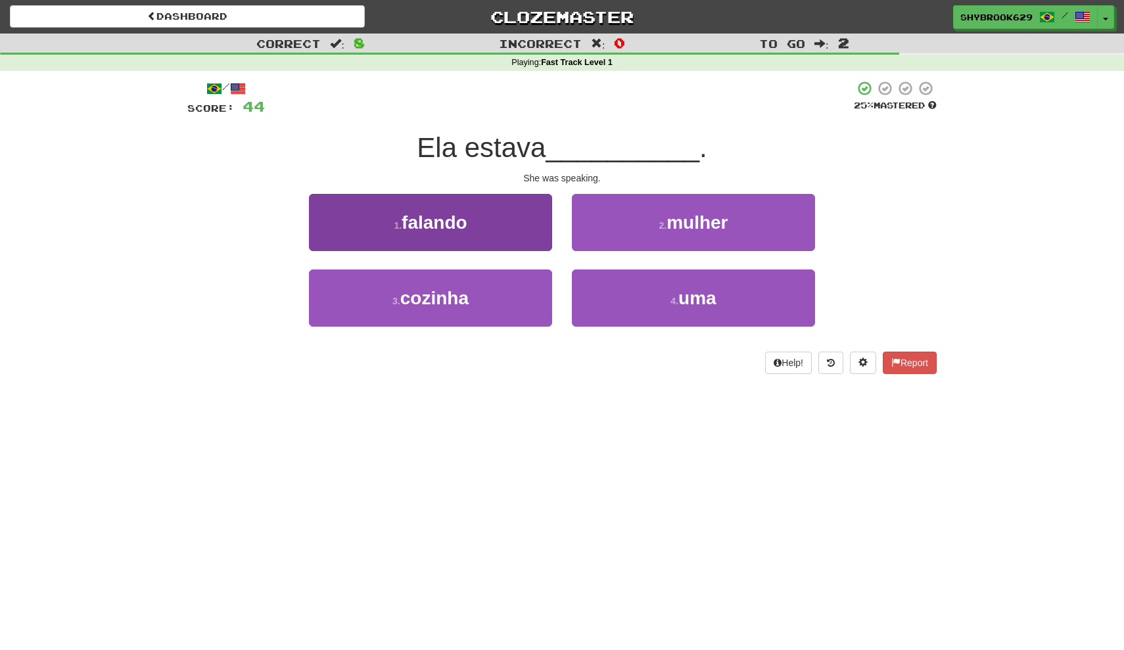
click at [471, 237] on button "1 . falando" at bounding box center [430, 222] width 243 height 57
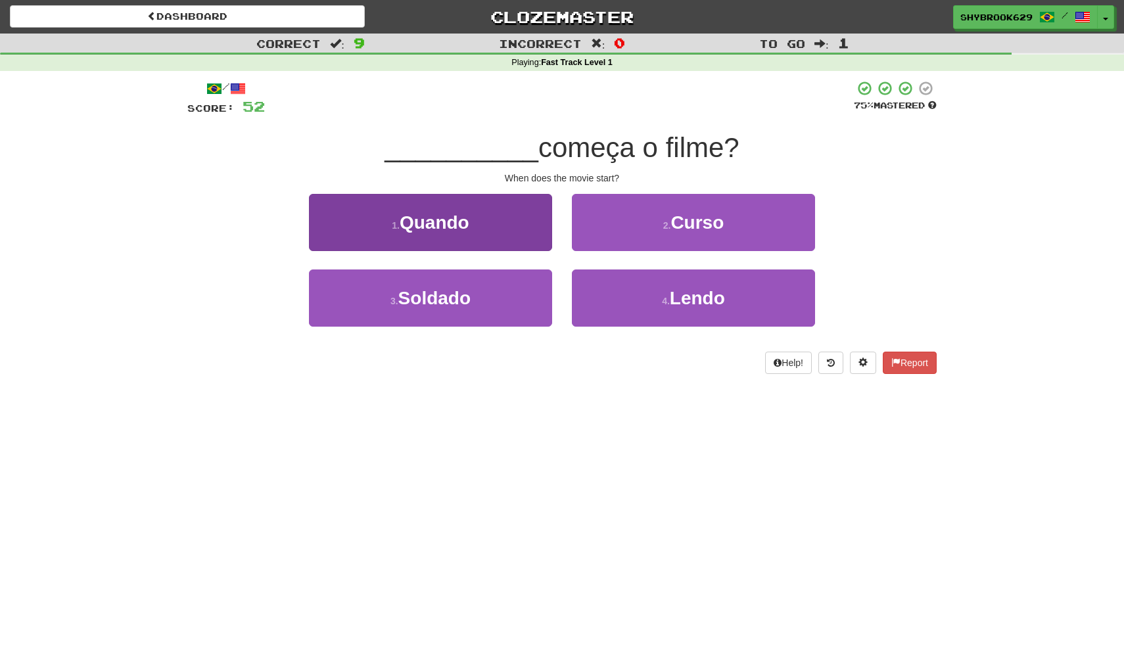
click at [420, 228] on span "Quando" at bounding box center [435, 222] width 70 height 20
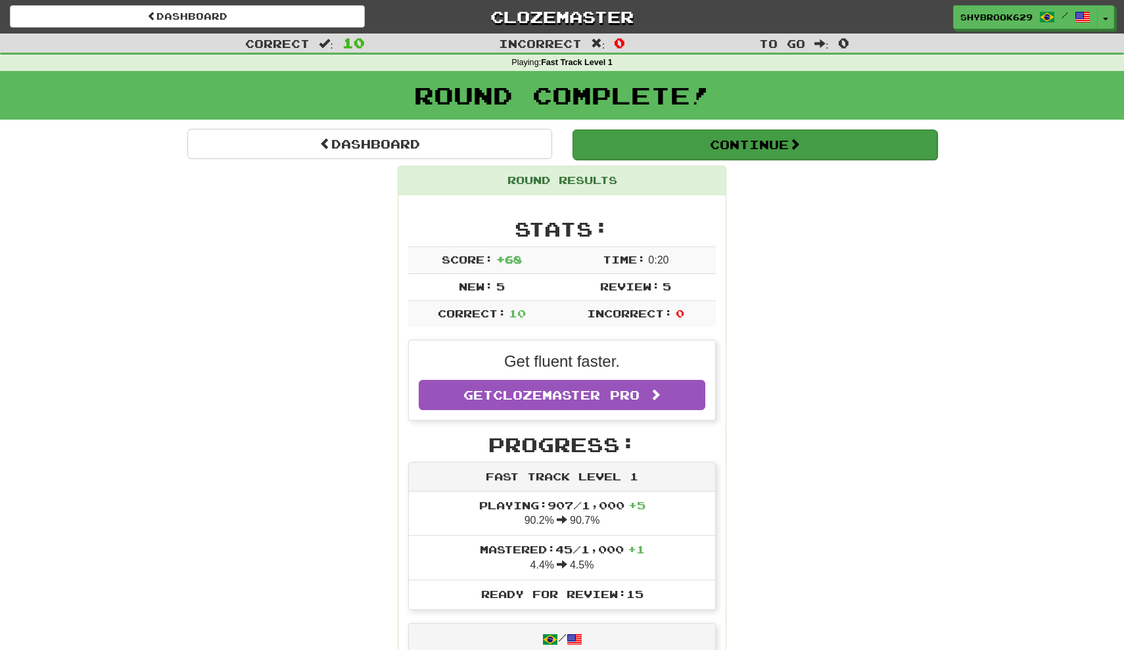
click at [705, 141] on button "Continue" at bounding box center [755, 145] width 365 height 30
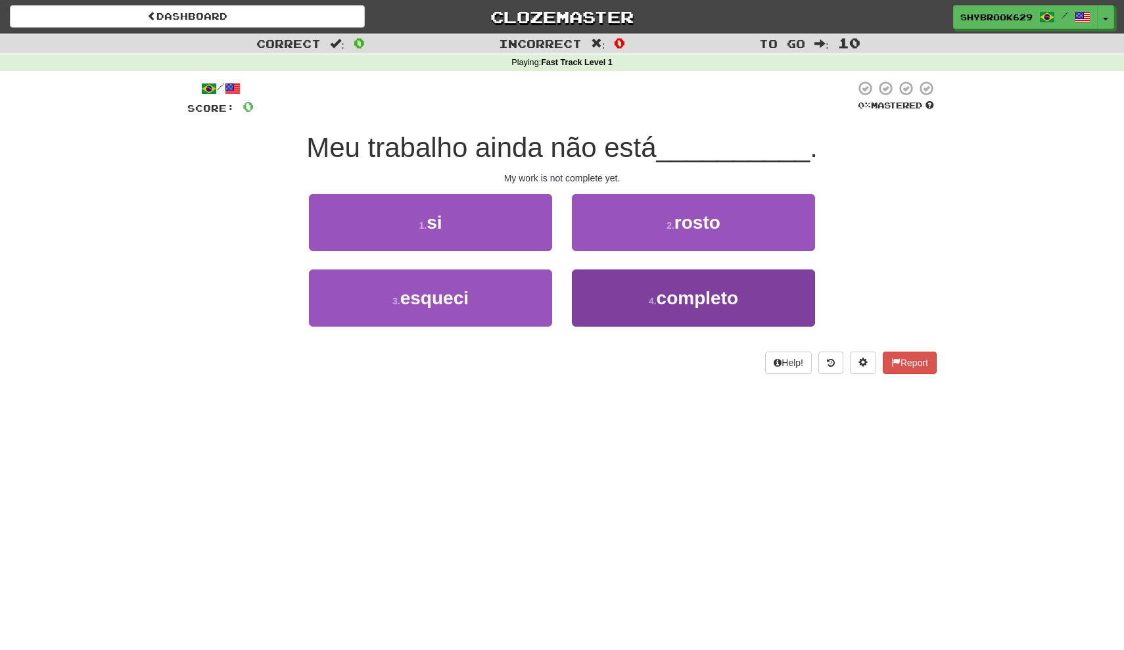
click at [620, 314] on button "4 . completo" at bounding box center [693, 298] width 243 height 57
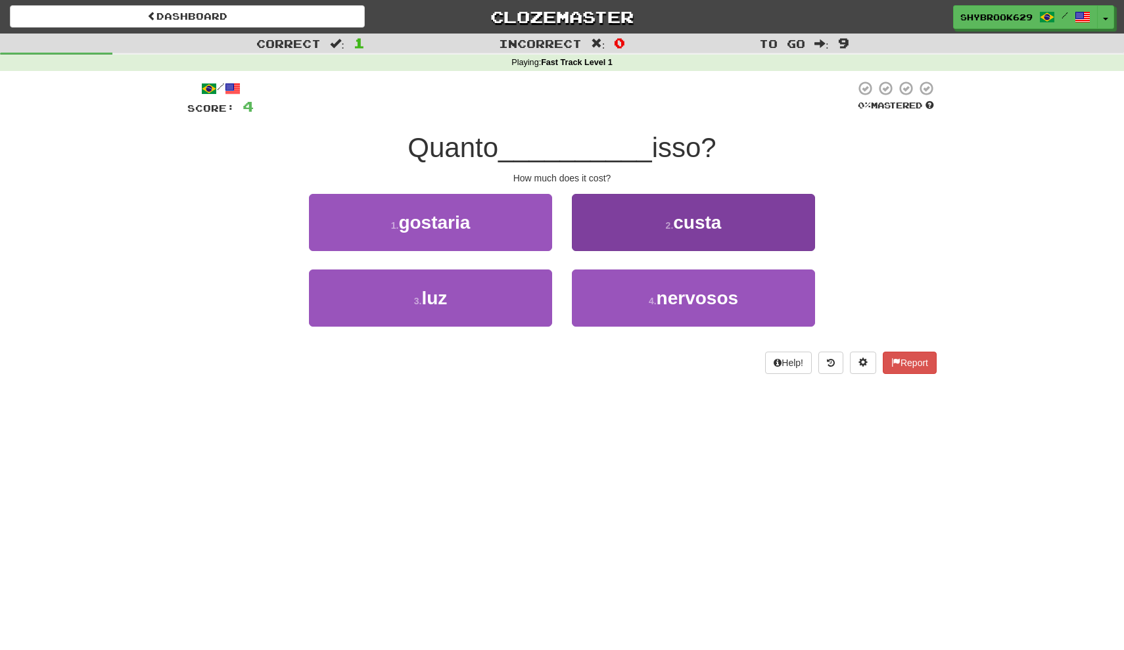
click at [618, 235] on button "2 . custa" at bounding box center [693, 222] width 243 height 57
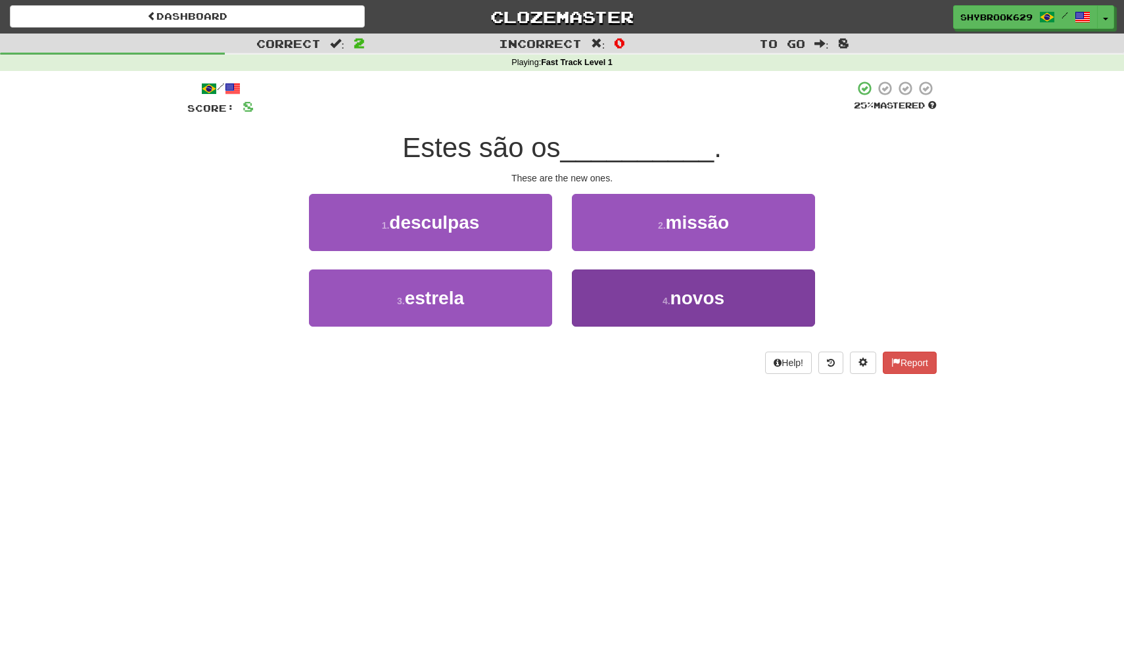
click at [694, 291] on span "novos" at bounding box center [698, 298] width 54 height 20
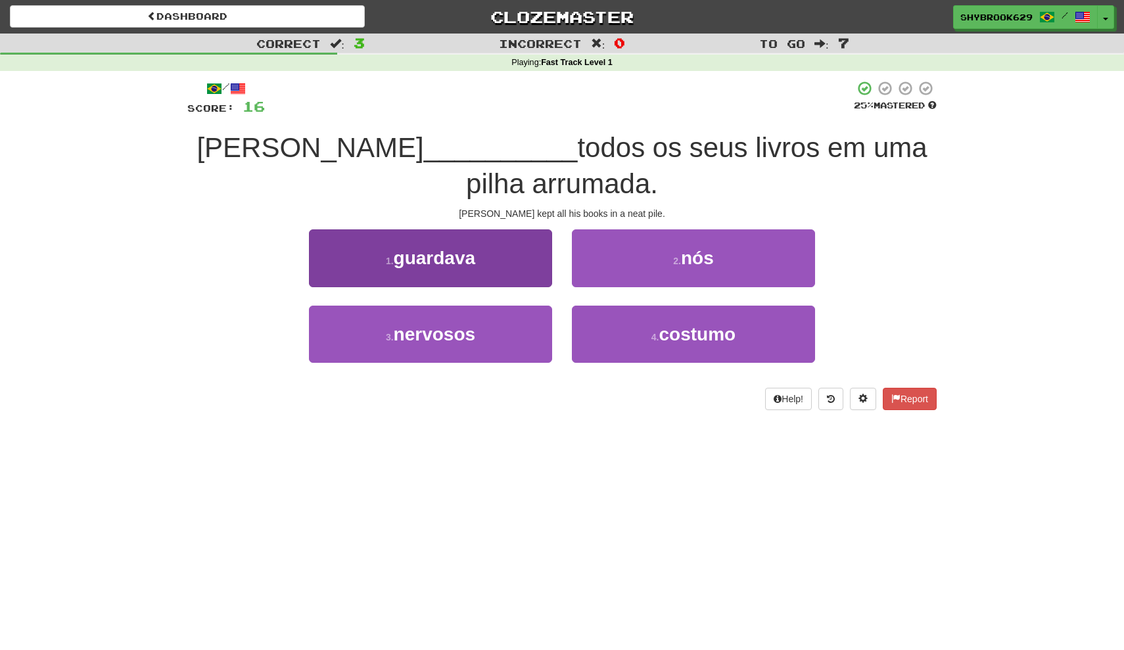
click at [502, 251] on button "1 . guardava" at bounding box center [430, 257] width 243 height 57
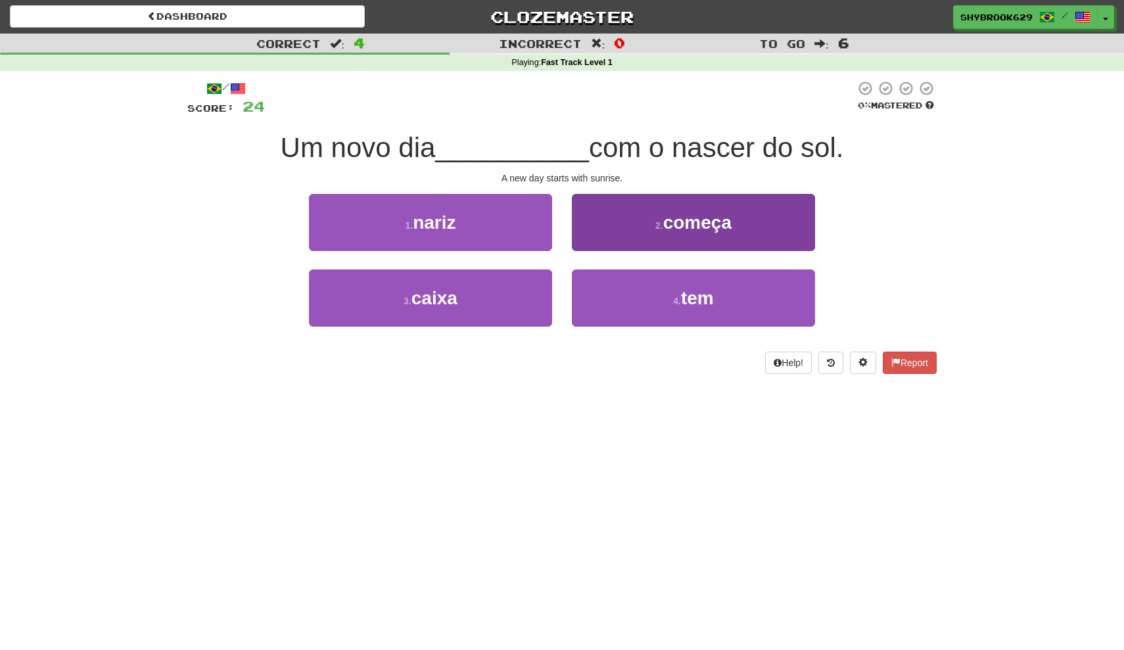
click at [660, 234] on button "2 . começa" at bounding box center [693, 222] width 243 height 57
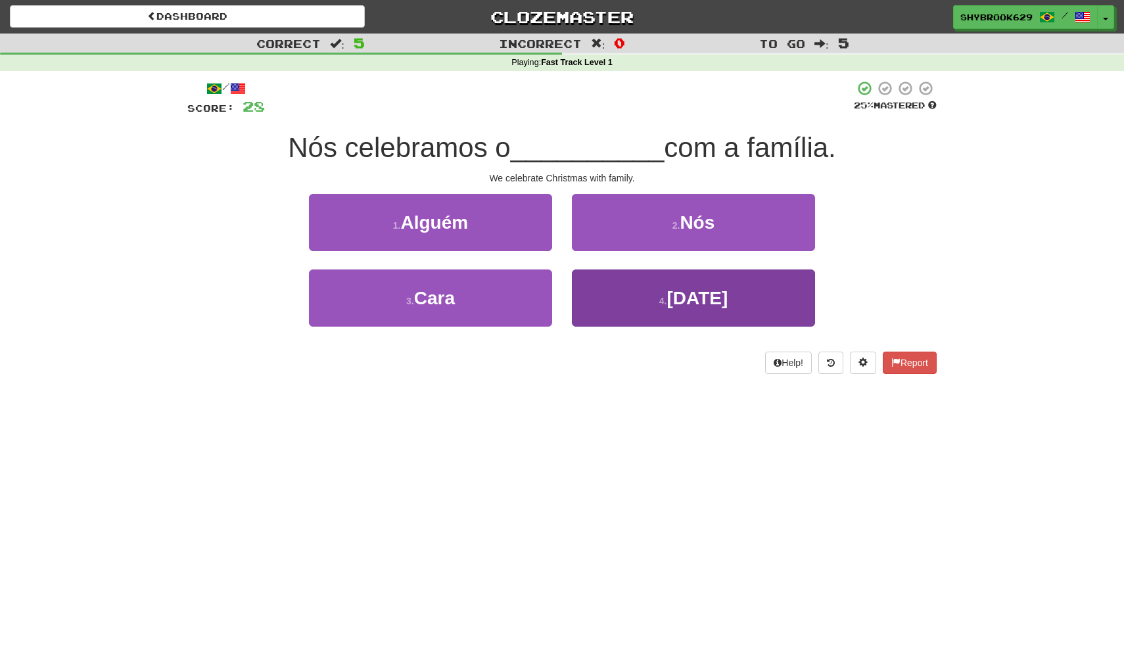
click at [748, 290] on button "4 . Natal" at bounding box center [693, 298] width 243 height 57
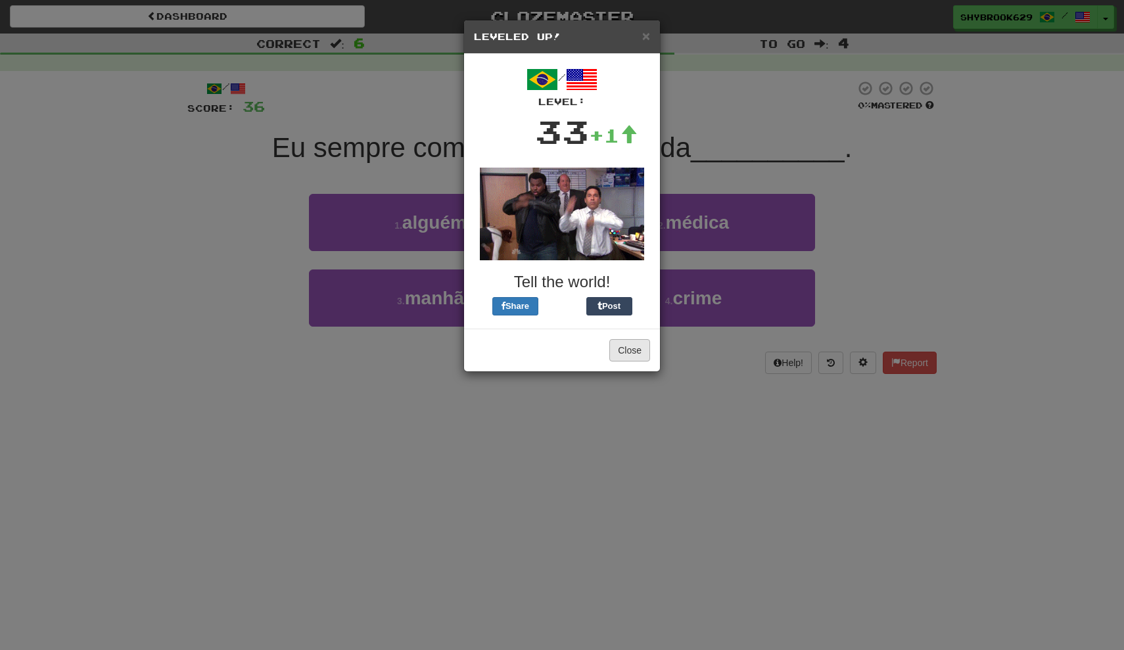
click at [623, 342] on button "Close" at bounding box center [630, 350] width 41 height 22
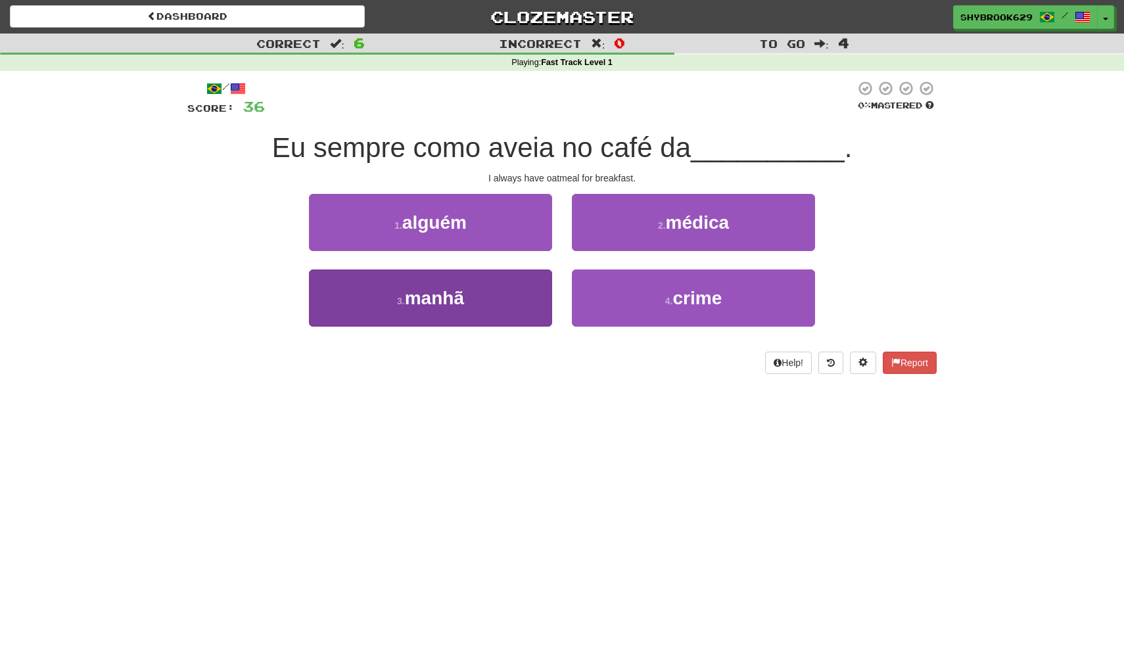
click at [475, 294] on button "3 . manhã" at bounding box center [430, 298] width 243 height 57
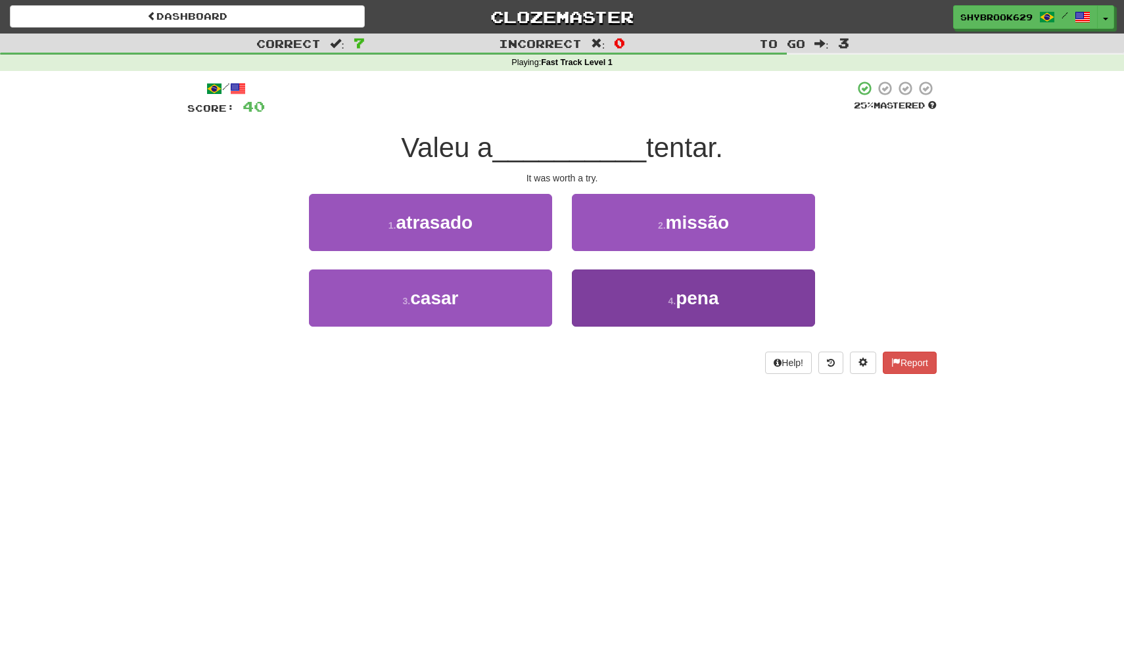
click at [640, 293] on button "4 . pena" at bounding box center [693, 298] width 243 height 57
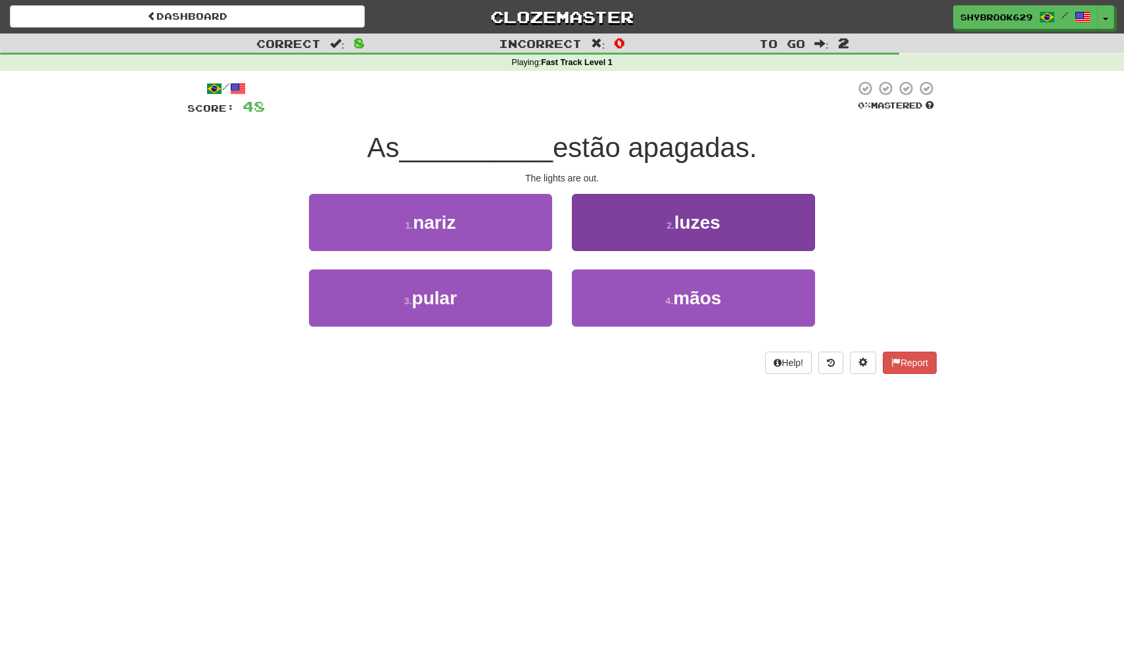
click at [666, 237] on button "2 . luzes" at bounding box center [693, 222] width 243 height 57
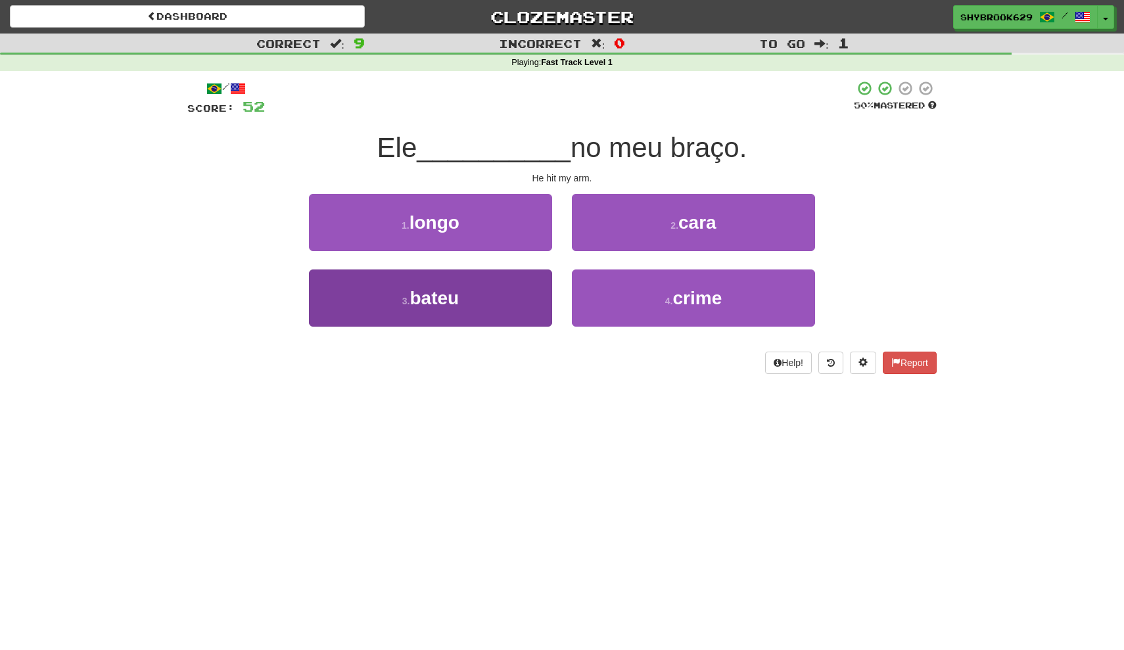
click at [523, 286] on button "3 . bateu" at bounding box center [430, 298] width 243 height 57
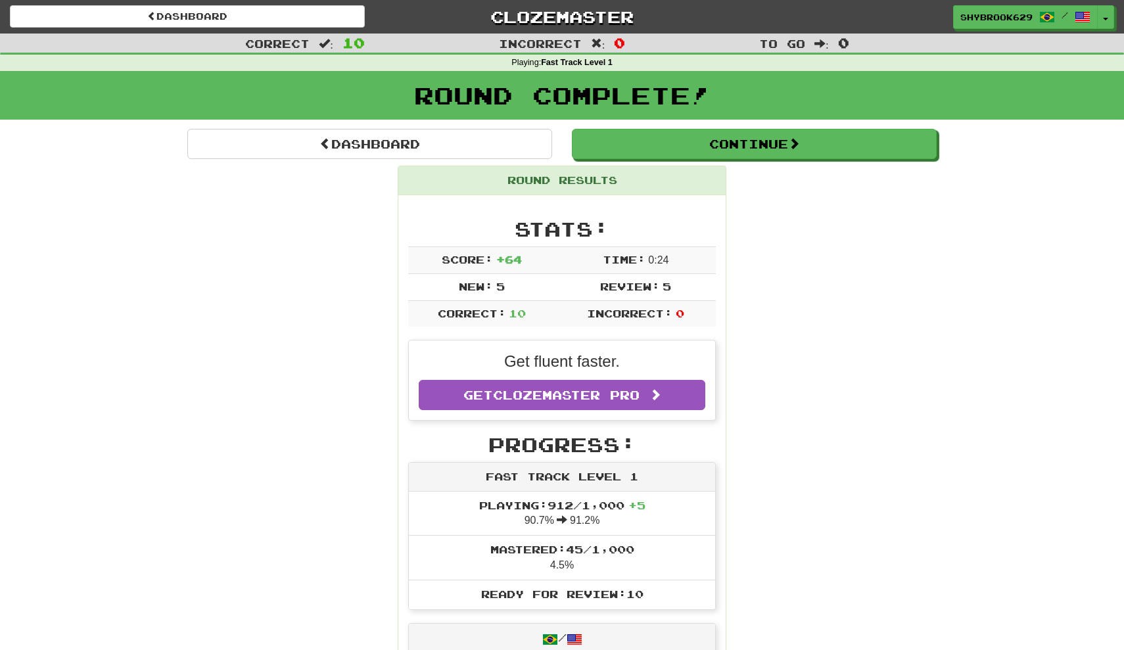
click at [633, 168] on div "Round Results" at bounding box center [561, 180] width 327 height 29
click at [632, 155] on button "Continue" at bounding box center [755, 145] width 365 height 30
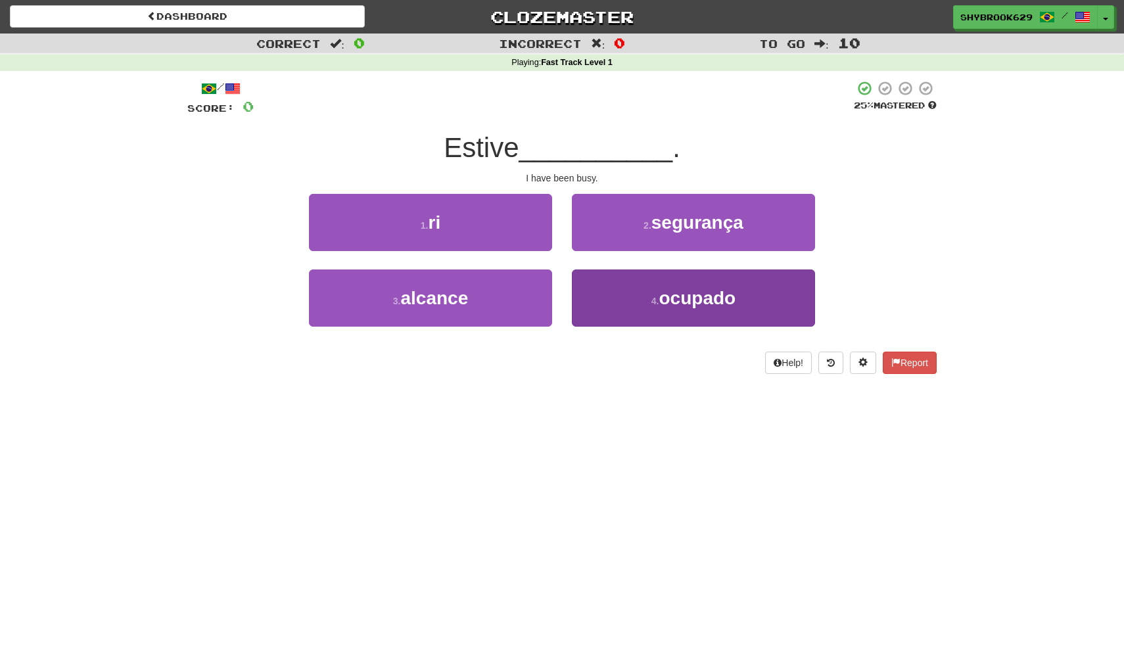
click at [608, 292] on button "4 . ocupado" at bounding box center [693, 298] width 243 height 57
click at [677, 294] on span "relatório" at bounding box center [698, 298] width 74 height 20
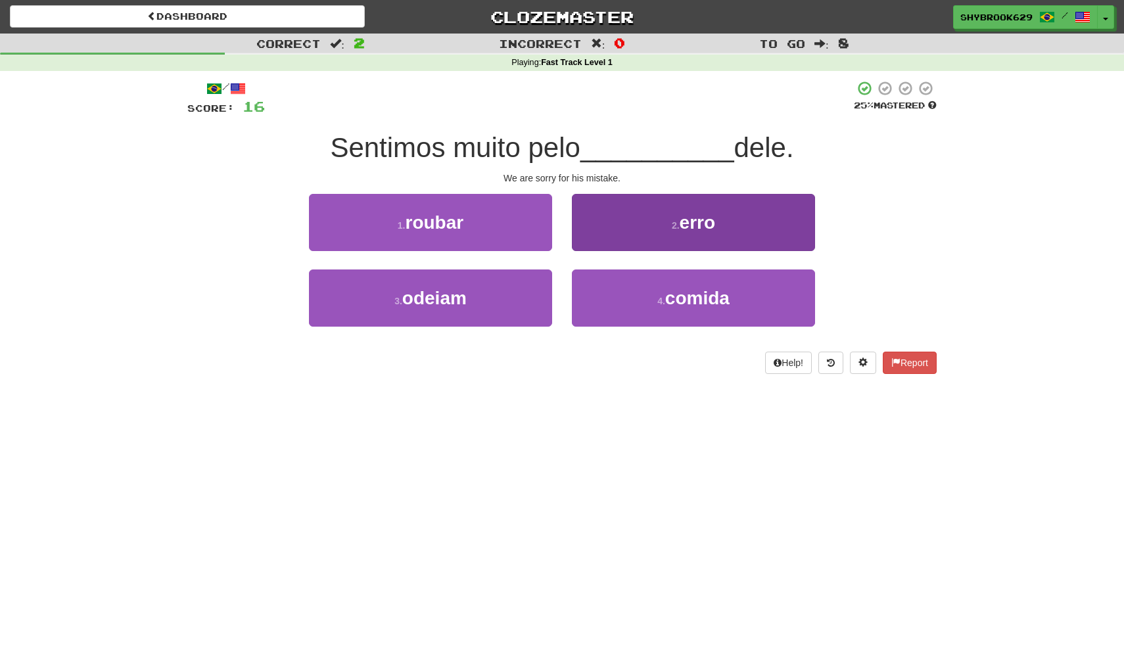
click at [644, 223] on button "2 . erro" at bounding box center [693, 222] width 243 height 57
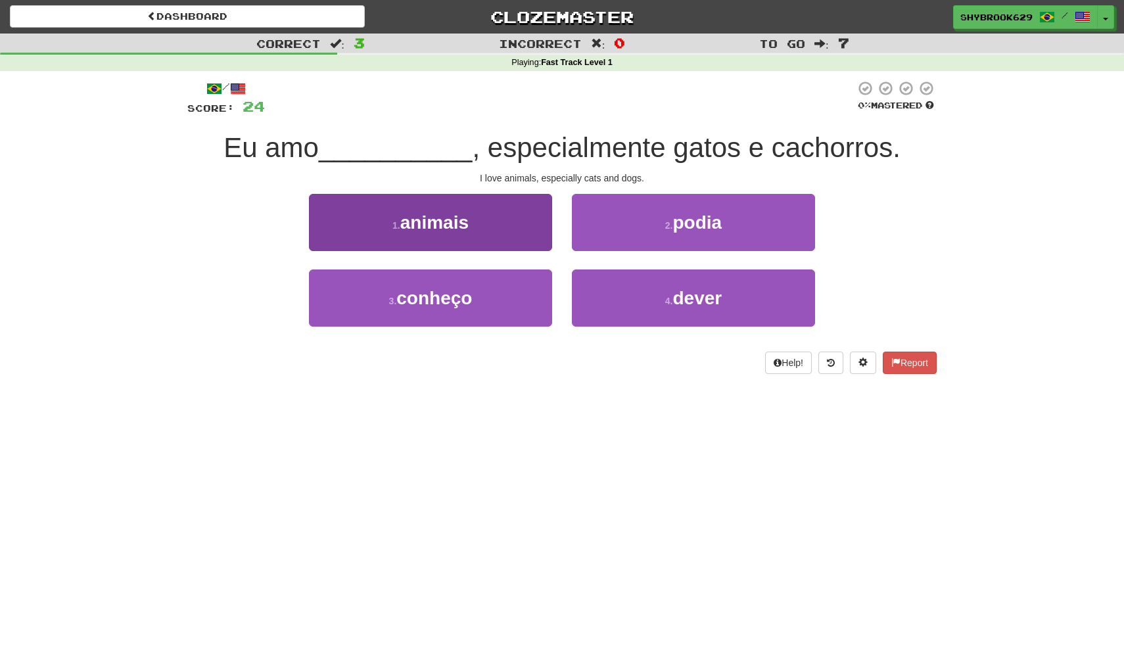
click at [529, 203] on button "1 . animais" at bounding box center [430, 222] width 243 height 57
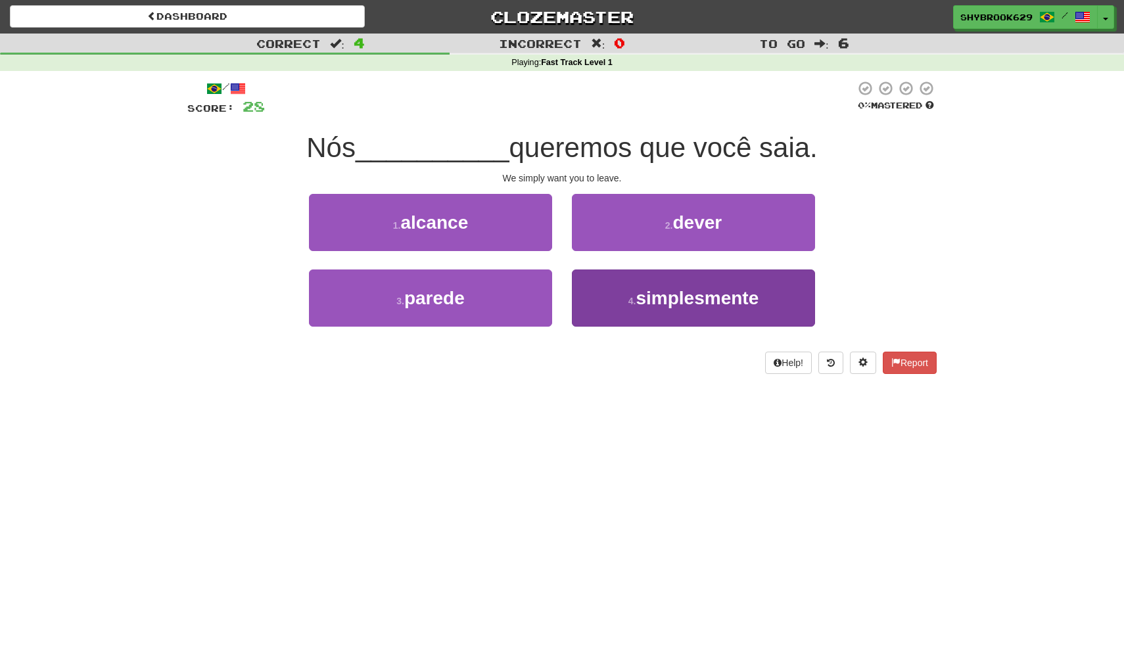
click at [692, 306] on span "simplesmente" at bounding box center [697, 298] width 123 height 20
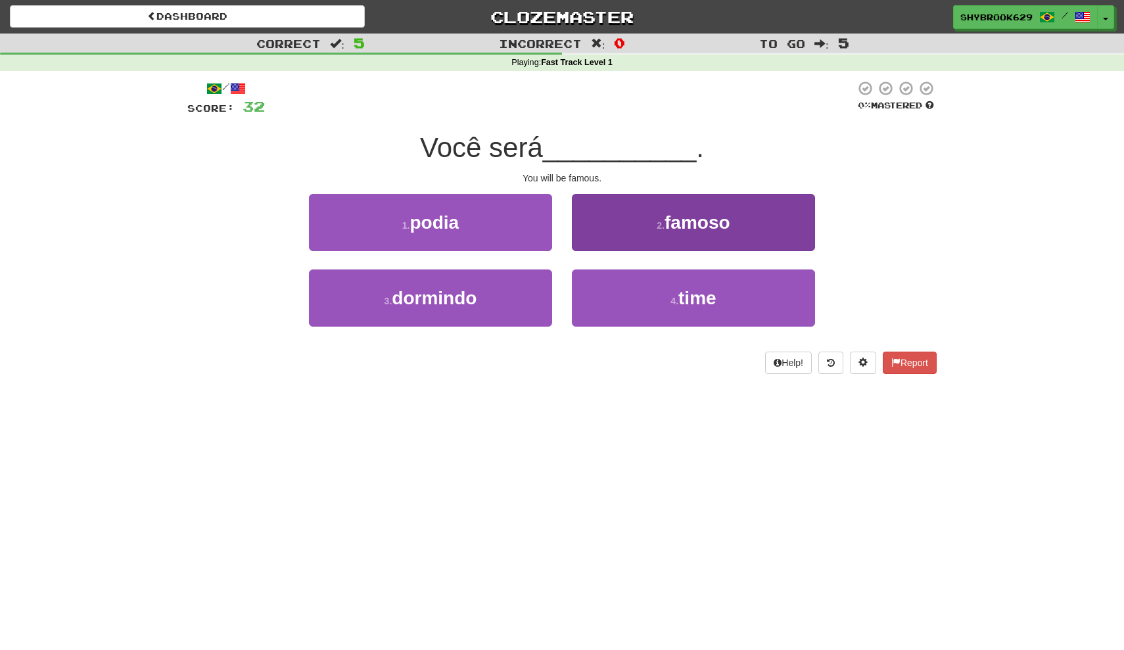
click at [702, 215] on span "famoso" at bounding box center [698, 222] width 66 height 20
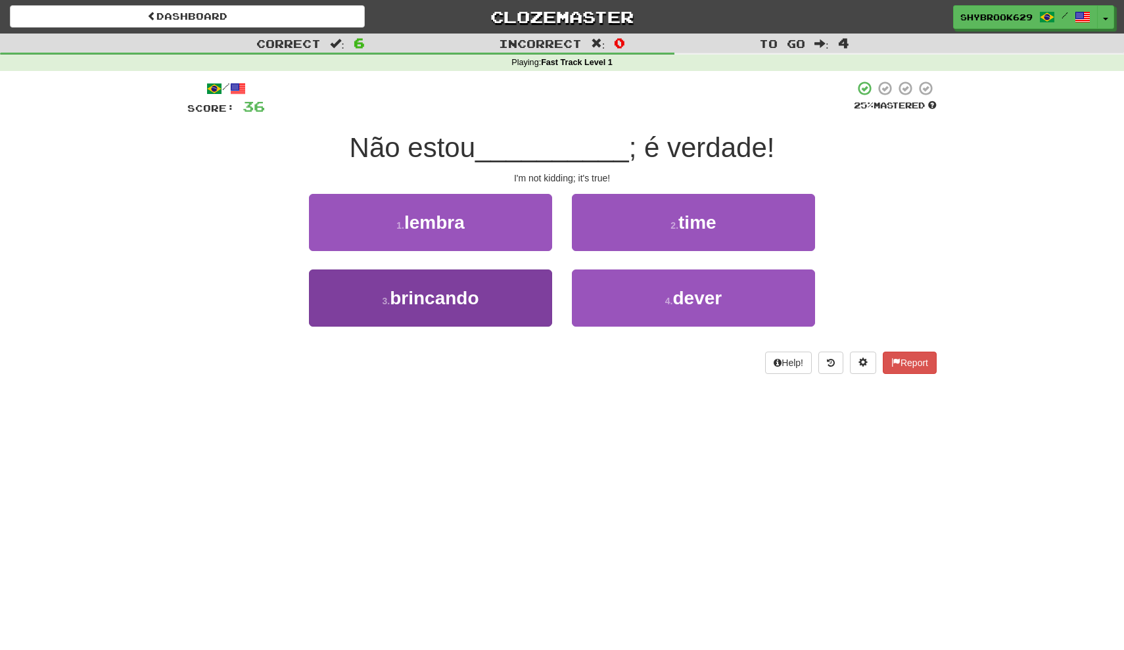
click at [512, 288] on button "3 . brincando" at bounding box center [430, 298] width 243 height 57
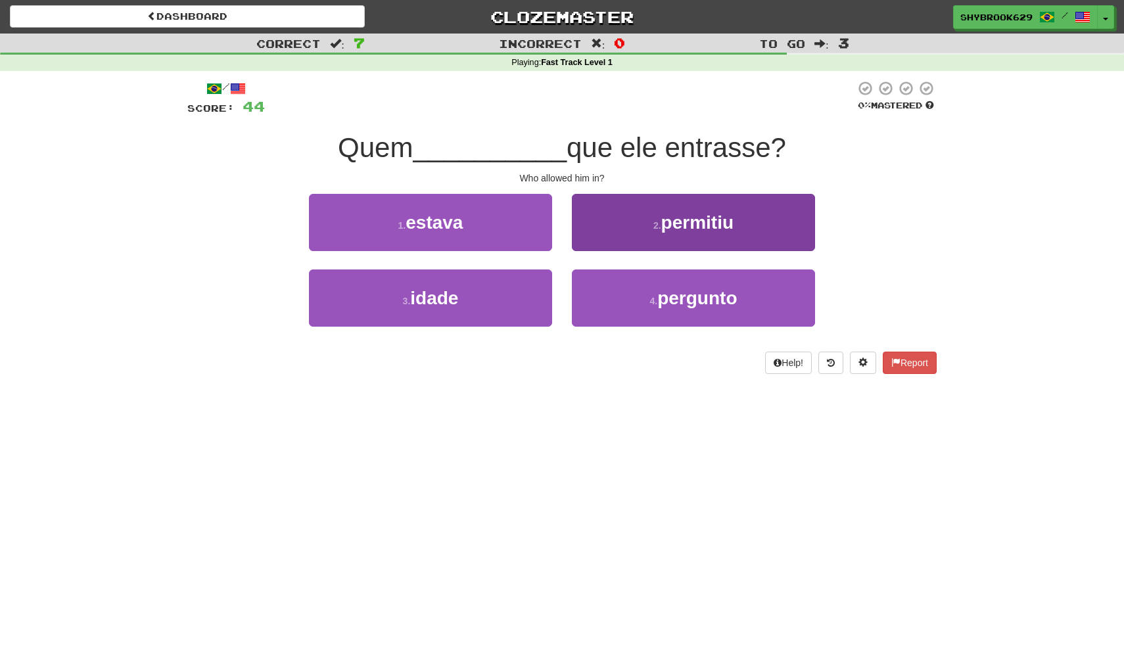
click at [660, 240] on button "2 . permitiu" at bounding box center [693, 222] width 243 height 57
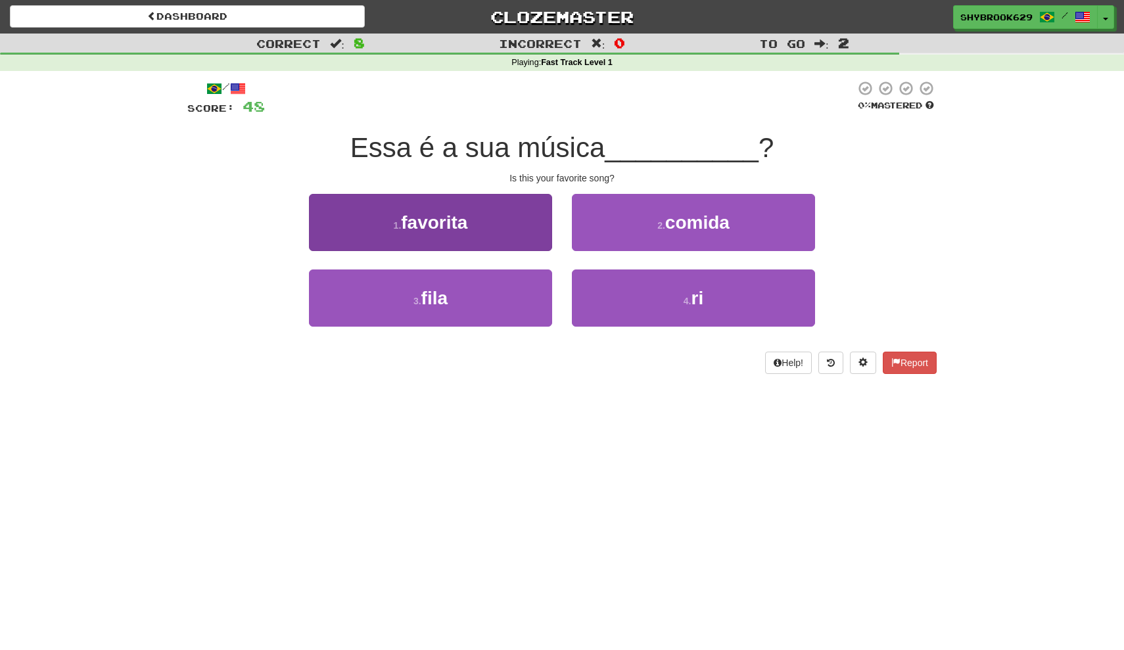
click at [503, 233] on button "1 . favorita" at bounding box center [430, 222] width 243 height 57
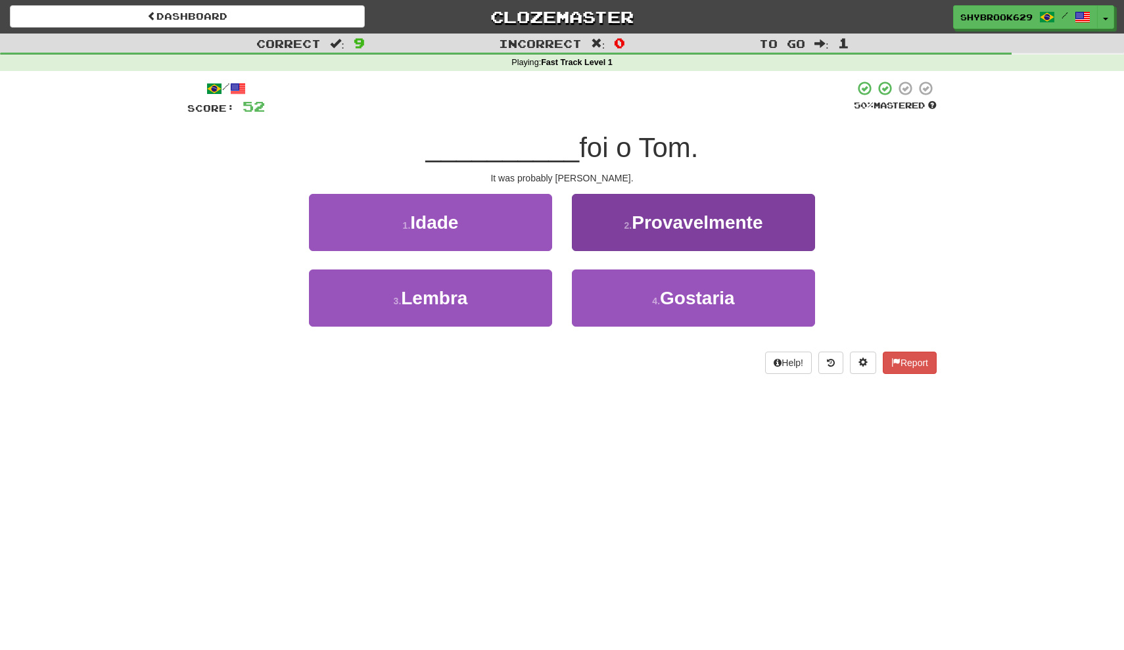
click at [675, 226] on span "Provavelmente" at bounding box center [697, 222] width 131 height 20
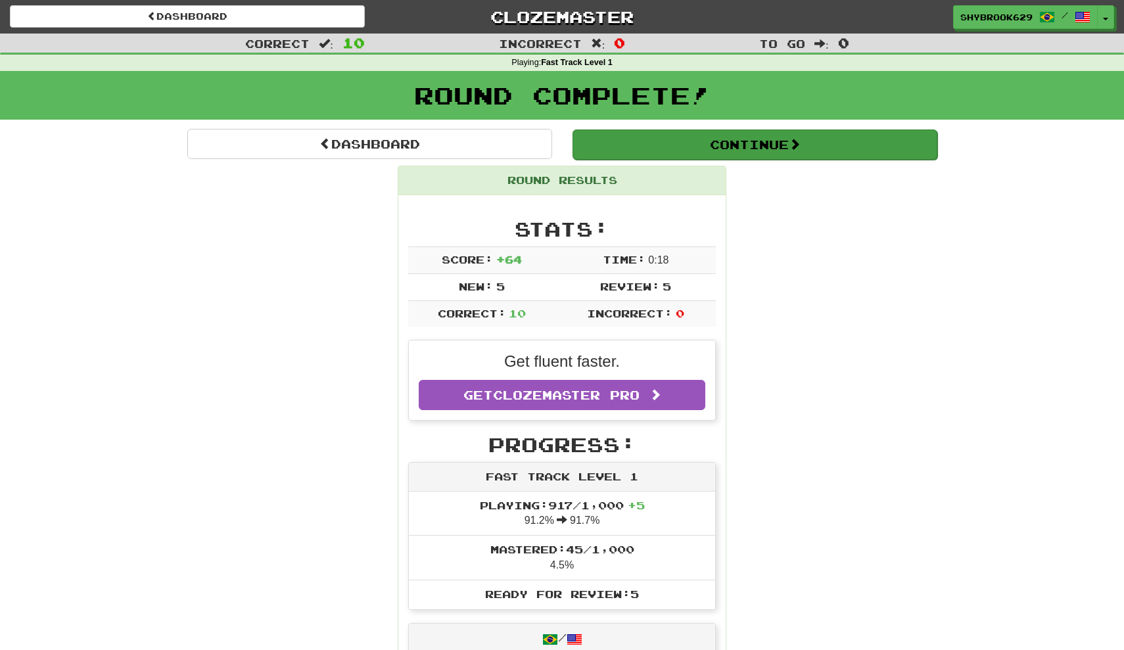
click at [695, 143] on button "Continue" at bounding box center [755, 145] width 365 height 30
